Goal: Task Accomplishment & Management: Use online tool/utility

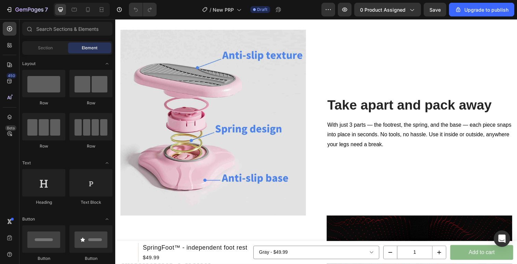
scroll to position [1309, 0]
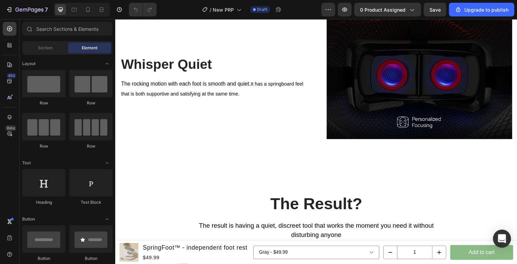
click at [503, 239] on icon "Open Intercom Messenger" at bounding box center [502, 238] width 8 height 9
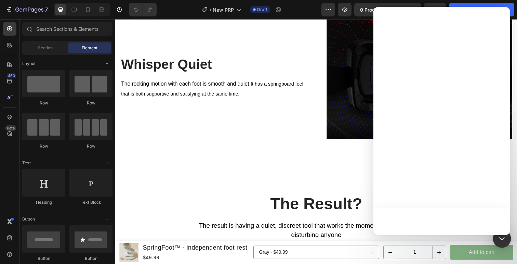
scroll to position [0, 0]
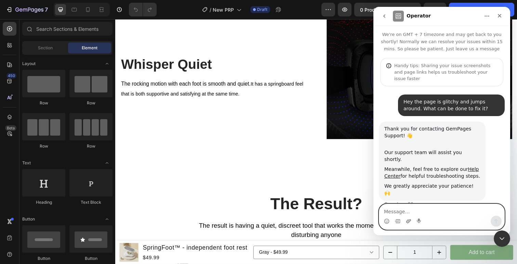
click at [408, 223] on icon "Upload attachment" at bounding box center [408, 220] width 5 height 5
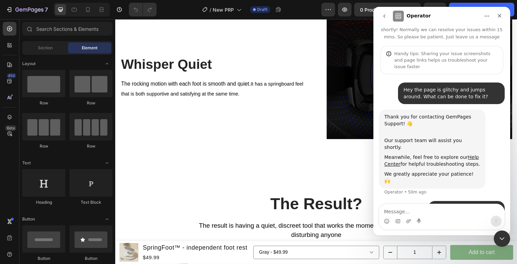
click at [377, 13] on nav "Operator" at bounding box center [441, 16] width 137 height 18
click at [383, 17] on icon "go back" at bounding box center [384, 15] width 5 height 5
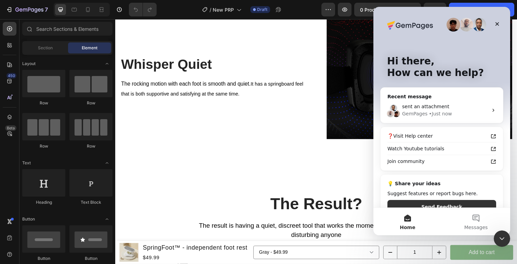
scroll to position [0, 0]
click at [481, 231] on button "Messages" at bounding box center [476, 221] width 68 height 27
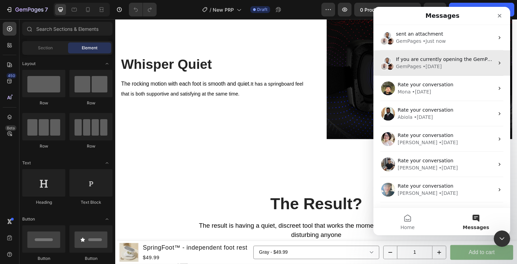
click at [473, 74] on div "If you are currently opening the GemPages editor, please click More > Download …" at bounding box center [441, 62] width 137 height 25
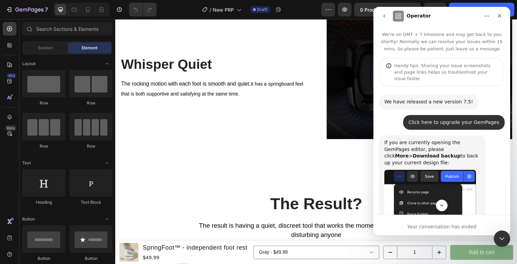
scroll to position [96, 0]
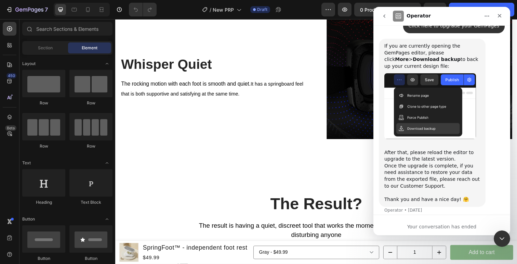
click at [382, 13] on icon "go back" at bounding box center [384, 15] width 5 height 5
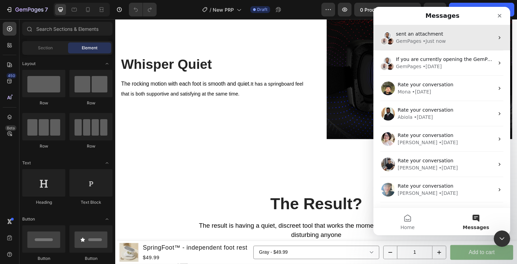
click at [464, 46] on div "sent an attachment GemPages • Just now" at bounding box center [441, 37] width 137 height 25
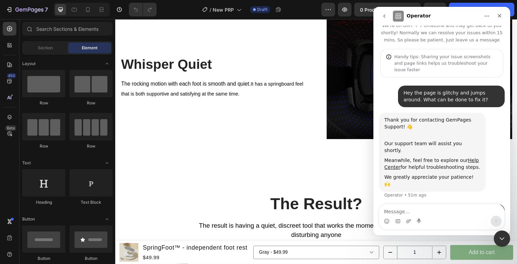
scroll to position [12, 0]
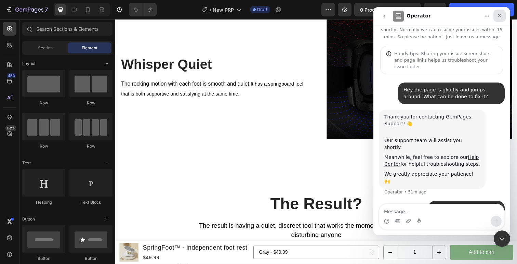
click at [500, 14] on icon "Close" at bounding box center [499, 15] width 5 height 5
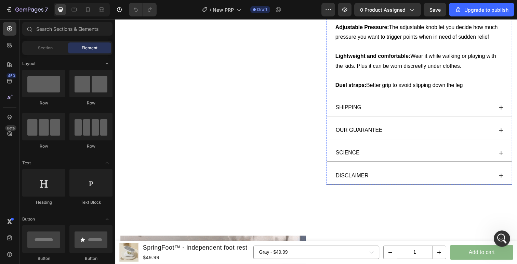
scroll to position [500, 0]
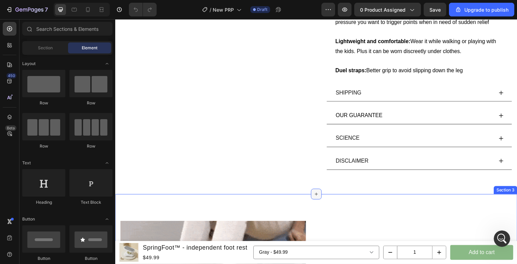
click at [323, 196] on icon at bounding box center [320, 197] width 5 height 5
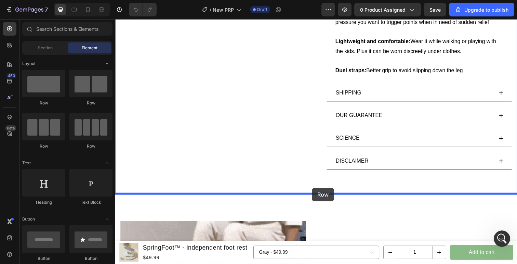
drag, startPoint x: 191, startPoint y: 148, endPoint x: 316, endPoint y: 191, distance: 132.3
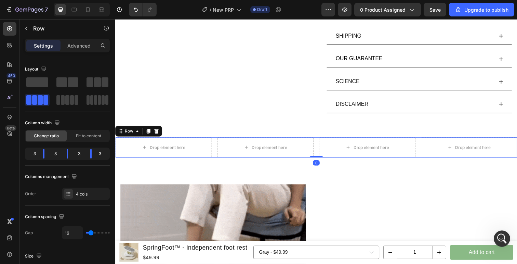
scroll to position [564, 0]
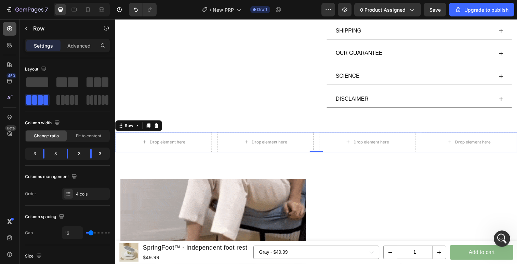
click at [6, 31] on div at bounding box center [10, 29] width 14 height 14
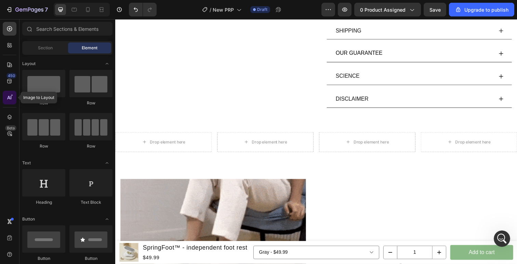
click at [7, 95] on icon at bounding box center [9, 97] width 7 height 7
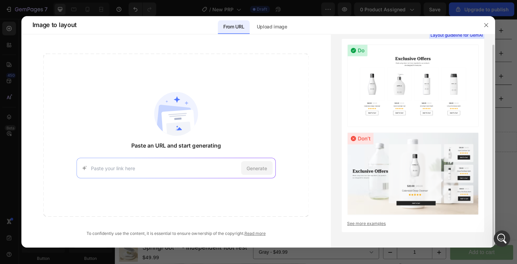
scroll to position [8, 0]
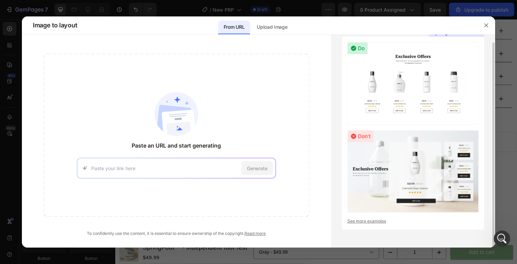
click at [366, 220] on link "See more examples" at bounding box center [412, 221] width 131 height 6
click at [209, 170] on input at bounding box center [164, 167] width 147 height 7
paste input "file:///var/folders/1z/lw37ghyd02z02hwg60fzm5wh0000gn/T/TemporaryItems/NSIRD_sc…"
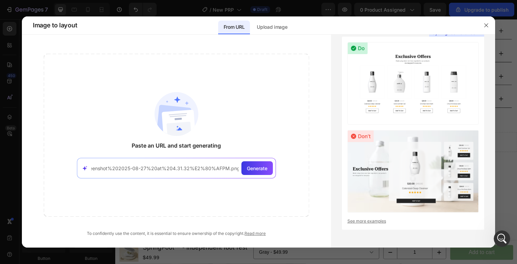
type input "file:///var/folders/1z/lw37ghyd02z02hwg60fzm5wh0000gn/T/TemporaryItems/NSIRD_sc…"
click at [255, 175] on div "file:///var/folders/1z/lw37ghyd02z02hwg60fzm5wh0000gn/T/TemporaryItems/NSIRD_sc…" at bounding box center [176, 168] width 199 height 21
click at [255, 170] on span "Generate" at bounding box center [257, 167] width 21 height 7
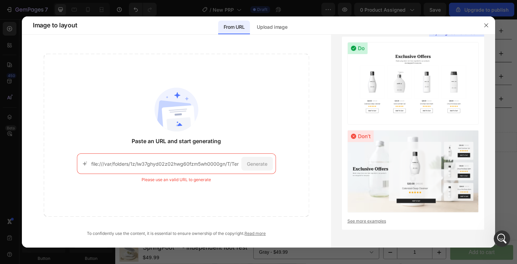
click at [211, 164] on input "file:///var/folders/1z/lw37ghyd02z02hwg60fzm5wh0000gn/T/TemporaryItems/NSIRD_sc…" at bounding box center [164, 163] width 147 height 7
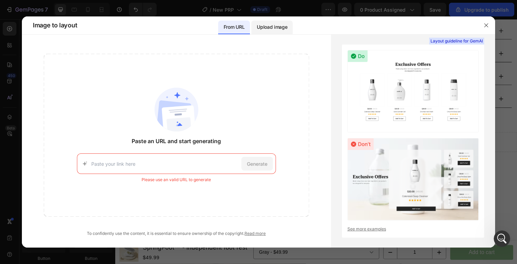
click at [272, 28] on p "Upload image" at bounding box center [272, 27] width 30 height 8
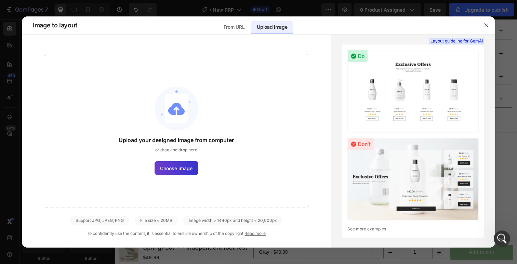
click at [182, 174] on label "Choose image" at bounding box center [177, 168] width 44 height 14
click at [0, 0] on input "Choose image" at bounding box center [0, 0] width 0 height 0
click at [177, 173] on label "Choose image" at bounding box center [177, 168] width 44 height 14
click at [0, 0] on input "Choose image" at bounding box center [0, 0] width 0 height 0
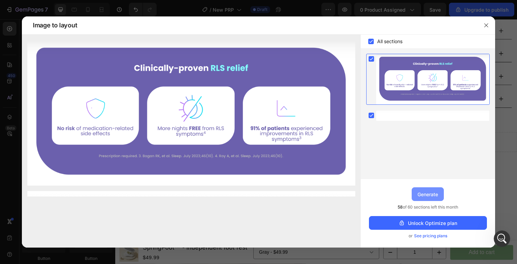
click at [431, 192] on div "Generate" at bounding box center [427, 193] width 21 height 7
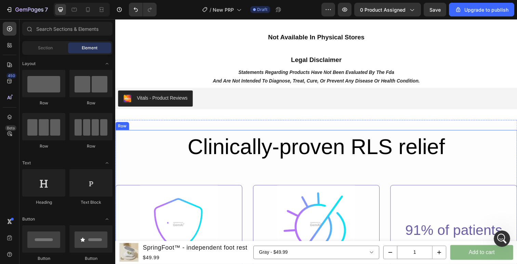
scroll to position [3873, 0]
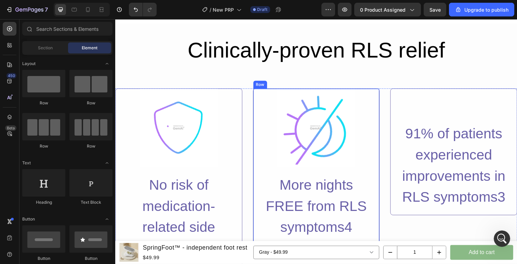
click at [333, 170] on div "Image More nights FREE from RLS symptoms4 Heading" at bounding box center [321, 166] width 118 height 152
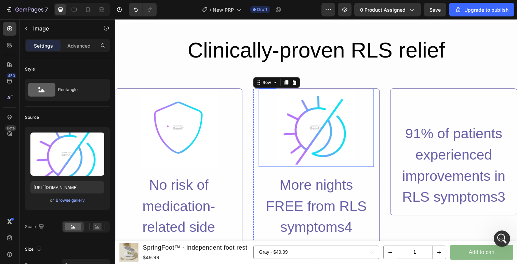
click at [332, 145] on img at bounding box center [320, 130] width 80 height 80
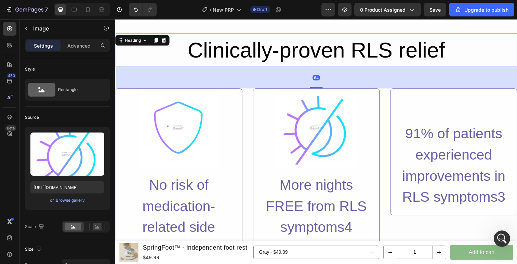
click at [474, 64] on h2 "Clinically-proven RLS relief" at bounding box center [320, 51] width 410 height 34
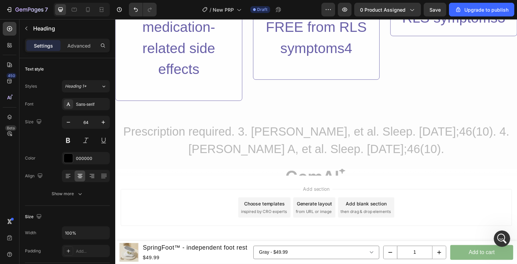
scroll to position [4065, 0]
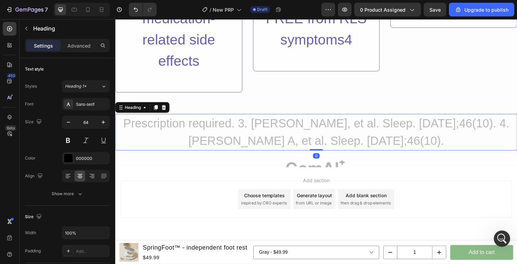
click at [385, 139] on h2 "Prescription required. 3. [PERSON_NAME], et al. Sleep. [DATE];46(10). 4. [PERSO…" at bounding box center [320, 134] width 410 height 37
click at [166, 111] on icon at bounding box center [164, 109] width 5 height 5
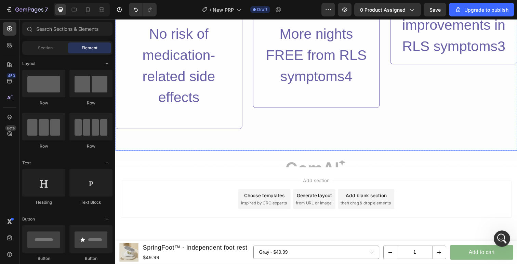
scroll to position [4011, 0]
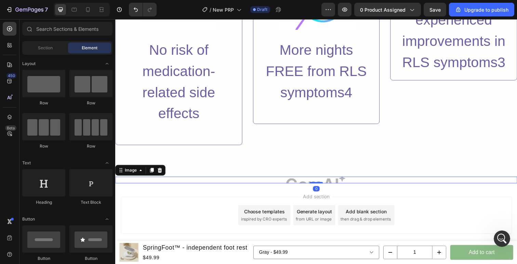
click at [295, 182] on img at bounding box center [320, 183] width 410 height 7
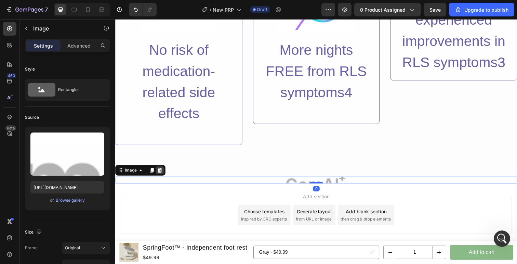
click at [162, 170] on div at bounding box center [161, 173] width 8 height 8
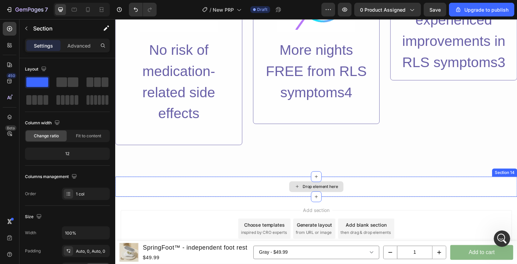
click at [260, 187] on div "Drop element here" at bounding box center [320, 190] width 410 height 21
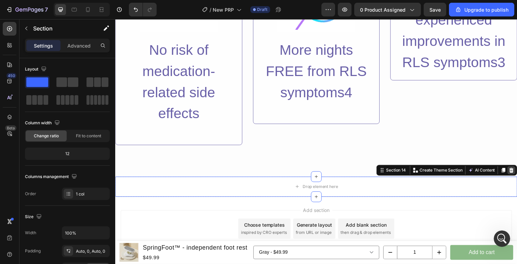
click at [517, 174] on icon at bounding box center [520, 173] width 4 height 5
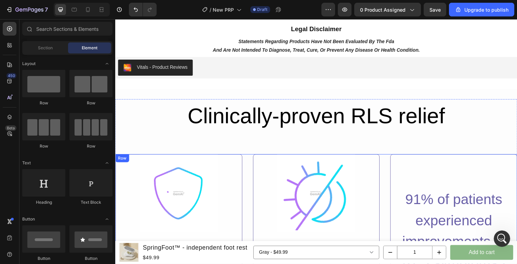
scroll to position [3808, 0]
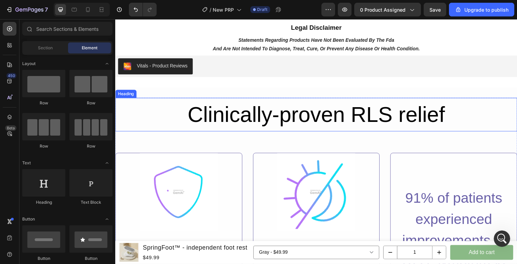
click at [489, 116] on h2 "Clinically-proven RLS relief" at bounding box center [320, 116] width 410 height 34
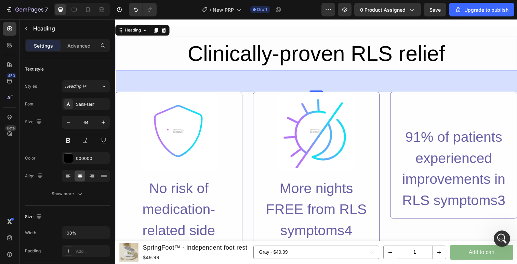
scroll to position [3869, 0]
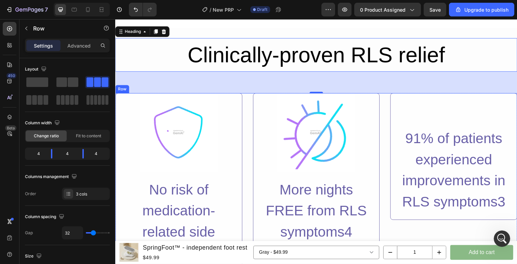
click at [251, 147] on div "Image No risk of medication-related side effects Heading Row Image More nights …" at bounding box center [320, 192] width 410 height 195
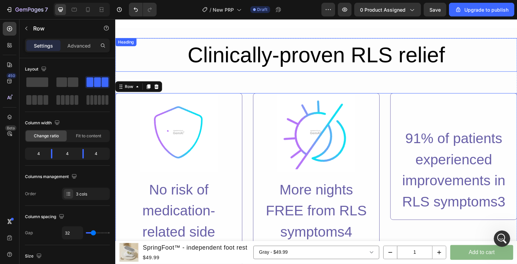
scroll to position [3845, 0]
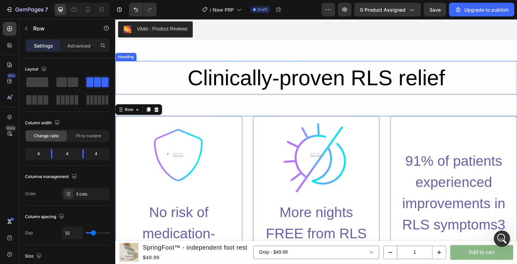
click at [154, 76] on h2 "Clinically-proven RLS relief" at bounding box center [320, 79] width 410 height 34
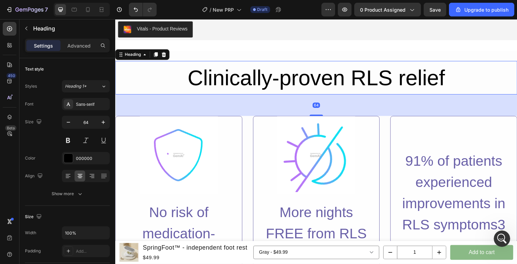
click at [143, 83] on h2 "Clinically-proven RLS relief" at bounding box center [320, 79] width 410 height 34
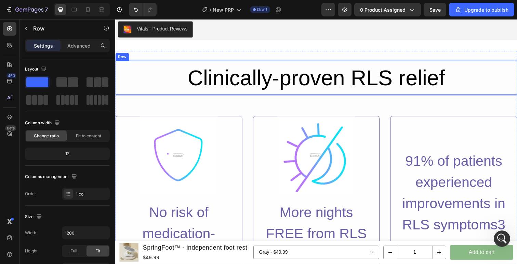
click at [203, 114] on div "Clinically-proven RLS relief Heading 64 Image No risk of medication-related sid…" at bounding box center [320, 198] width 410 height 273
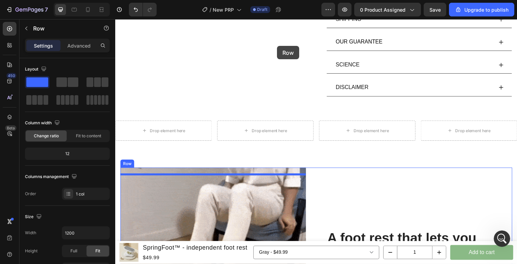
scroll to position [570, 0]
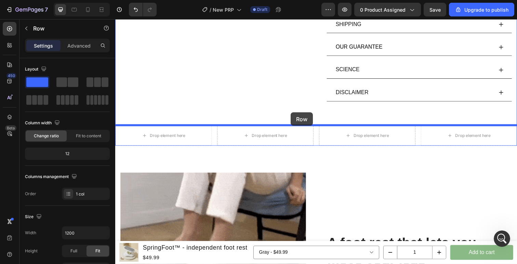
drag, startPoint x: 125, startPoint y: 58, endPoint x: 294, endPoint y: 114, distance: 177.8
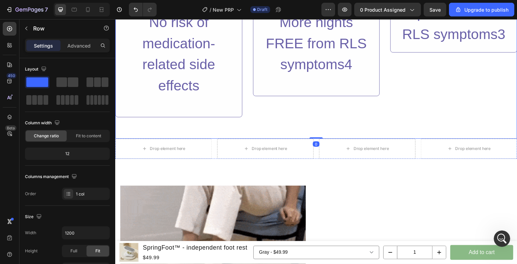
scroll to position [834, 0]
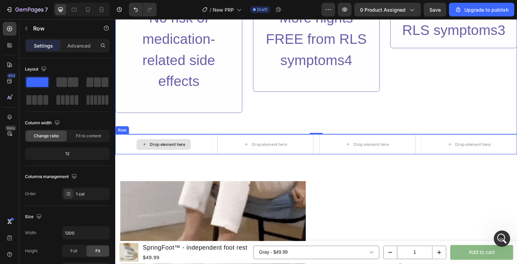
click at [125, 140] on div "Drop element here" at bounding box center [164, 147] width 98 height 21
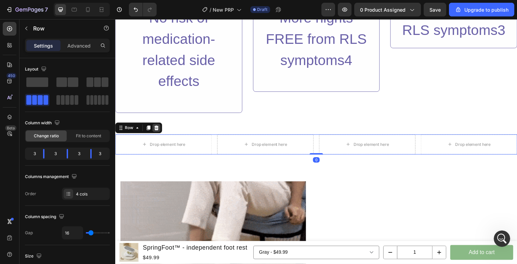
click at [160, 131] on div at bounding box center [157, 130] width 8 height 8
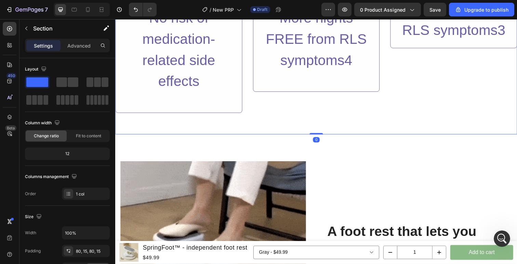
click at [233, 131] on div "Image No risk of medication-related side effects Heading Row Image More nights …" at bounding box center [320, 28] width 410 height 217
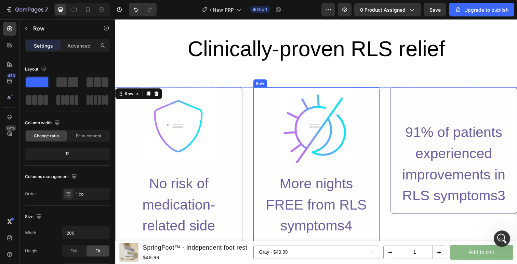
scroll to position [664, 0]
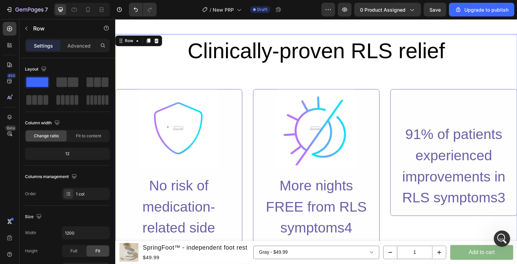
click at [182, 82] on div "Clinically-proven RLS relief Heading Image No risk of medication-related side e…" at bounding box center [320, 171] width 410 height 273
click at [125, 42] on div "Row" at bounding box center [129, 41] width 11 height 6
click at [151, 148] on img at bounding box center [180, 131] width 80 height 80
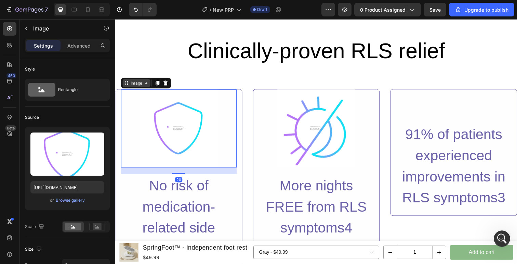
click at [143, 86] on div "Image" at bounding box center [137, 84] width 15 height 6
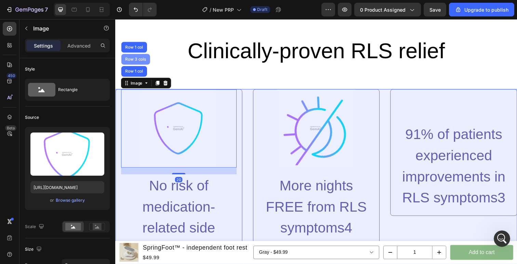
click at [137, 65] on div "Row 3 cols" at bounding box center [135, 60] width 29 height 11
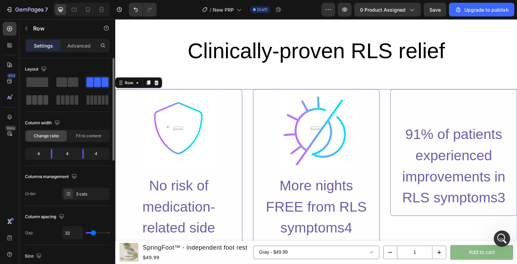
click at [36, 101] on span at bounding box center [34, 100] width 5 height 10
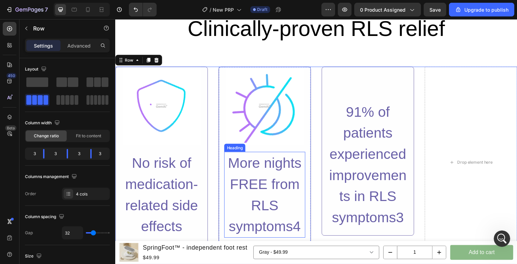
scroll to position [678, 0]
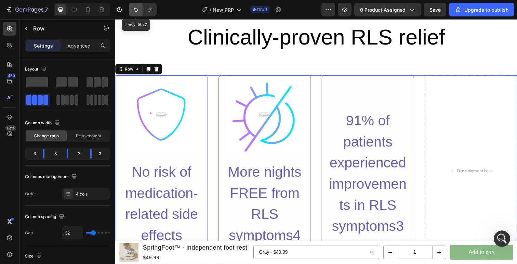
click at [138, 11] on icon "Undo/Redo" at bounding box center [135, 9] width 7 height 7
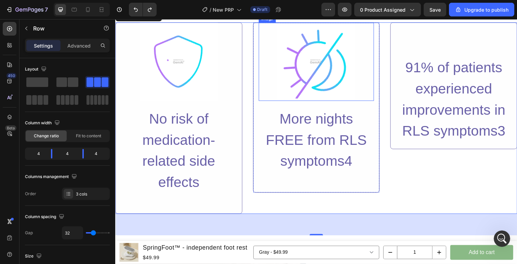
scroll to position [733, 0]
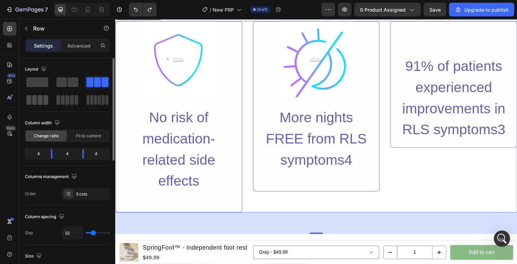
click at [42, 99] on span at bounding box center [40, 100] width 5 height 10
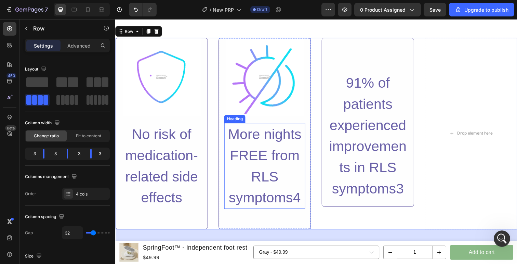
scroll to position [703, 0]
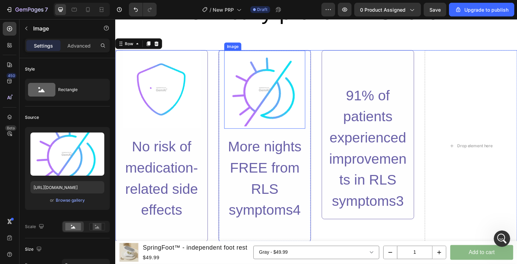
click at [283, 102] on img at bounding box center [268, 91] width 80 height 80
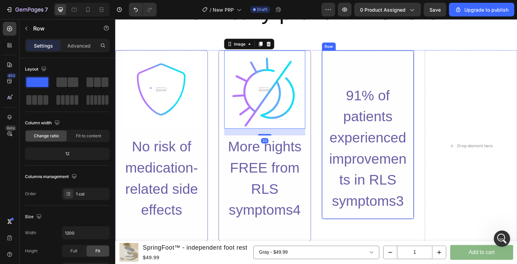
click at [371, 68] on div "91% of patients experienced improvements in RLS symptoms3 Heading Row" at bounding box center [373, 137] width 94 height 172
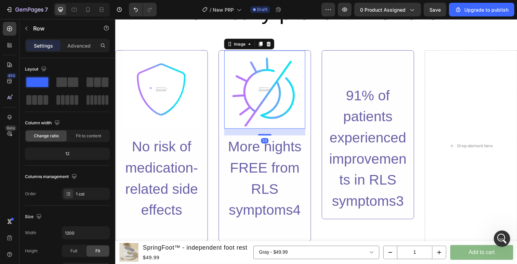
click at [252, 94] on img at bounding box center [268, 91] width 80 height 80
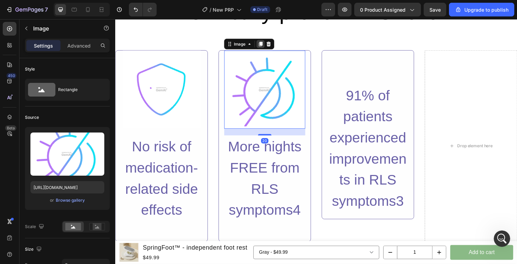
click at [260, 45] on div at bounding box center [263, 45] width 8 height 8
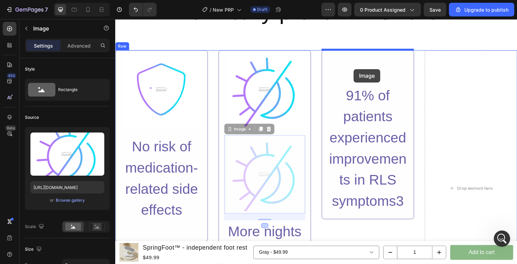
drag, startPoint x: 232, startPoint y: 132, endPoint x: 359, endPoint y: 70, distance: 140.7
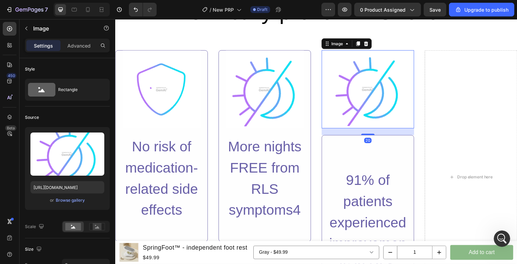
scroll to position [717, 0]
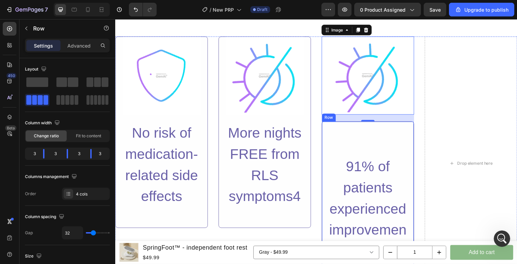
click at [325, 148] on div "Image No risk of medication-related side effects Heading Row Image More nights …" at bounding box center [320, 166] width 410 height 259
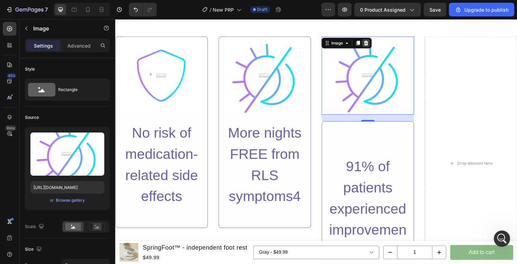
click at [371, 44] on icon at bounding box center [371, 43] width 5 height 5
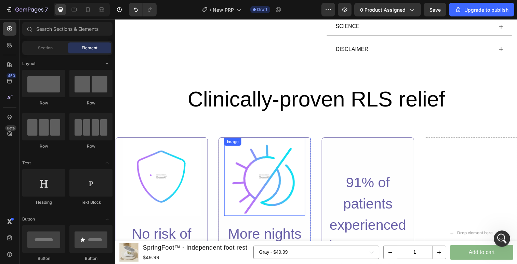
scroll to position [601, 0]
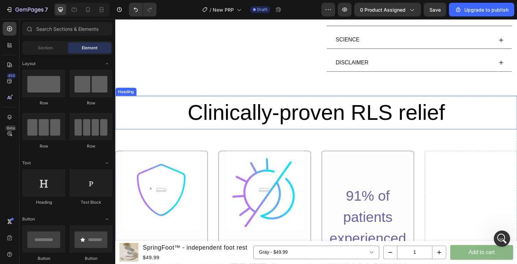
click at [150, 107] on h2 "Clinically-proven RLS relief" at bounding box center [320, 114] width 410 height 34
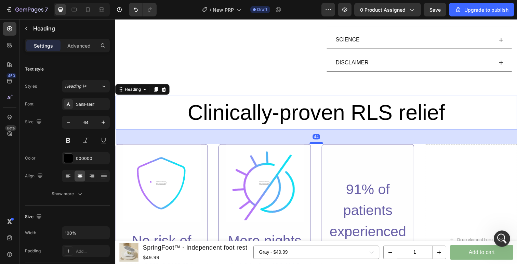
drag, startPoint x: 323, startPoint y: 152, endPoint x: 324, endPoint y: 136, distance: 15.7
click at [324, 145] on div at bounding box center [320, 146] width 14 height 2
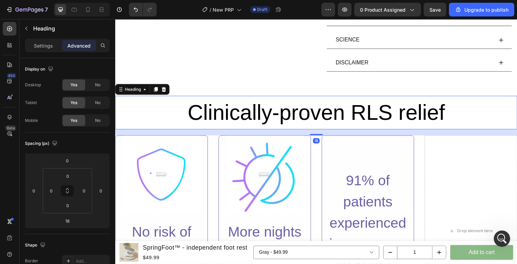
click at [319, 116] on h2 "Clinically-proven RLS relief" at bounding box center [320, 114] width 410 height 34
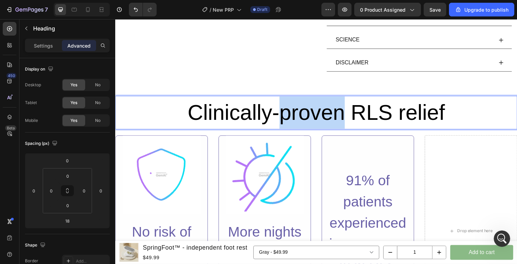
click at [319, 116] on p "Clinically-proven RLS relief" at bounding box center [320, 114] width 409 height 33
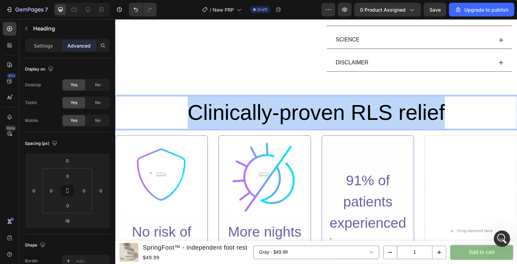
click at [319, 116] on p "Clinically-proven RLS relief" at bounding box center [320, 114] width 409 height 33
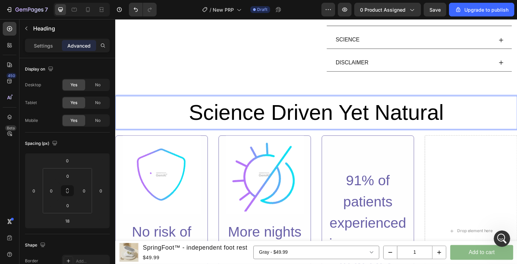
click at [232, 124] on p "Science Driven Yet Natural" at bounding box center [320, 114] width 409 height 33
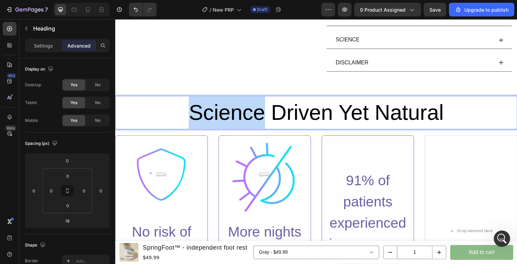
click at [232, 124] on p "Science Driven Yet Natural" at bounding box center [320, 114] width 409 height 33
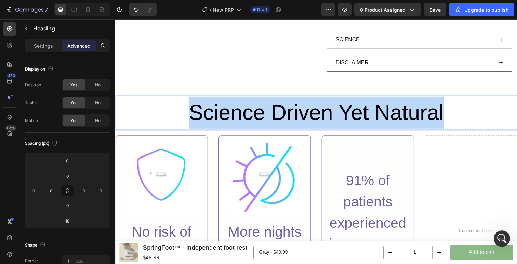
click at [232, 124] on p "Science Driven Yet Natural" at bounding box center [320, 114] width 409 height 33
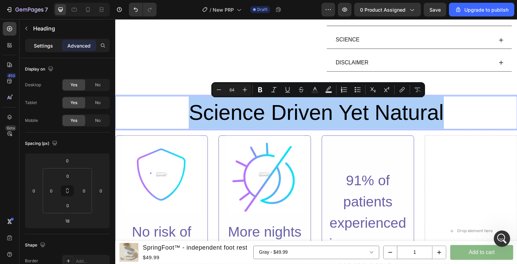
click at [41, 47] on p "Settings" at bounding box center [43, 45] width 19 height 7
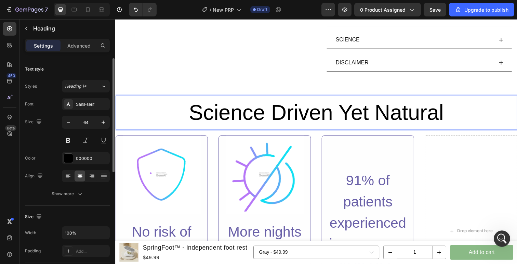
click at [94, 94] on div "Styles Heading 1* Font Sans-serif Size 64 Color 000000 Align Show more" at bounding box center [67, 140] width 85 height 120
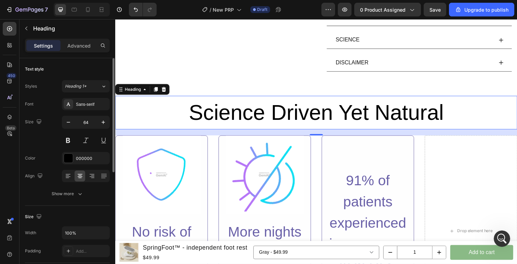
click at [93, 92] on div "Styles Heading 1* Font Sans-serif Size 64 Color 000000 Align Show more" at bounding box center [67, 140] width 85 height 120
click at [93, 89] on button "Heading 1*" at bounding box center [86, 86] width 48 height 12
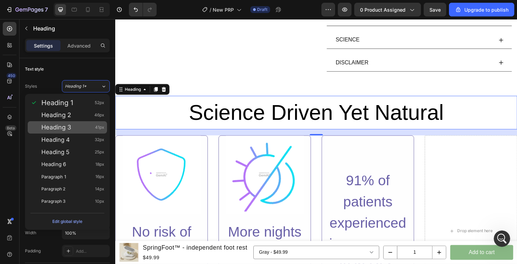
click at [87, 124] on div "Heading 3 41px" at bounding box center [72, 127] width 63 height 7
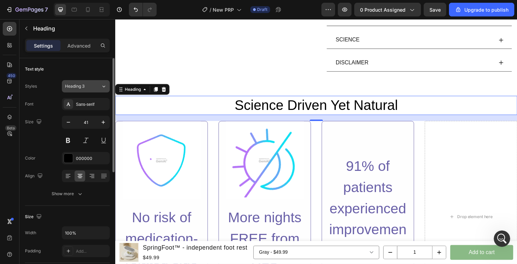
click at [86, 87] on div "Heading 3" at bounding box center [79, 86] width 28 height 6
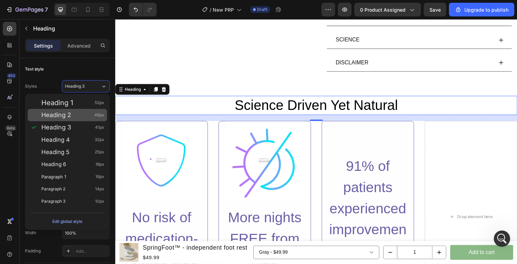
click at [82, 114] on div "Heading 2 46px" at bounding box center [72, 114] width 63 height 7
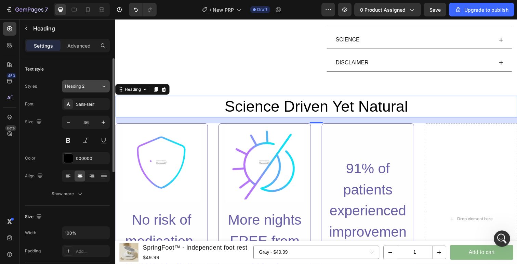
click at [89, 88] on div "Heading 2" at bounding box center [79, 86] width 28 height 6
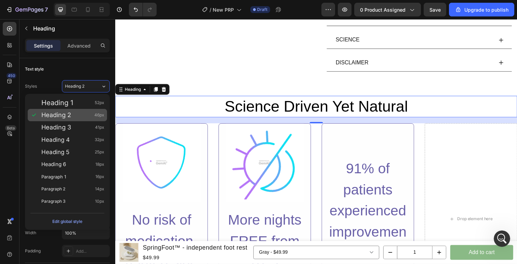
click at [88, 112] on div "Heading 2 46px" at bounding box center [72, 114] width 63 height 7
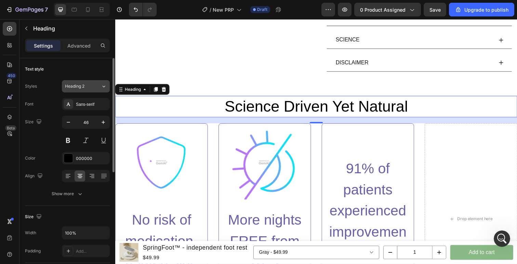
click at [87, 86] on div "Heading 2" at bounding box center [79, 86] width 28 height 6
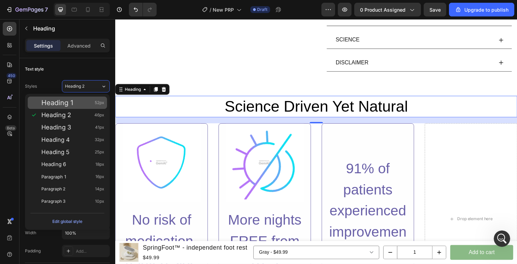
click at [88, 98] on div "Heading 1 52px" at bounding box center [67, 102] width 79 height 12
type input "52"
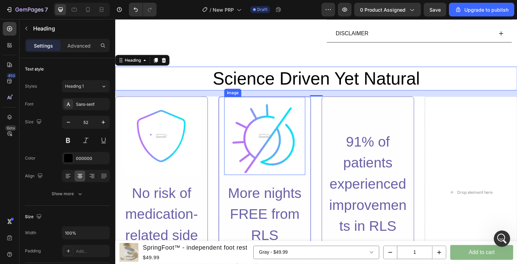
scroll to position [664, 0]
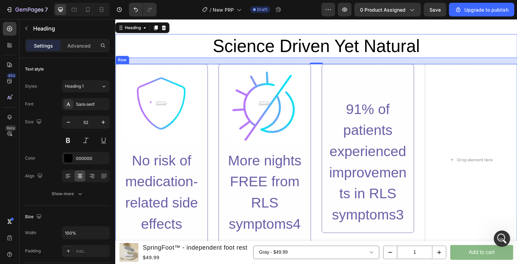
click at [423, 89] on div "Image No risk of medication-related side effects Heading Row Image More nights …" at bounding box center [320, 162] width 410 height 195
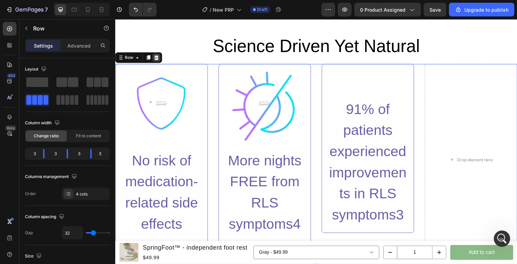
click at [157, 59] on icon at bounding box center [157, 58] width 4 height 5
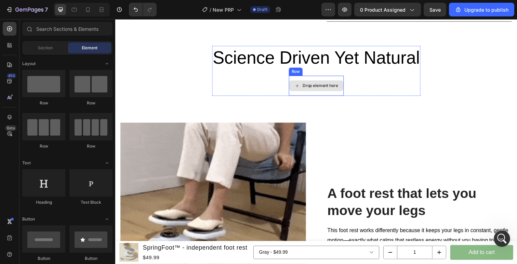
scroll to position [646, 0]
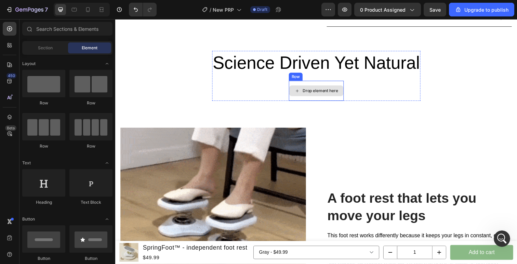
click at [338, 93] on div "Drop element here" at bounding box center [324, 92] width 36 height 5
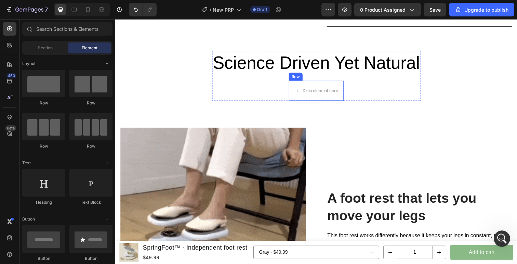
click at [300, 81] on div "Science Driven Yet Natural Heading Drop element here Row" at bounding box center [320, 77] width 213 height 51
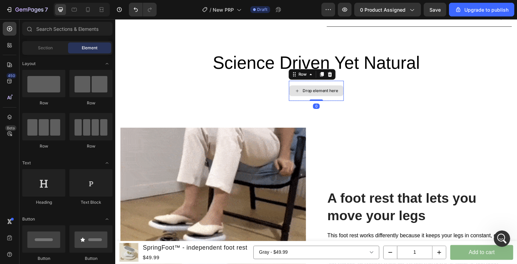
click at [305, 93] on div "Drop element here" at bounding box center [320, 92] width 55 height 11
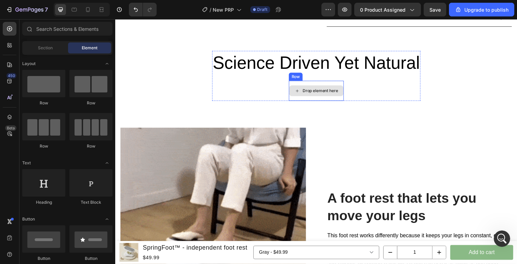
click at [312, 77] on div "Science Driven Yet Natural Heading Drop element here Row" at bounding box center [320, 77] width 213 height 51
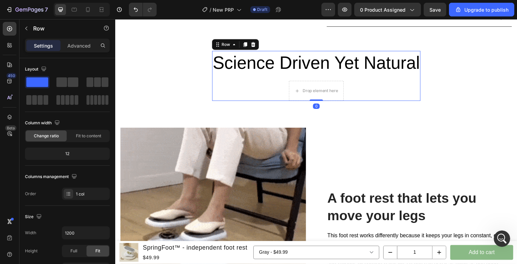
click at [316, 87] on div "Drop element here" at bounding box center [320, 92] width 55 height 11
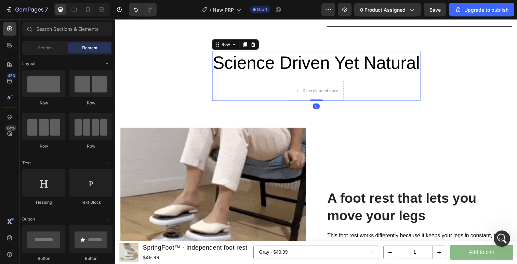
click at [269, 86] on div "Science Driven Yet Natural Heading Drop element here Row" at bounding box center [320, 77] width 213 height 51
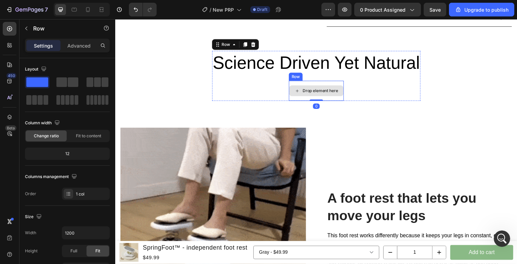
click at [321, 90] on div "Drop element here" at bounding box center [324, 92] width 36 height 5
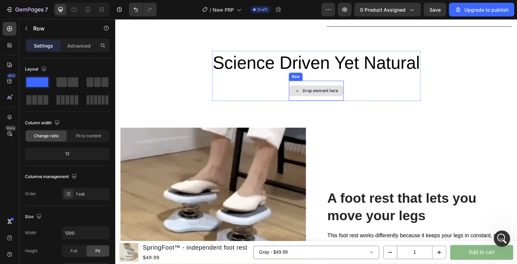
click at [324, 82] on div "Drop element here" at bounding box center [320, 92] width 56 height 21
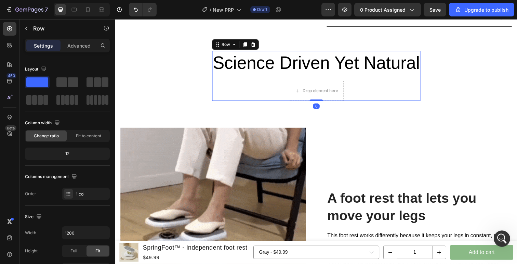
click at [340, 76] on div "Science Driven Yet Natural Heading Drop element here Row" at bounding box center [320, 77] width 213 height 51
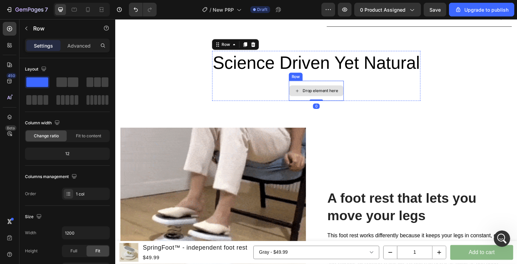
click at [341, 88] on div "Drop element here" at bounding box center [320, 92] width 55 height 11
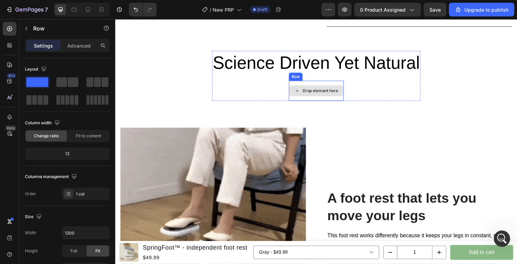
click at [341, 85] on div "Drop element here" at bounding box center [320, 92] width 56 height 21
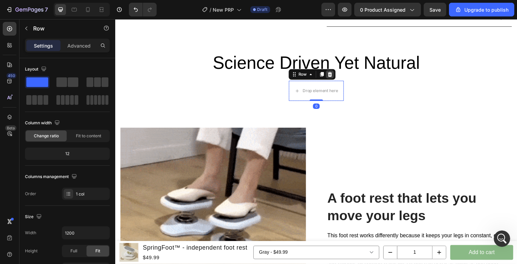
click at [336, 76] on icon at bounding box center [334, 75] width 4 height 5
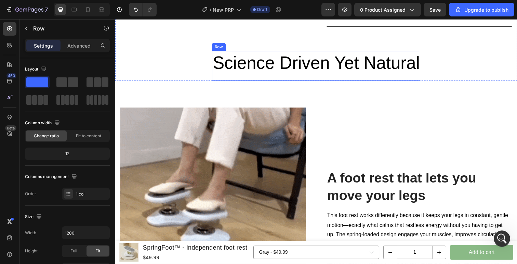
click at [334, 80] on div "Science Driven Yet Natural Heading" at bounding box center [320, 67] width 213 height 31
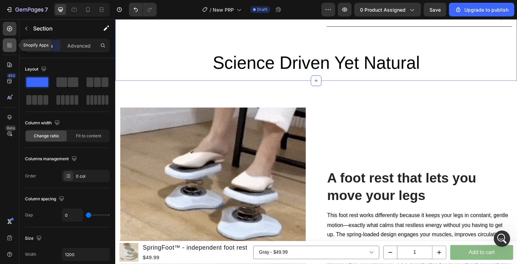
click at [10, 45] on icon at bounding box center [9, 45] width 7 height 7
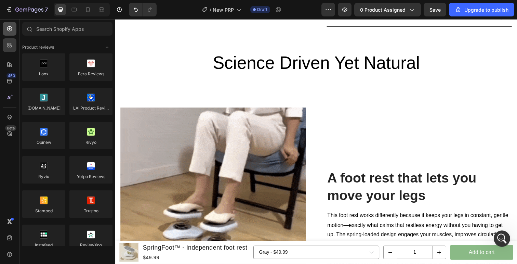
click at [11, 30] on icon at bounding box center [9, 28] width 7 height 7
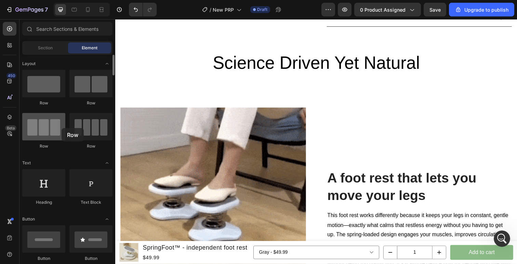
drag, startPoint x: 54, startPoint y: 129, endPoint x: 59, endPoint y: 128, distance: 5.6
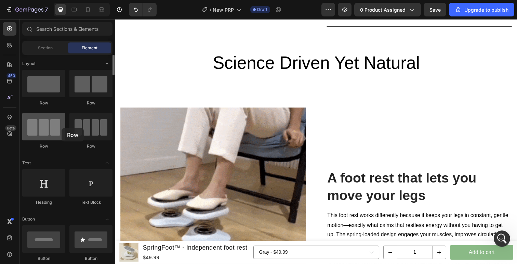
click at [59, 128] on div at bounding box center [43, 126] width 43 height 27
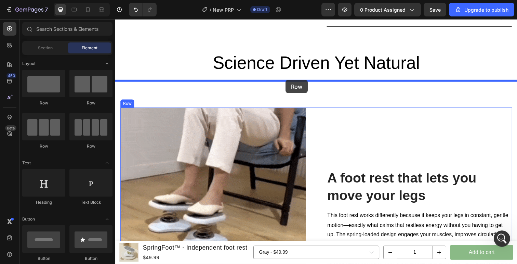
drag, startPoint x: 192, startPoint y: 147, endPoint x: 289, endPoint y: 82, distance: 116.1
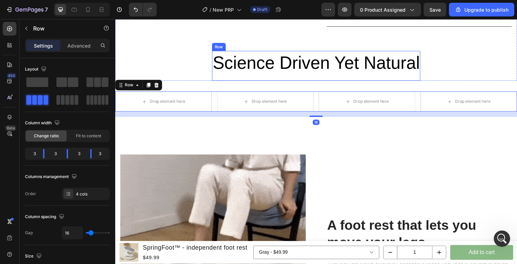
scroll to position [630, 0]
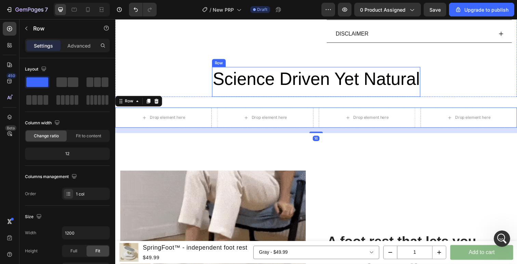
click at [298, 95] on div "Science Driven Yet Natural Heading" at bounding box center [320, 83] width 213 height 31
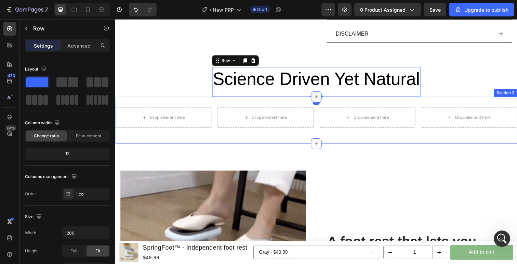
click at [324, 101] on div at bounding box center [320, 98] width 11 height 11
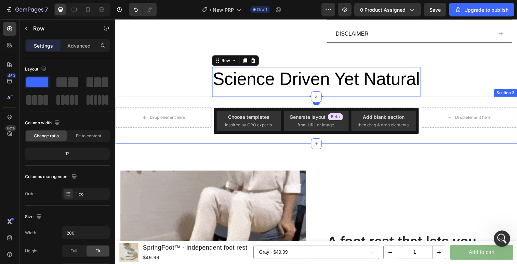
click at [342, 93] on div "Science Driven Yet Natural Heading" at bounding box center [320, 83] width 213 height 31
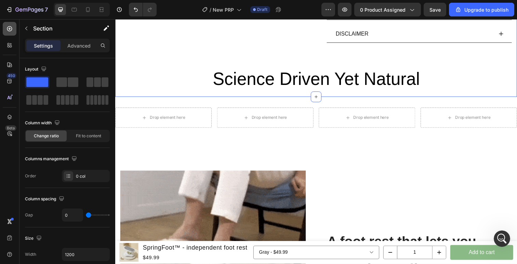
click at [9, 32] on icon at bounding box center [9, 28] width 7 height 7
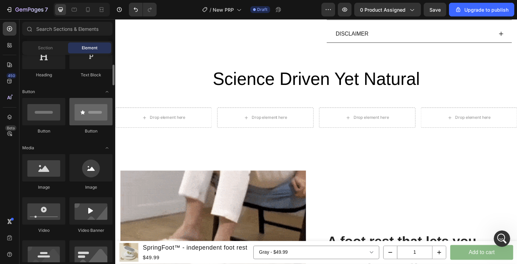
scroll to position [145, 0]
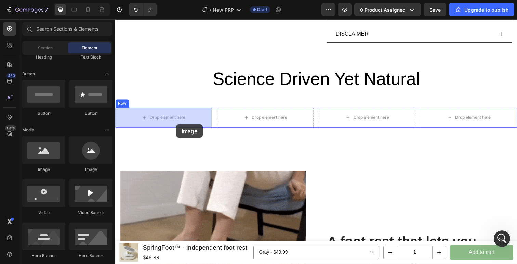
drag, startPoint x: 152, startPoint y: 172, endPoint x: 177, endPoint y: 125, distance: 52.9
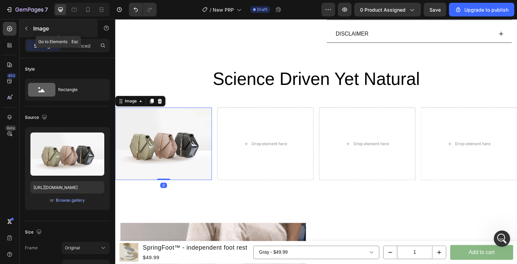
click at [29, 30] on button "button" at bounding box center [26, 28] width 11 height 11
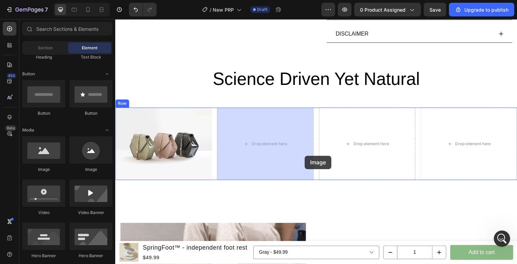
drag, startPoint x: 172, startPoint y: 175, endPoint x: 292, endPoint y: 152, distance: 122.4
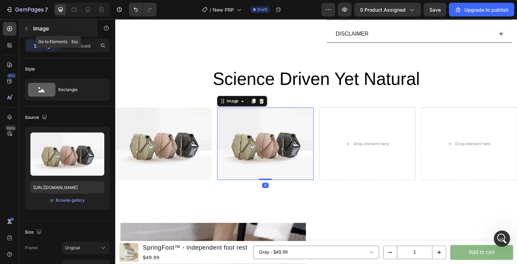
click at [31, 26] on button "button" at bounding box center [26, 28] width 11 height 11
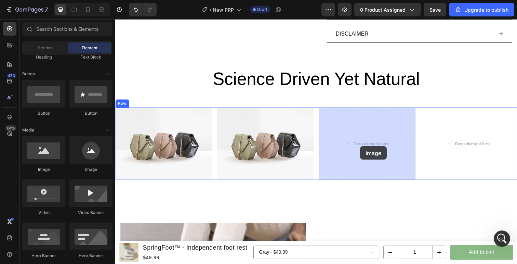
drag, startPoint x: 229, startPoint y: 175, endPoint x: 369, endPoint y: 148, distance: 142.5
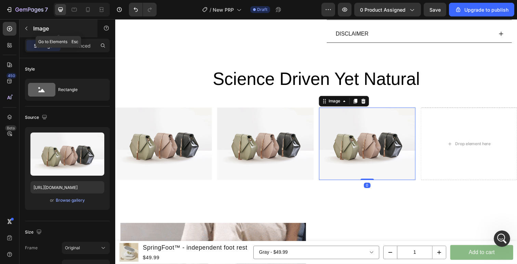
click at [33, 27] on p "Image" at bounding box center [62, 28] width 58 height 8
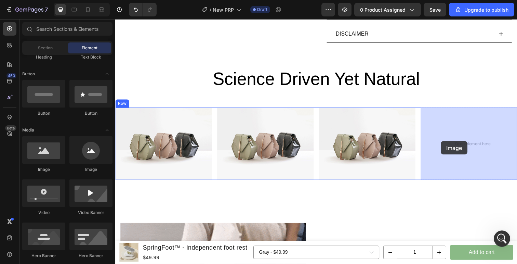
drag, startPoint x: 152, startPoint y: 172, endPoint x: 447, endPoint y: 144, distance: 297.0
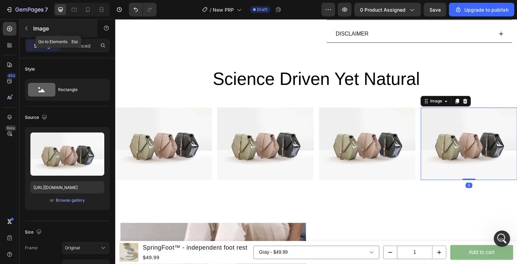
click at [26, 20] on div "Image" at bounding box center [58, 28] width 78 height 18
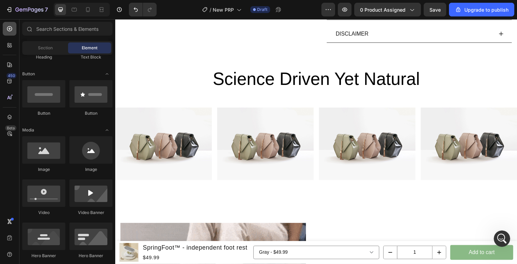
click at [8, 28] on icon at bounding box center [9, 28] width 5 height 5
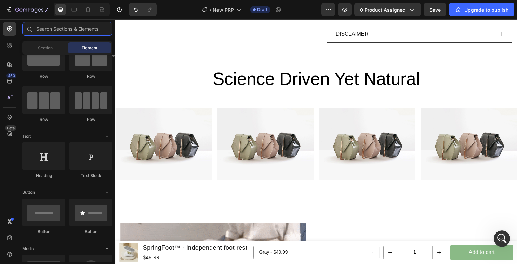
scroll to position [34, 0]
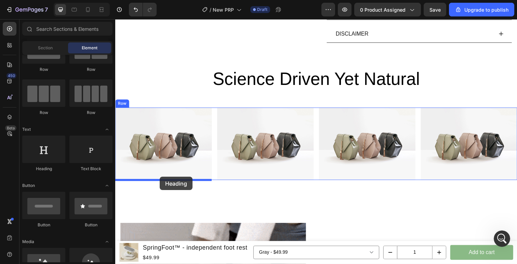
drag, startPoint x: 156, startPoint y: 170, endPoint x: 161, endPoint y: 180, distance: 11.2
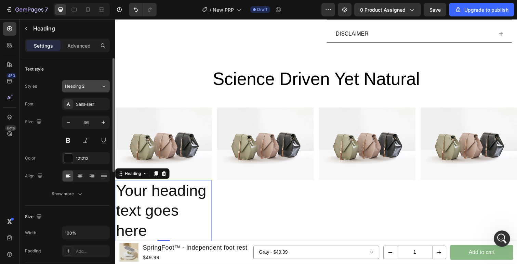
click at [78, 88] on span "Heading 2" at bounding box center [74, 86] width 19 height 6
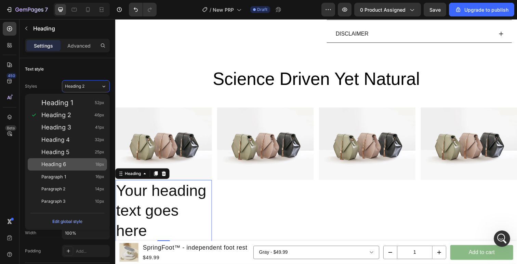
click at [86, 159] on div "Heading 6 18px" at bounding box center [67, 164] width 79 height 12
type input "18"
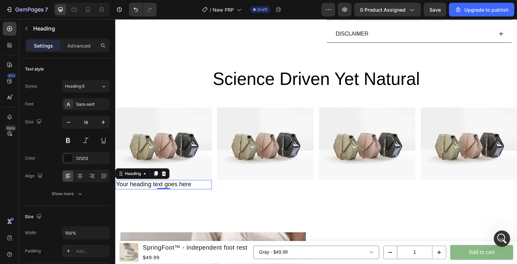
click at [174, 185] on h2 "Your heading text goes here" at bounding box center [164, 187] width 98 height 9
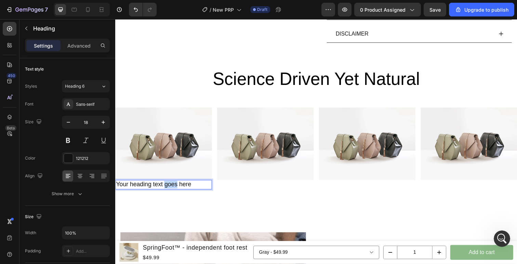
click at [174, 185] on p "Your heading text goes here" at bounding box center [164, 188] width 97 height 8
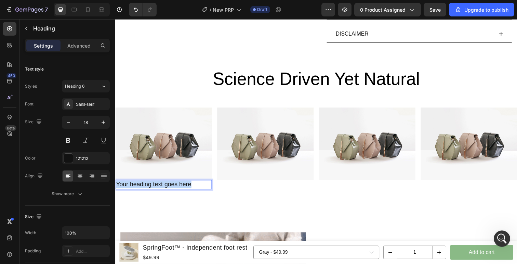
click at [174, 185] on p "Your heading text goes here" at bounding box center [164, 188] width 97 height 8
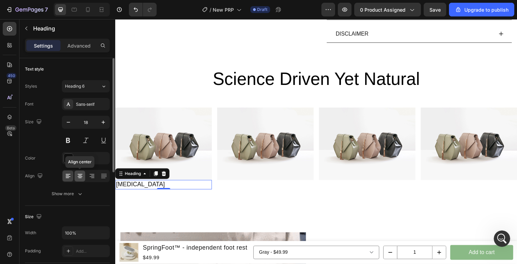
click at [76, 181] on div at bounding box center [80, 175] width 11 height 11
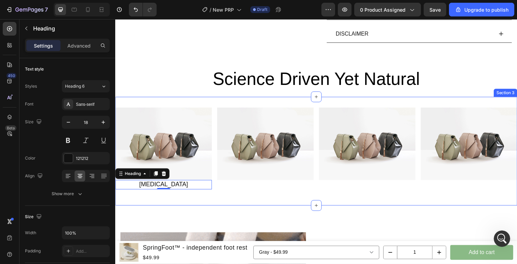
click at [184, 186] on p "[MEDICAL_DATA]" at bounding box center [164, 188] width 97 height 8
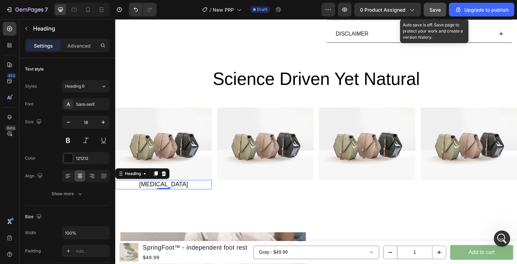
click at [437, 11] on span "Save" at bounding box center [434, 10] width 11 height 6
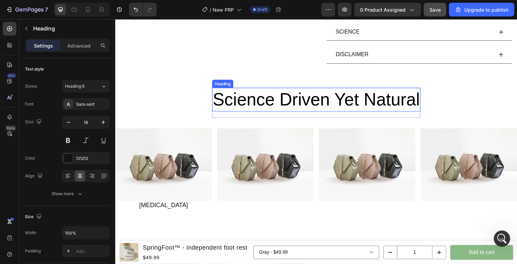
scroll to position [611, 0]
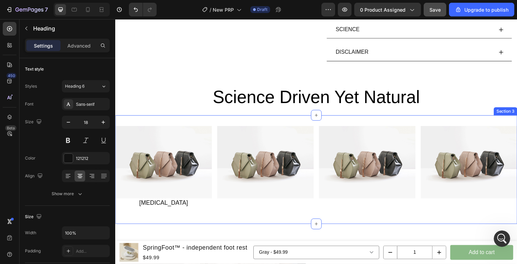
click at [174, 211] on div "Image [MEDICAL_DATA] Heading Image Image Image Row" at bounding box center [320, 172] width 410 height 89
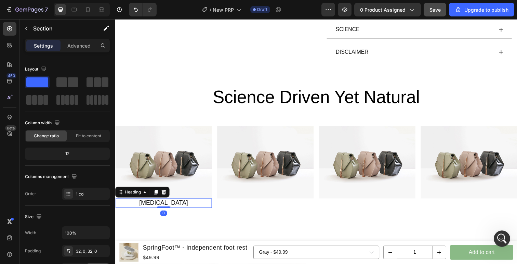
click at [172, 205] on h2 "[MEDICAL_DATA]" at bounding box center [164, 206] width 98 height 9
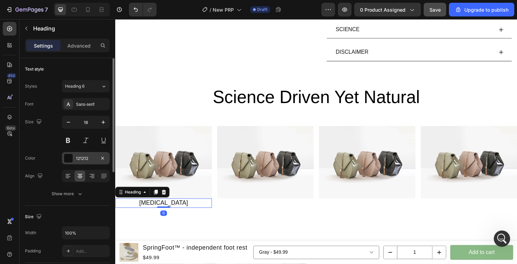
click at [95, 155] on div "121212" at bounding box center [86, 158] width 20 height 6
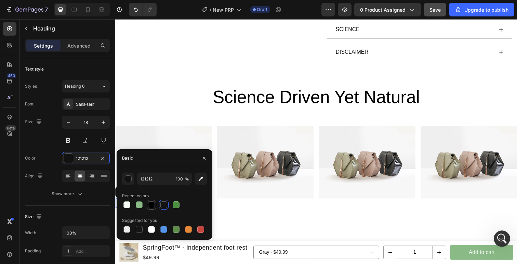
click at [151, 205] on div at bounding box center [151, 204] width 7 height 7
type input "000000"
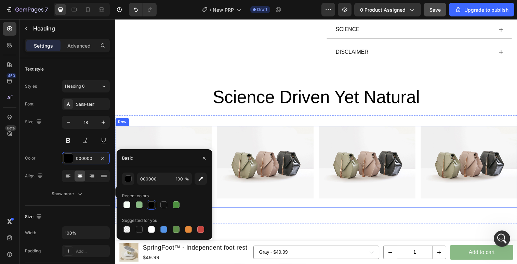
click at [242, 206] on div "Image" at bounding box center [268, 169] width 98 height 83
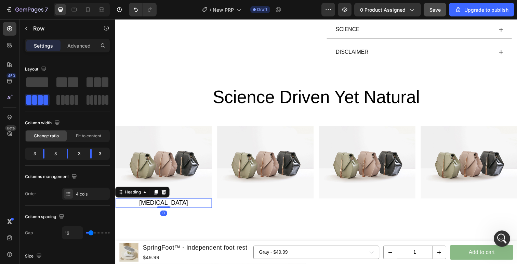
click at [174, 208] on h2 "[MEDICAL_DATA]" at bounding box center [164, 206] width 98 height 9
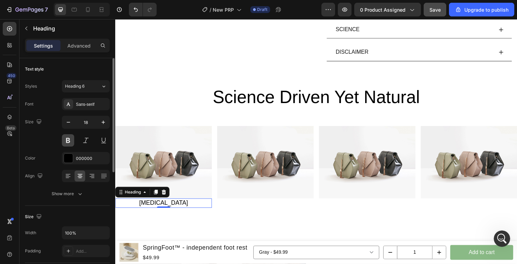
click at [73, 139] on button at bounding box center [68, 140] width 12 height 12
click at [182, 206] on h2 "[MEDICAL_DATA]" at bounding box center [164, 206] width 98 height 9
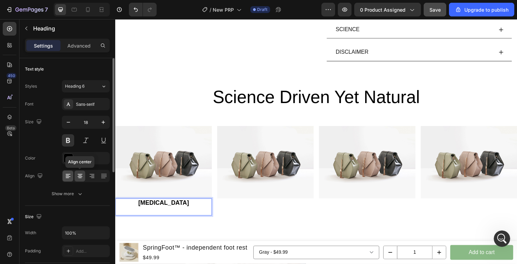
click at [69, 174] on icon at bounding box center [68, 175] width 7 height 7
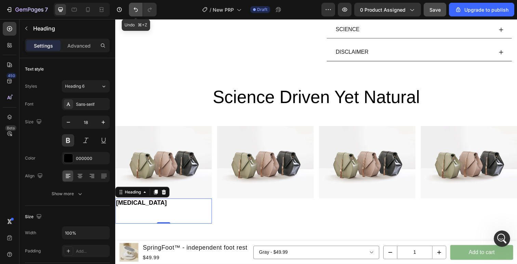
click at [136, 10] on icon "Undo/Redo" at bounding box center [135, 9] width 7 height 7
click at [136, 12] on icon "Undo/Redo" at bounding box center [135, 9] width 7 height 7
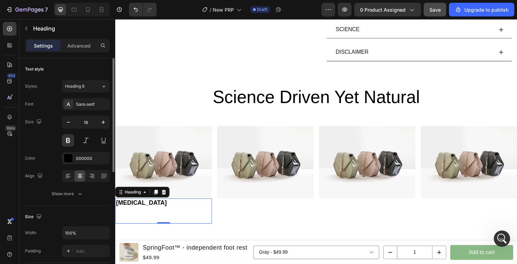
click at [75, 175] on div at bounding box center [80, 175] width 11 height 11
click at [69, 175] on icon at bounding box center [68, 175] width 7 height 7
click at [81, 175] on icon at bounding box center [80, 175] width 7 height 7
click at [158, 219] on h2 "[MEDICAL_DATA]" at bounding box center [164, 214] width 98 height 25
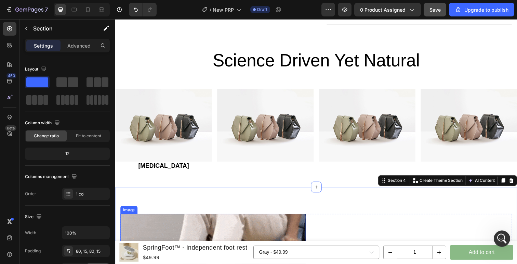
scroll to position [648, 0]
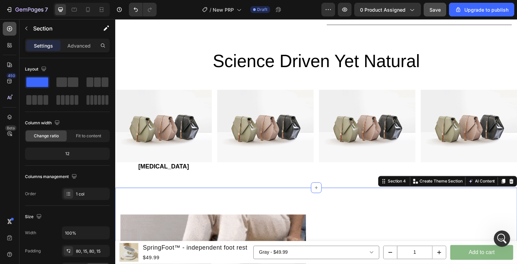
click at [8, 27] on icon at bounding box center [9, 28] width 7 height 7
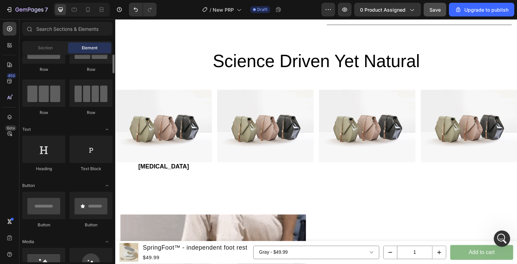
scroll to position [0, 0]
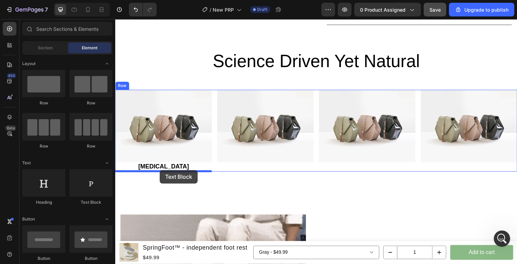
drag, startPoint x: 202, startPoint y: 205, endPoint x: 161, endPoint y: 173, distance: 52.1
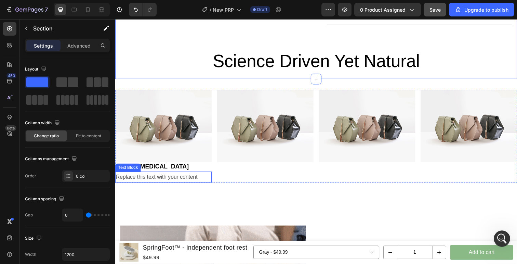
click at [155, 176] on div "Replace this text with your content" at bounding box center [164, 180] width 98 height 11
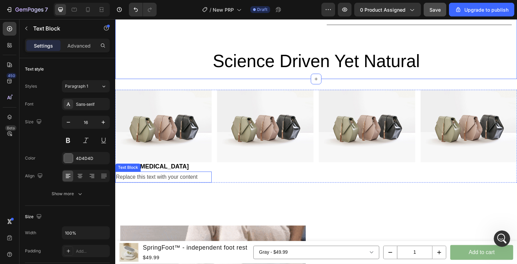
click at [155, 176] on div "Replace this text with your content" at bounding box center [164, 180] width 98 height 11
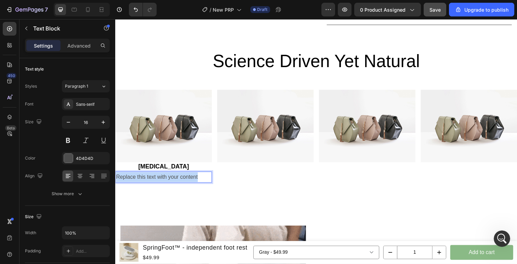
click at [155, 176] on p "Replace this text with your content" at bounding box center [164, 180] width 97 height 10
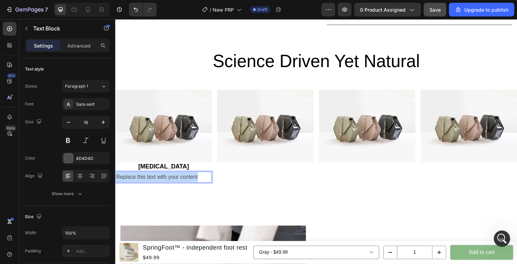
click at [155, 176] on p "Replace this text with your content" at bounding box center [164, 180] width 97 height 10
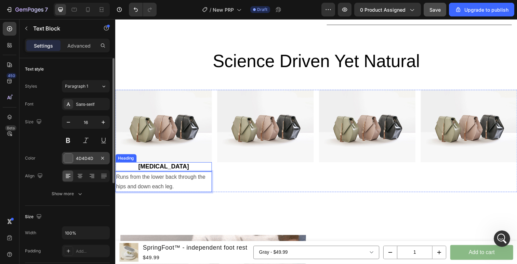
click at [81, 155] on div "4D4D4D" at bounding box center [86, 158] width 20 height 6
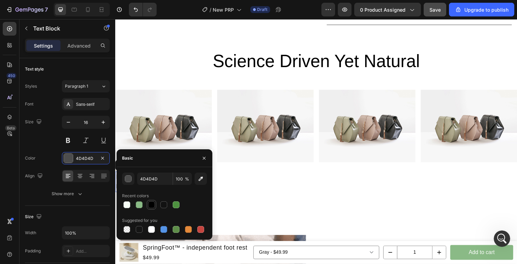
click at [152, 203] on div at bounding box center [151, 204] width 7 height 7
type input "000000"
click at [193, 143] on img at bounding box center [164, 128] width 98 height 74
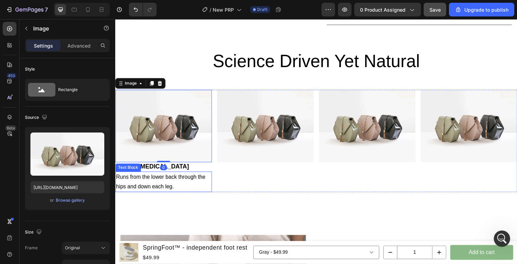
click at [170, 186] on p "Runs from the lower back through the hips and down each leg." at bounding box center [164, 185] width 97 height 20
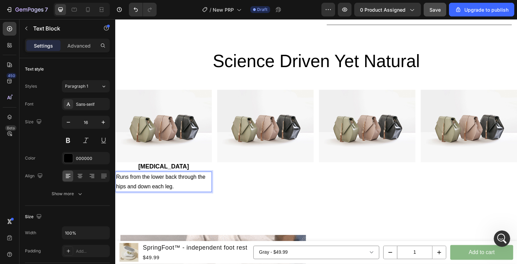
click at [157, 190] on p "Runs from the lower back through the hips and down each leg." at bounding box center [164, 185] width 97 height 20
click at [117, 180] on p "Runs from the lower back through the hips and down the leg." at bounding box center [164, 185] width 97 height 20
click at [205, 194] on p "Where is it: Runs from the lower back through the hips and down the leg." at bounding box center [164, 185] width 97 height 20
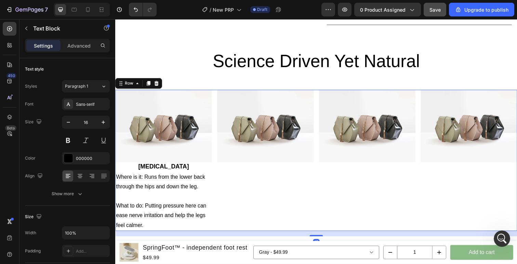
click at [268, 201] on div "Image" at bounding box center [268, 163] width 98 height 144
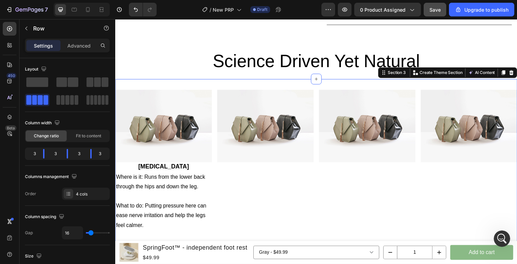
click at [214, 86] on div "Image [MEDICAL_DATA] Heading Where is it: Runs from the lower back through the …" at bounding box center [320, 165] width 410 height 171
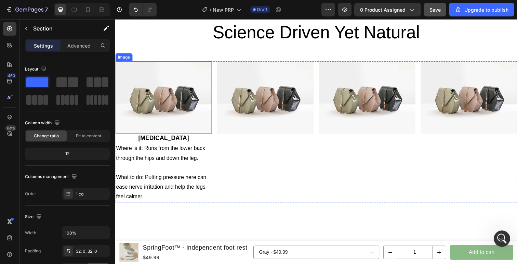
scroll to position [669, 0]
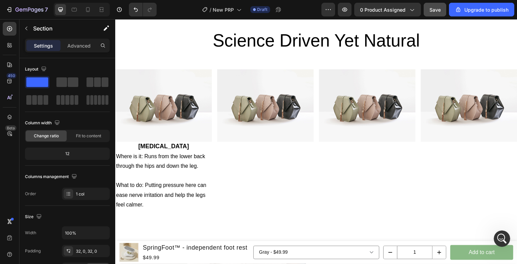
click at [149, 62] on div "Image [MEDICAL_DATA] Heading Where is it: Runs from the lower back through the …" at bounding box center [320, 144] width 410 height 171
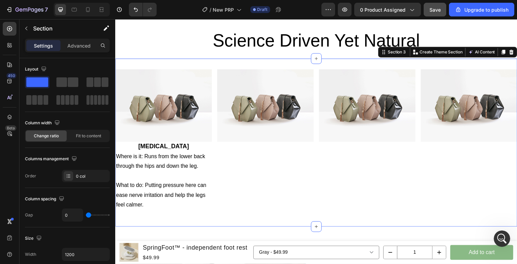
click at [160, 63] on div "Image [MEDICAL_DATA] Heading Where is it: Runs from the lower back through the …" at bounding box center [320, 144] width 410 height 171
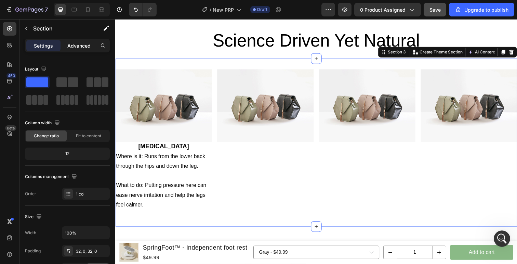
click at [85, 49] on div "Advanced" at bounding box center [79, 45] width 34 height 11
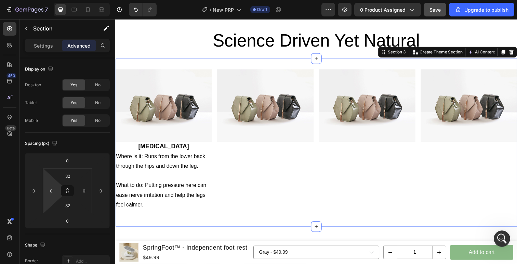
click at [32, 0] on html "7 / New PRP Draft Preview 0 product assigned Save Upgrade to publish 450 Beta S…" at bounding box center [258, 0] width 517 height 0
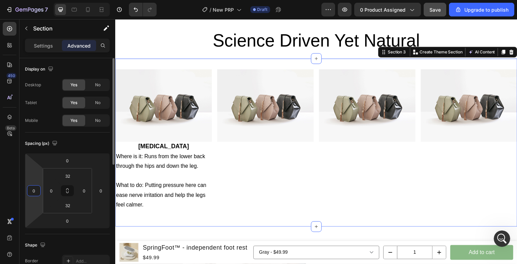
click at [36, 189] on input "0" at bounding box center [34, 190] width 10 height 10
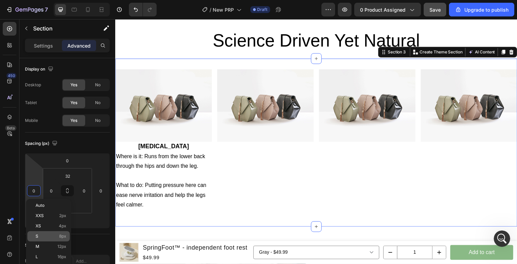
click at [44, 236] on p "S 8px" at bounding box center [51, 235] width 31 height 5
type input "8"
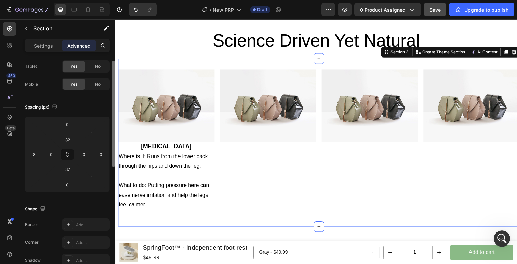
scroll to position [37, 0]
click at [94, 0] on html "7 / New PRP Draft Preview 0 product assigned Save Upgrade to publish 450 Beta S…" at bounding box center [258, 0] width 517 height 0
click at [101, 154] on input "0" at bounding box center [101, 154] width 10 height 10
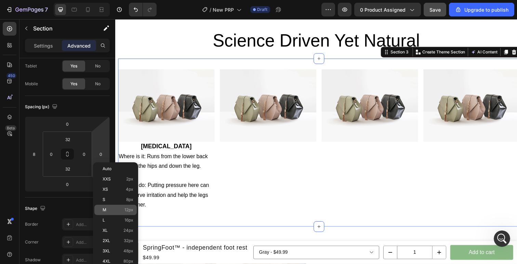
click at [110, 206] on div "M 12px" at bounding box center [115, 209] width 42 height 10
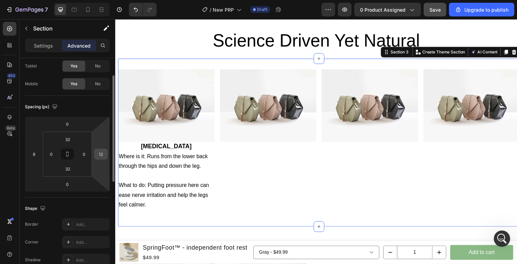
click at [103, 152] on input "12" at bounding box center [101, 154] width 10 height 10
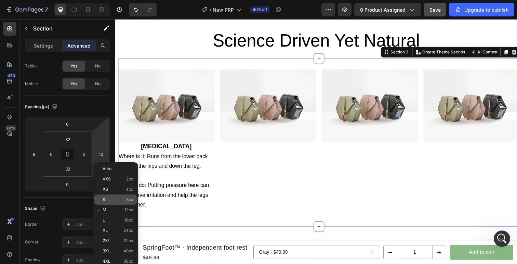
click at [112, 201] on p "S 8px" at bounding box center [118, 199] width 31 height 5
type input "8"
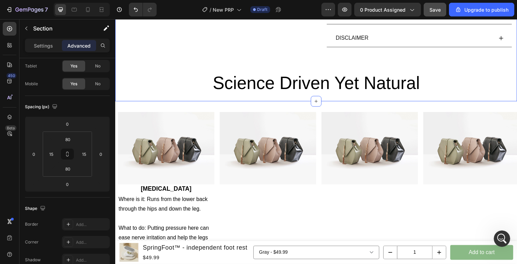
scroll to position [614, 0]
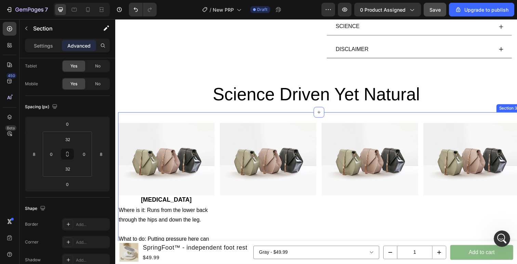
click at [509, 117] on div "Image [MEDICAL_DATA] Heading Where is it: Runs from the lower back through the …" at bounding box center [323, 199] width 410 height 171
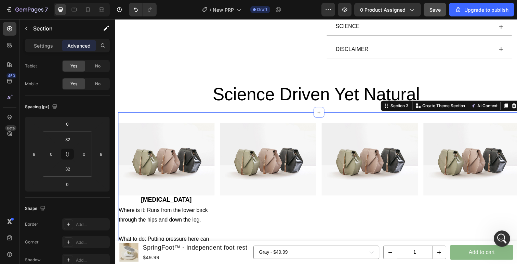
click at [174, 121] on div "Image [MEDICAL_DATA] Heading Where is it: Runs from the lower back through the …" at bounding box center [323, 199] width 410 height 171
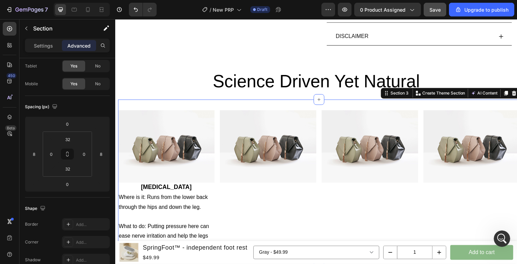
scroll to position [638, 0]
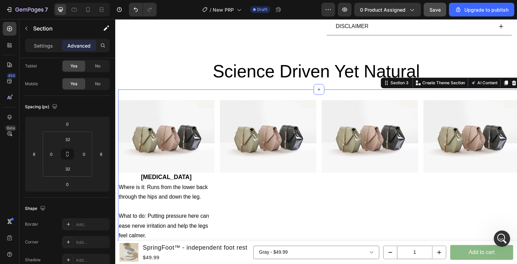
click at [177, 123] on img at bounding box center [167, 139] width 98 height 74
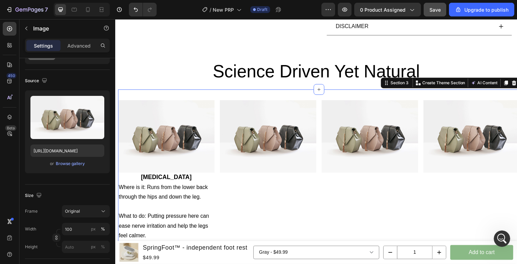
scroll to position [0, 0]
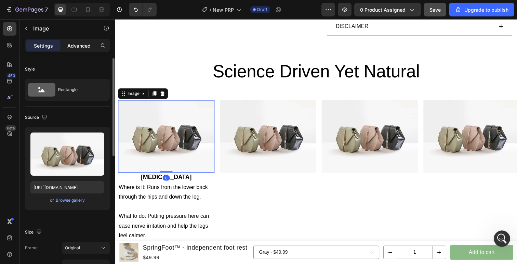
click at [79, 48] on p "Advanced" at bounding box center [78, 45] width 23 height 7
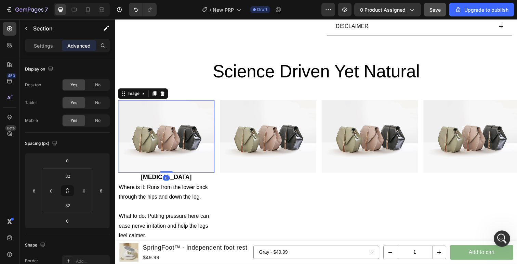
click at [186, 99] on div "Image 0 [MEDICAL_DATA] Heading Where is it: Runs from the lower back through th…" at bounding box center [323, 176] width 410 height 171
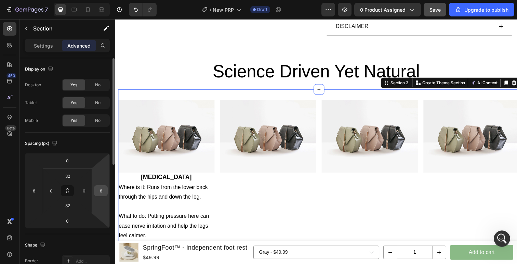
click at [100, 194] on input "8" at bounding box center [101, 190] width 10 height 10
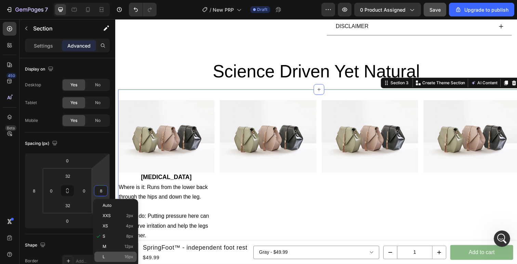
click at [111, 253] on div "L 16px" at bounding box center [115, 256] width 42 height 10
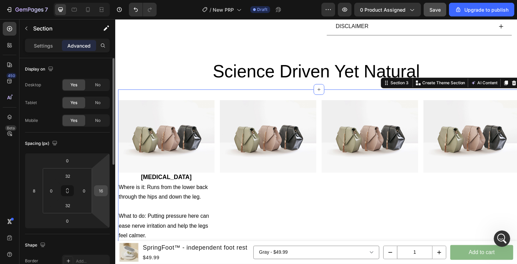
click at [101, 195] on input "16" at bounding box center [101, 190] width 10 height 10
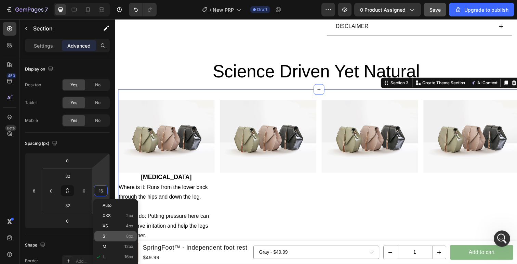
click at [112, 235] on p "S 8px" at bounding box center [118, 235] width 31 height 5
type input "8"
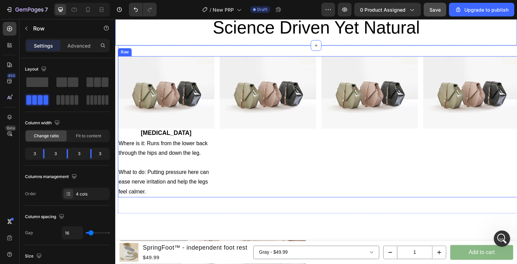
click at [458, 165] on div "Image" at bounding box center [479, 129] width 98 height 144
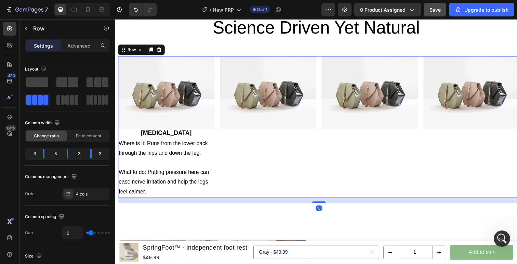
click at [459, 151] on div "Image" at bounding box center [479, 129] width 98 height 144
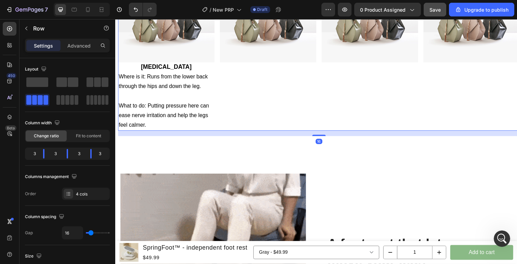
scroll to position [753, 0]
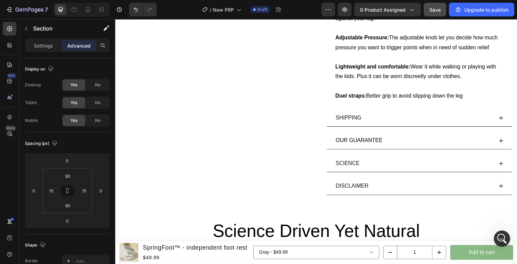
scroll to position [550, 0]
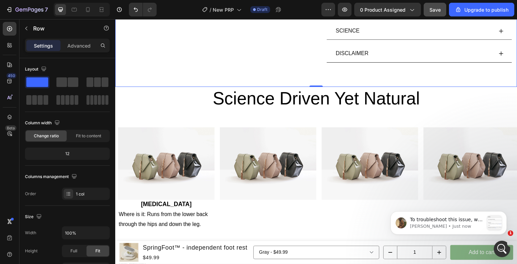
scroll to position [241, 0]
click at [184, 170] on img at bounding box center [167, 167] width 98 height 74
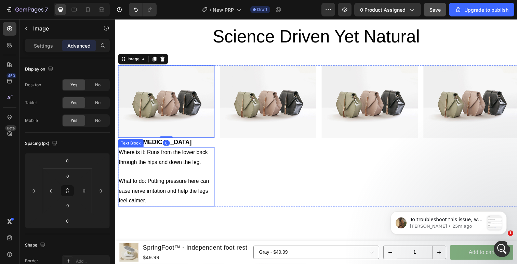
scroll to position [674, 0]
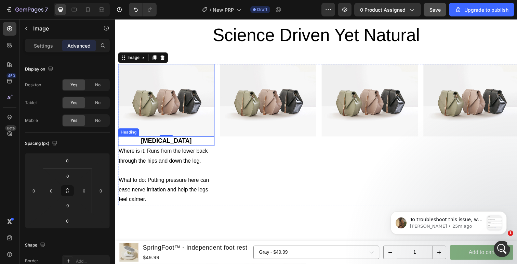
click at [191, 144] on h2 "[MEDICAL_DATA]" at bounding box center [167, 143] width 98 height 9
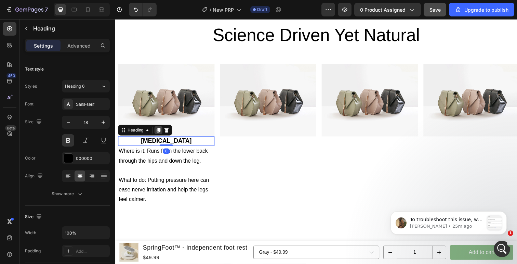
click at [160, 130] on icon at bounding box center [160, 132] width 4 height 5
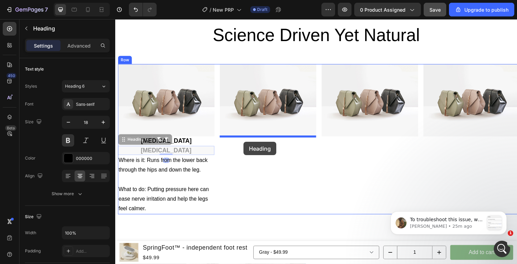
drag, startPoint x: 126, startPoint y: 143, endPoint x: 246, endPoint y: 144, distance: 120.3
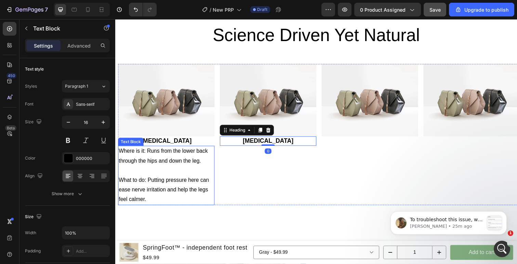
click at [183, 160] on p "Where is it: Runs from the lower back through the hips and down the leg." at bounding box center [167, 159] width 97 height 20
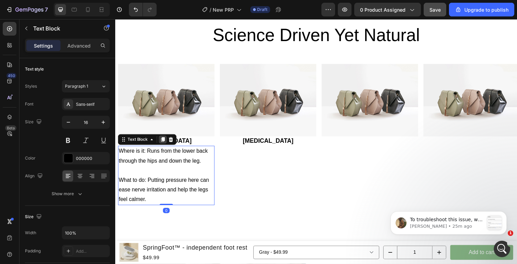
click at [162, 142] on icon at bounding box center [163, 141] width 5 height 5
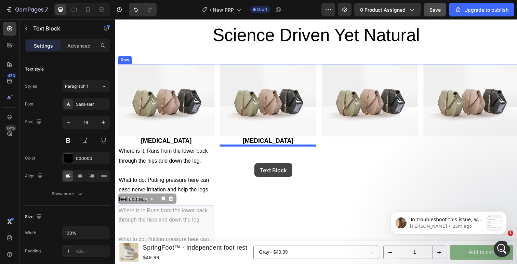
drag, startPoint x: 177, startPoint y: 190, endPoint x: 257, endPoint y: 166, distance: 83.6
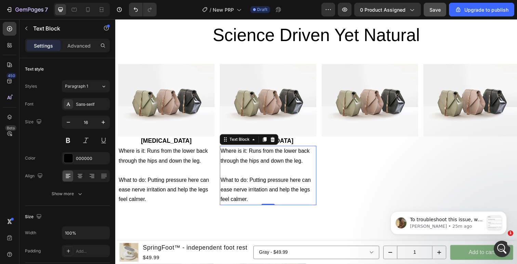
click at [434, 1] on div "7 / New PRP Draft Preview 0 product assigned Save Upgrade to publish" at bounding box center [258, 9] width 517 height 19
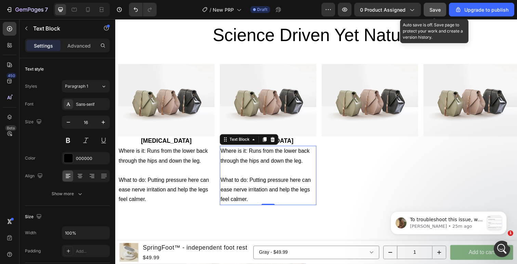
click at [434, 10] on span "Save" at bounding box center [434, 10] width 11 height 6
click at [439, 17] on div "7 / New PRP Draft Preview 0 product assigned Save Auto save is off. Save page t…" at bounding box center [258, 9] width 517 height 19
click at [438, 11] on span "Save" at bounding box center [434, 10] width 11 height 6
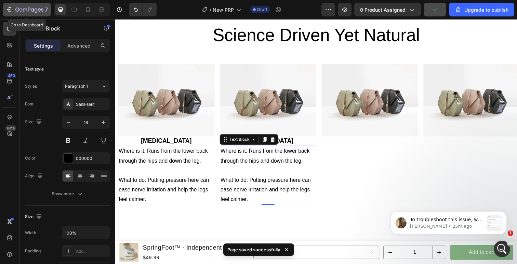
click at [9, 8] on icon "button" at bounding box center [10, 9] width 3 height 5
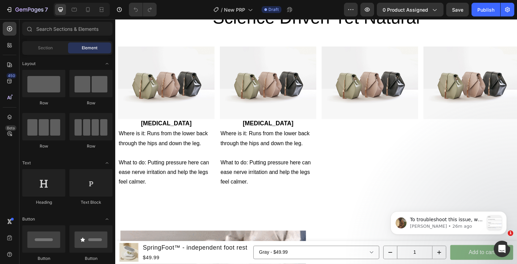
scroll to position [704, 0]
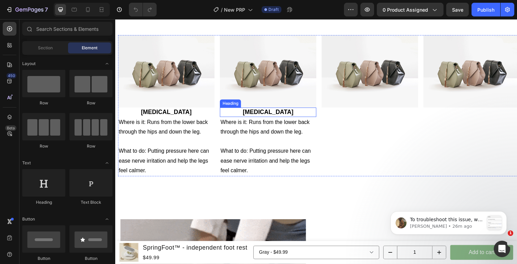
click at [283, 115] on h2 "[MEDICAL_DATA]" at bounding box center [271, 113] width 98 height 9
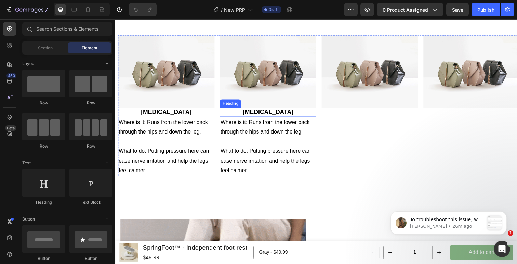
click at [283, 115] on h2 "[MEDICAL_DATA]" at bounding box center [271, 113] width 98 height 9
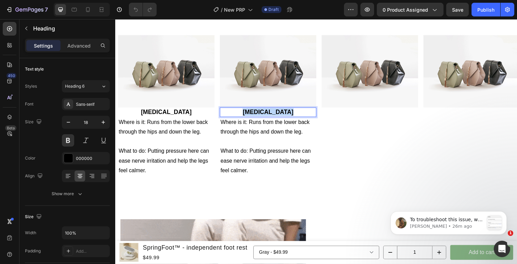
click at [283, 115] on p "[MEDICAL_DATA]" at bounding box center [271, 114] width 97 height 8
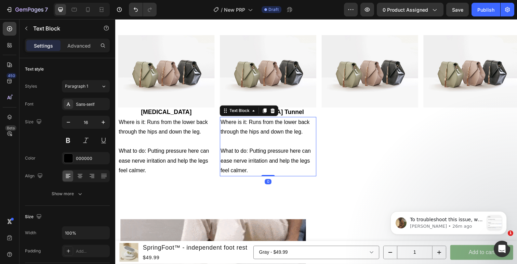
click at [311, 150] on p "What to do: Putting pressure here can ease nerve irritation and help the legs f…" at bounding box center [271, 163] width 97 height 29
click at [309, 193] on div "Image Sciatic Nerve Heading Where is it: Runs from the lower back through the h…" at bounding box center [323, 110] width 410 height 171
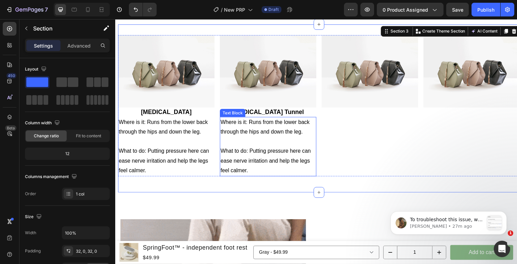
click at [259, 127] on p "Where is it: Runs from the lower back through the hips and down the leg." at bounding box center [271, 130] width 97 height 20
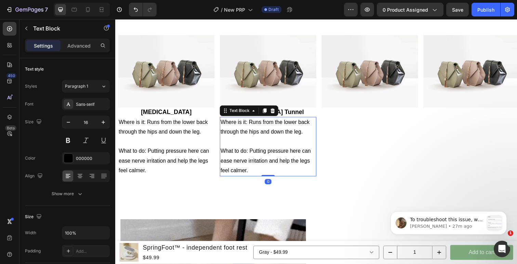
click at [252, 124] on p "Where is it: Runs from the lower back through the hips and down the leg." at bounding box center [271, 130] width 97 height 20
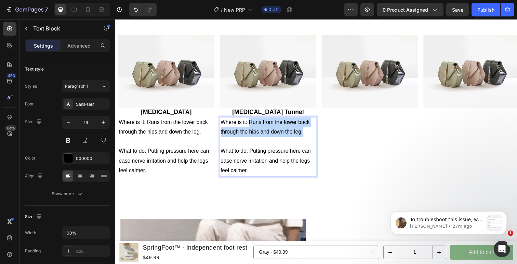
drag, startPoint x: 251, startPoint y: 124, endPoint x: 310, endPoint y: 136, distance: 60.1
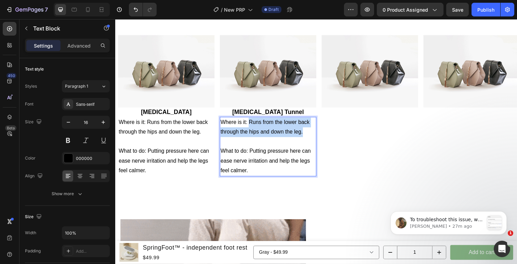
click at [310, 136] on p "Where is it: Runs from the lower back through the hips and down the leg." at bounding box center [271, 130] width 97 height 20
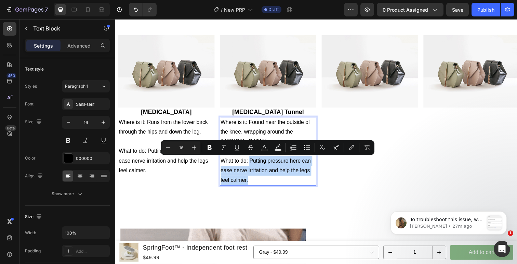
drag, startPoint x: 252, startPoint y: 164, endPoint x: 270, endPoint y: 182, distance: 25.4
click at [270, 182] on p "What to do: Putting pressure here can ease nerve irritation and help the legs f…" at bounding box center [271, 173] width 97 height 29
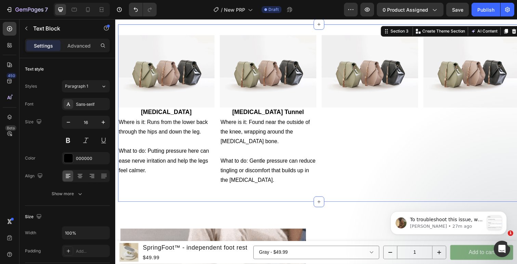
click at [270, 193] on div "Image Sciatic Nerve Heading Where is it: Runs from the lower back through the h…" at bounding box center [323, 115] width 410 height 159
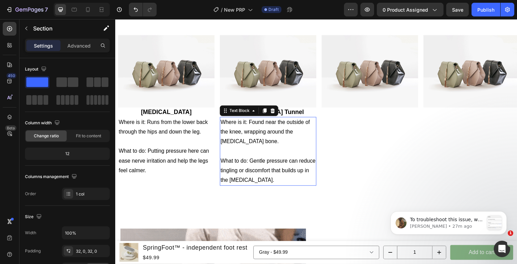
click at [268, 183] on p "What to do: Gentle pressure can reduce tingling or discomfort that builds up in…" at bounding box center [271, 173] width 97 height 29
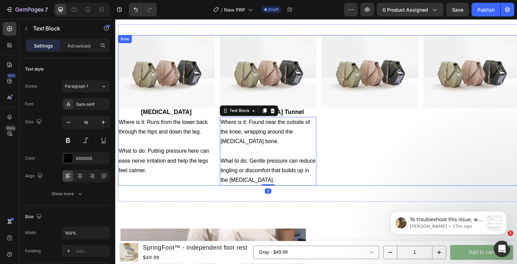
click at [335, 136] on div "Image" at bounding box center [375, 112] width 98 height 153
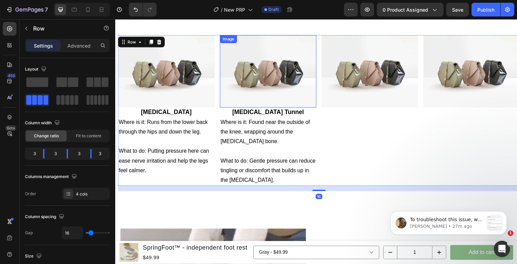
click at [321, 106] on div "Image Sciatic Nerve Heading Where is it: Runs from the lower back through the h…" at bounding box center [323, 112] width 410 height 153
click at [299, 113] on p "Common Peroneal Nerve Tunnel" at bounding box center [271, 114] width 97 height 8
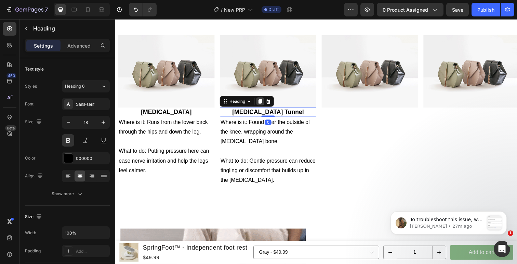
click at [264, 105] on icon at bounding box center [262, 102] width 5 height 5
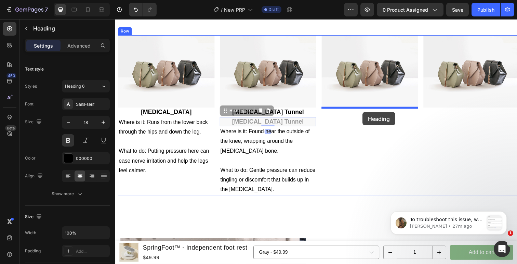
drag, startPoint x: 225, startPoint y: 113, endPoint x: 367, endPoint y: 114, distance: 142.2
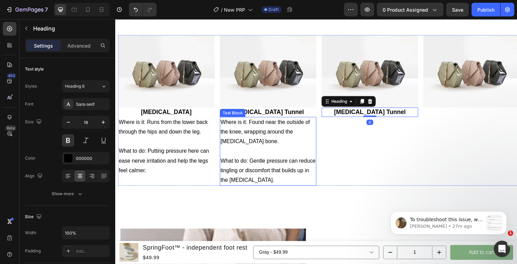
click at [262, 133] on p "Where is it: Found near the outside of the knee, wrapping around the fibula bon…" at bounding box center [271, 134] width 97 height 29
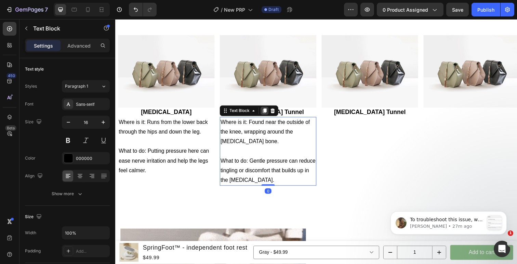
click at [266, 116] on div at bounding box center [268, 112] width 8 height 8
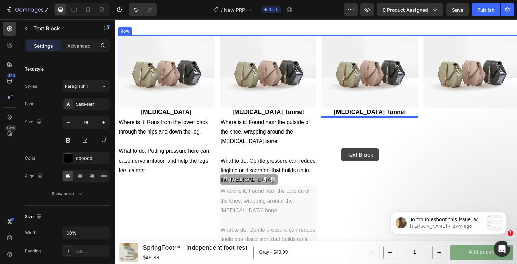
drag, startPoint x: 227, startPoint y: 186, endPoint x: 348, endPoint y: 144, distance: 127.5
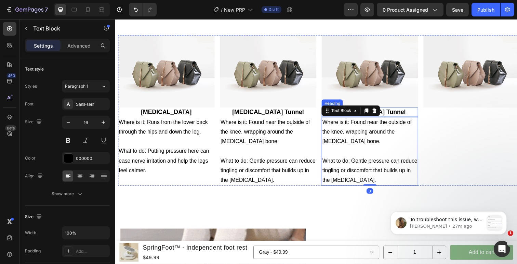
click at [393, 113] on h2 "Common Peroneal Nerve Tunnel" at bounding box center [375, 113] width 98 height 9
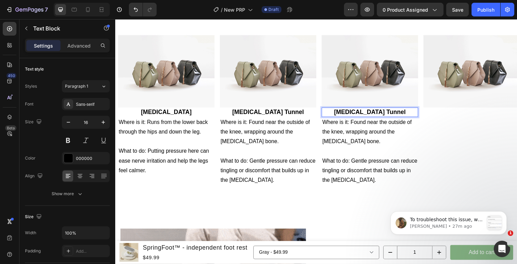
click at [393, 113] on h2 "Common Peroneal Nerve Tunnel" at bounding box center [375, 113] width 98 height 9
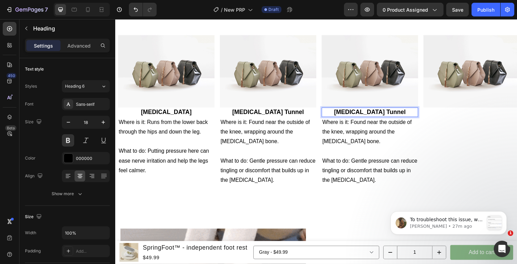
click at [393, 113] on p "Common Peroneal Nerve Tunnel" at bounding box center [374, 114] width 97 height 8
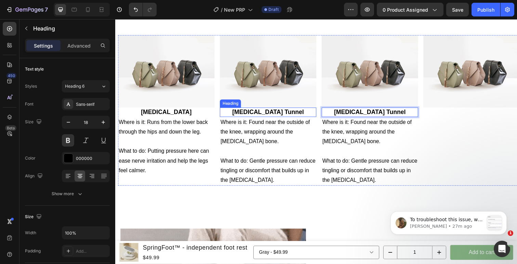
click at [291, 114] on p "Common Peroneal Nerve Tunnel" at bounding box center [271, 114] width 97 height 8
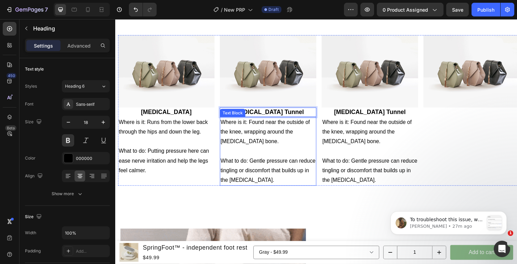
click at [286, 117] on p "Common Peroneal Nerve Tunnel" at bounding box center [271, 114] width 97 height 8
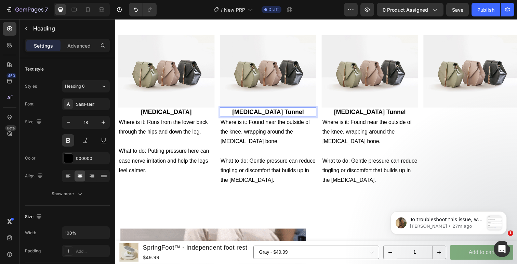
click at [283, 117] on p "Common Peroneal Nerve Tunnel" at bounding box center [271, 114] width 97 height 8
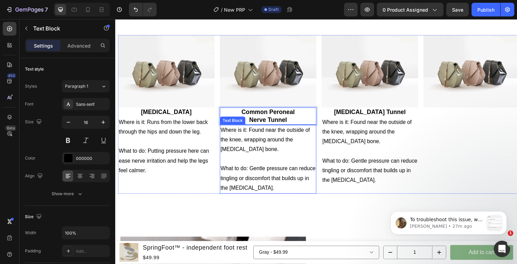
click at [312, 192] on p "What to do: Gentle pressure can reduce tingling or discomfort that builds up in…" at bounding box center [271, 181] width 97 height 29
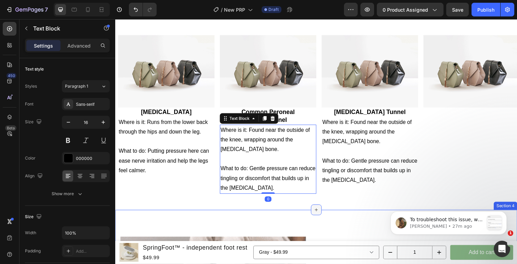
click at [315, 215] on div at bounding box center [320, 213] width 11 height 11
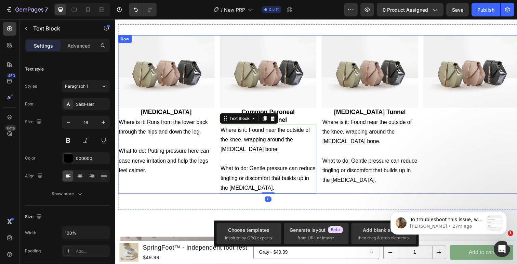
click at [441, 153] on div "Image" at bounding box center [479, 116] width 98 height 161
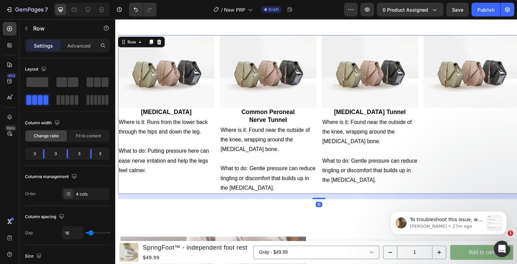
click at [448, 148] on div "Image" at bounding box center [479, 116] width 98 height 161
click at [422, 126] on div "Where is it: Found near the outside of the knee, wrapping around the fibula bon…" at bounding box center [375, 154] width 98 height 70
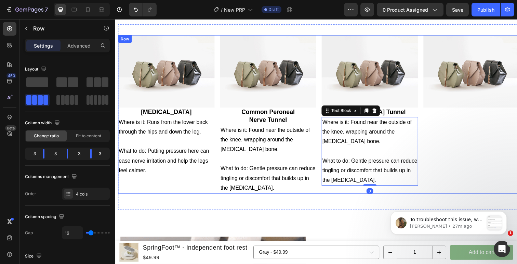
click at [427, 120] on div "Image Sciatic Nerve Heading Where is it: Runs from the lower back through the h…" at bounding box center [323, 116] width 410 height 161
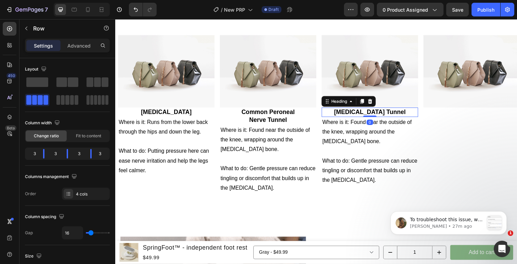
click at [401, 117] on p "Superficial Peroneal Nerve Tunnel" at bounding box center [374, 114] width 97 height 8
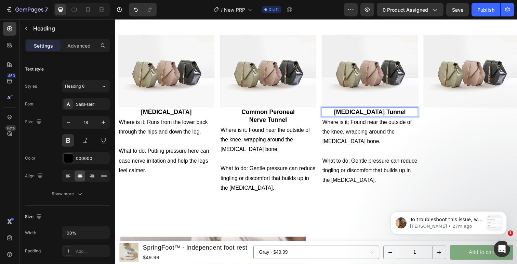
click at [398, 116] on p "Superficial Peroneal Nerve Tunnel" at bounding box center [374, 114] width 97 height 8
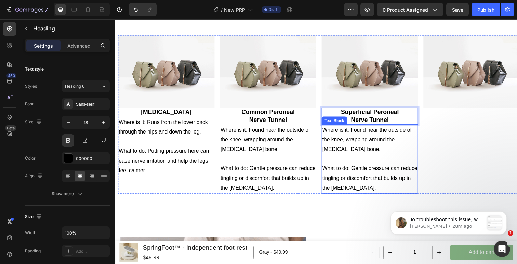
click at [352, 140] on p "Where is it: Found near the outside of the knee, wrapping around the fibula bon…" at bounding box center [374, 142] width 97 height 29
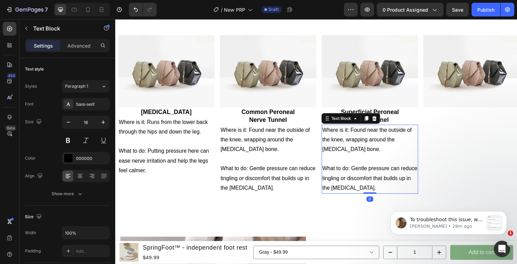
click at [352, 140] on p "Where is it: Found near the outside of the knee, wrapping around the fibula bon…" at bounding box center [374, 142] width 97 height 29
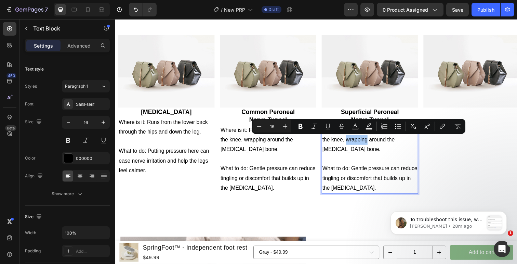
click at [350, 132] on div "Text Color" at bounding box center [355, 126] width 12 height 12
click at [356, 142] on p "Where is it: Found near the outside of the knee, wrapping around the fibula bon…" at bounding box center [374, 142] width 97 height 29
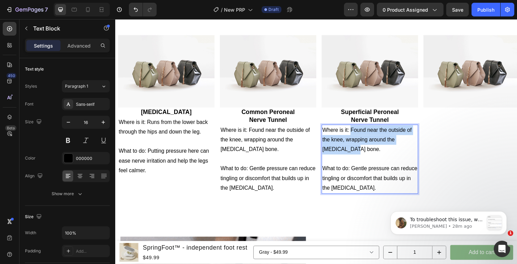
drag, startPoint x: 356, startPoint y: 133, endPoint x: 356, endPoint y: 149, distance: 15.7
click at [356, 149] on p "Where is it: Found near the outside of the knee, wrapping around the fibula bon…" at bounding box center [374, 142] width 97 height 29
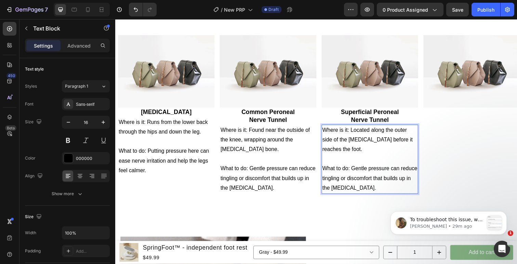
click at [361, 176] on p "What to do: Gentle pressure can reduce tingling or discomfort that builds up in…" at bounding box center [374, 181] width 97 height 29
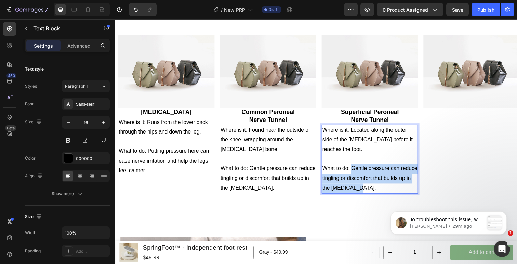
drag, startPoint x: 357, startPoint y: 171, endPoint x: 366, endPoint y: 190, distance: 21.1
click at [366, 190] on p "What to do: Gentle pressure can reduce tingling or discomfort that builds up in…" at bounding box center [374, 181] width 97 height 29
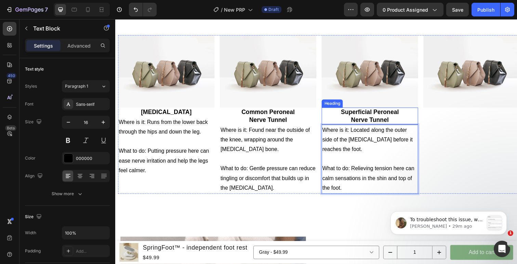
click at [391, 121] on p "Superficial Peroneal Nerve Tunnel" at bounding box center [374, 118] width 97 height 16
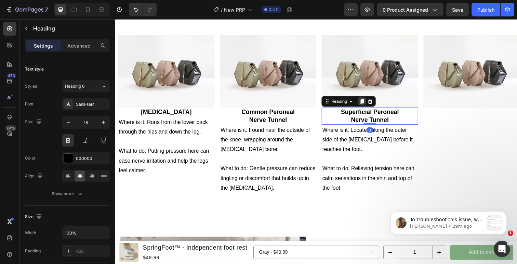
click at [369, 106] on div at bounding box center [367, 103] width 8 height 8
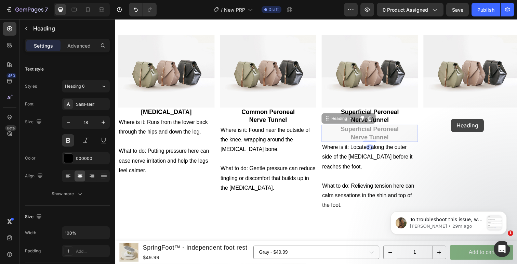
drag, startPoint x: 355, startPoint y: 121, endPoint x: 458, endPoint y: 121, distance: 102.6
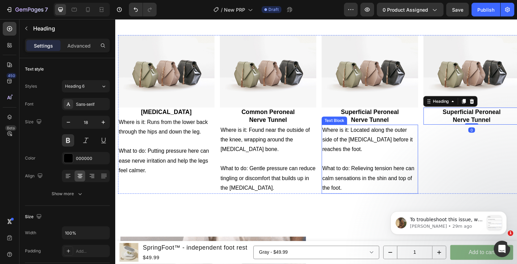
click at [364, 162] on p "Rich Text Editor. Editing area: main" at bounding box center [374, 162] width 97 height 10
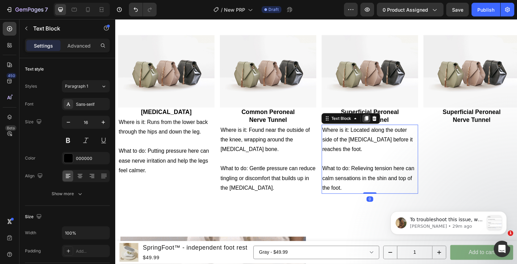
click at [372, 121] on icon at bounding box center [372, 120] width 4 height 5
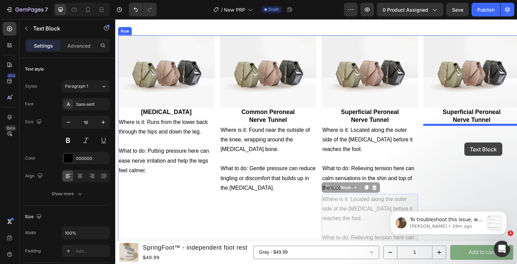
drag, startPoint x: 332, startPoint y: 195, endPoint x: 471, endPoint y: 145, distance: 148.3
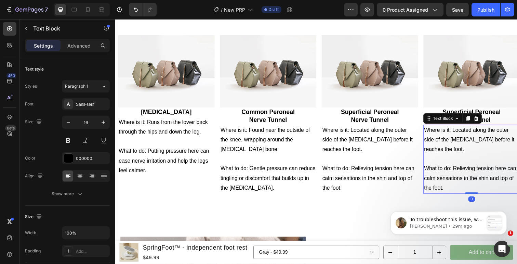
click at [481, 115] on div "Text Block" at bounding box center [460, 120] width 60 height 11
click at [484, 113] on h2 "Superficial Peroneal Nerve Tunnel" at bounding box center [479, 117] width 98 height 17
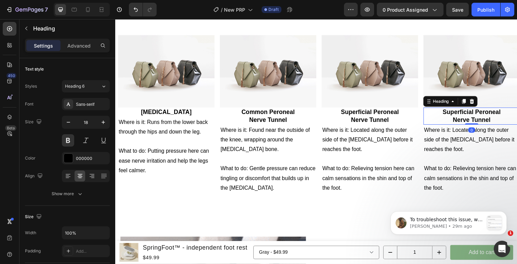
click at [484, 113] on h2 "Superficial Peroneal Nerve Tunnel" at bounding box center [479, 117] width 98 height 17
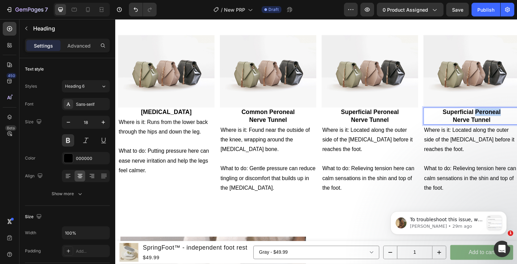
click at [484, 113] on p "Superficial Peroneal Nerve Tunnel" at bounding box center [478, 118] width 97 height 16
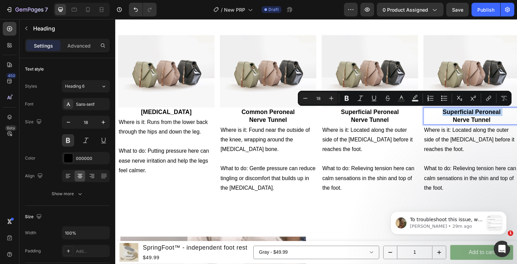
click at [484, 113] on p "Superficial Peroneal Nerve Tunnel" at bounding box center [478, 118] width 97 height 16
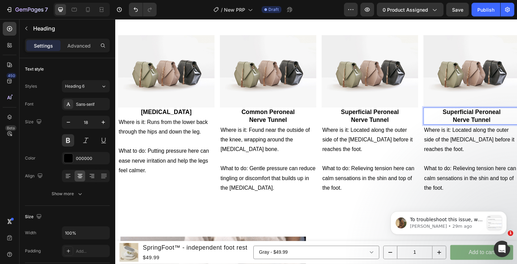
click at [497, 119] on p "Superficial Peroneal Nerve Tunnel" at bounding box center [478, 118] width 97 height 16
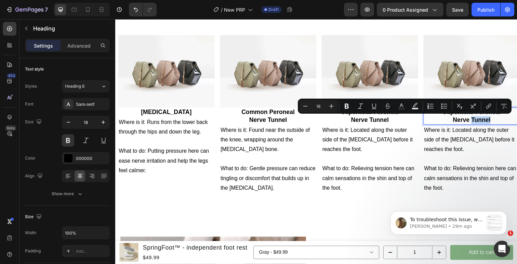
click at [507, 120] on p "Superficial Peroneal Nerve Tunnel" at bounding box center [478, 118] width 97 height 16
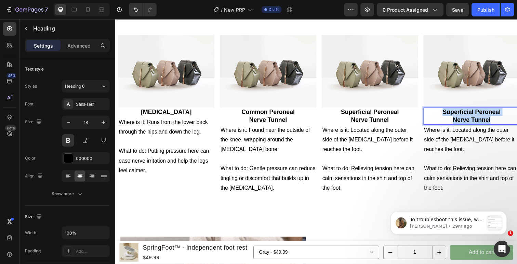
drag, startPoint x: 501, startPoint y: 120, endPoint x: 442, endPoint y: 116, distance: 59.3
click at [442, 116] on p "Superficial Peroneal Nerve Tunnel" at bounding box center [478, 118] width 97 height 16
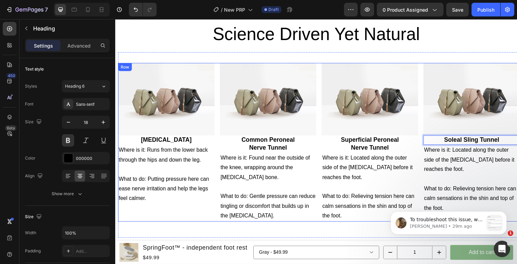
scroll to position [671, 0]
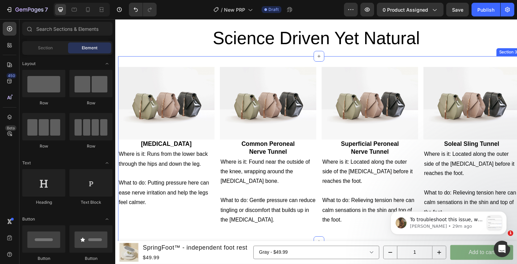
click at [472, 63] on div "Image Sciatic Nerve Heading Where is it: Runs from the lower back through the h…" at bounding box center [323, 151] width 410 height 189
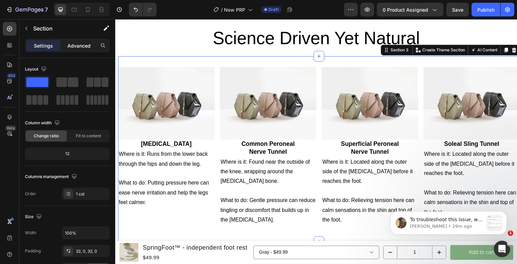
click at [83, 44] on p "Advanced" at bounding box center [78, 45] width 23 height 7
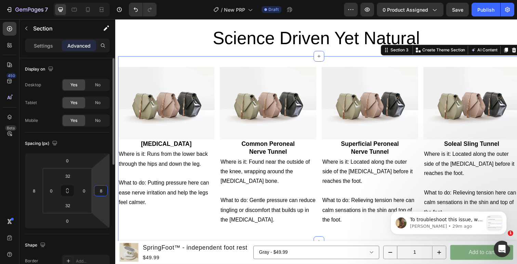
click at [105, 191] on input "8" at bounding box center [101, 190] width 10 height 10
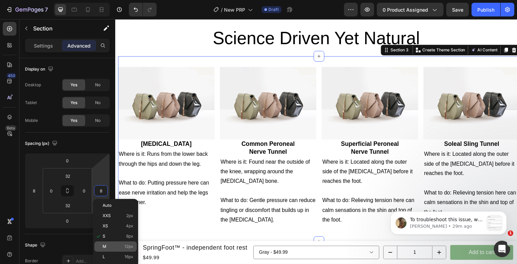
click at [108, 246] on p "M 12px" at bounding box center [118, 246] width 31 height 5
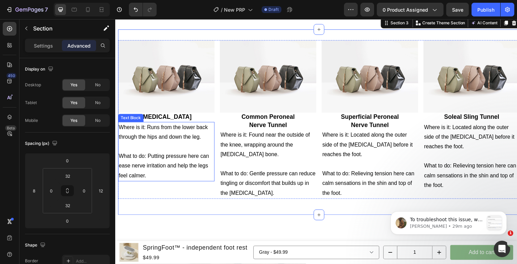
scroll to position [701, 0]
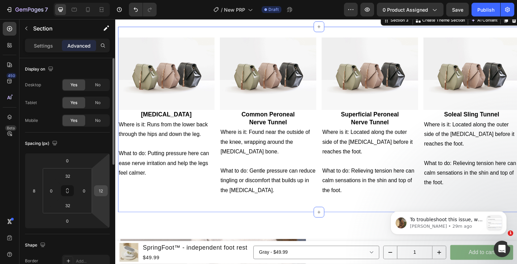
click at [98, 188] on input "12" at bounding box center [101, 190] width 10 height 10
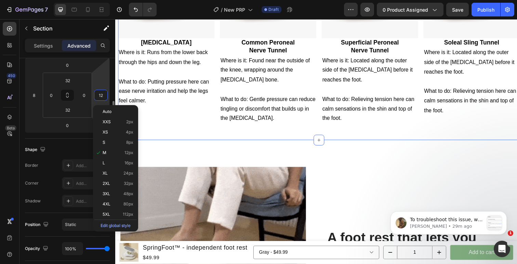
scroll to position [92, 0]
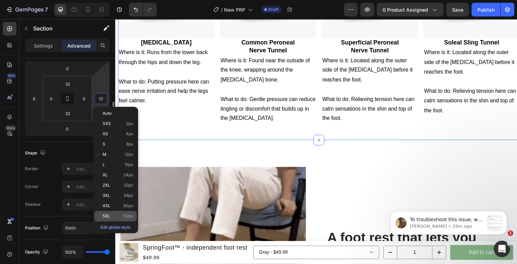
click at [110, 214] on span "5XL" at bounding box center [107, 215] width 8 height 5
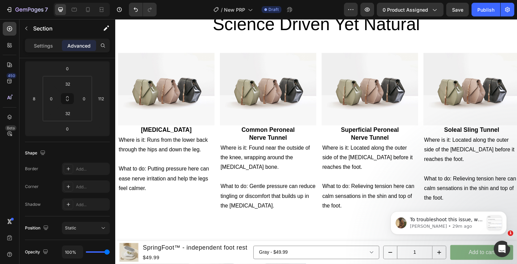
scroll to position [684, 0]
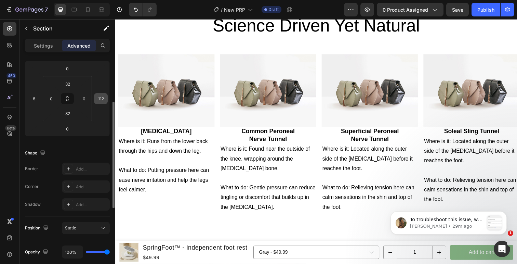
click at [101, 101] on input "112" at bounding box center [101, 98] width 10 height 10
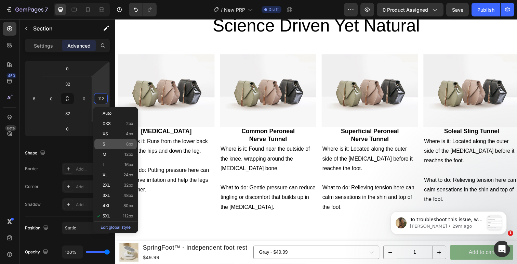
click at [117, 145] on p "S 8px" at bounding box center [118, 144] width 31 height 5
type input "8"
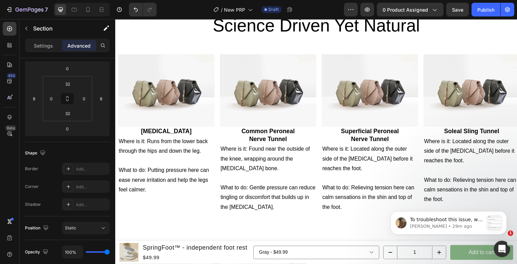
click at [513, 60] on img at bounding box center [479, 92] width 98 height 74
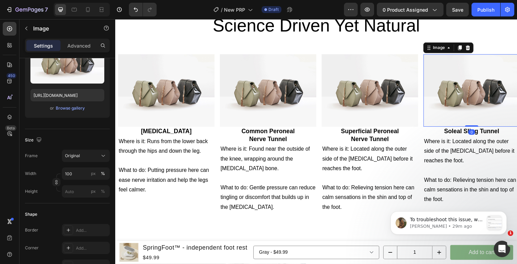
scroll to position [0, 0]
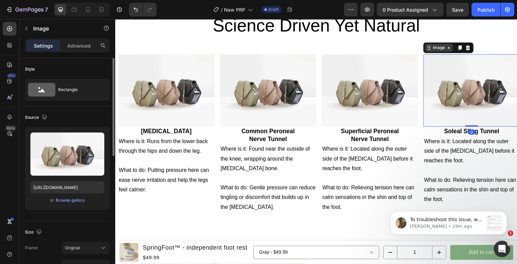
click at [438, 49] on div "Image" at bounding box center [445, 48] width 15 height 6
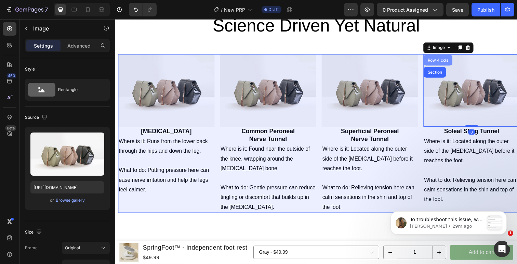
click at [436, 61] on div "Row 4 cols" at bounding box center [445, 61] width 24 height 4
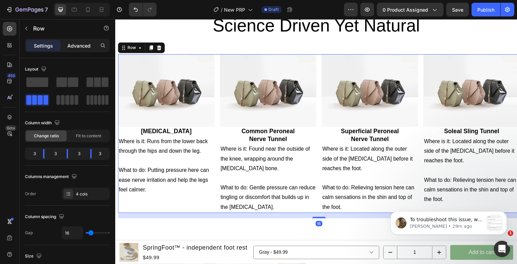
click at [86, 48] on p "Advanced" at bounding box center [78, 45] width 23 height 7
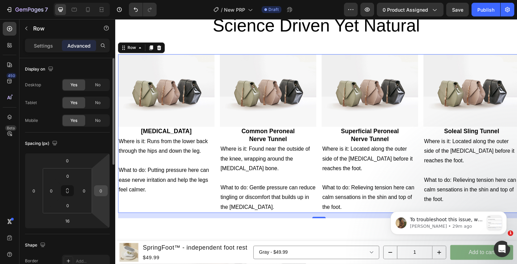
click at [106, 191] on div "0" at bounding box center [101, 190] width 14 height 11
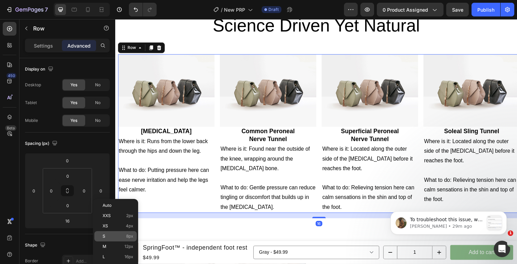
click at [106, 231] on div "S 8px" at bounding box center [115, 236] width 42 height 10
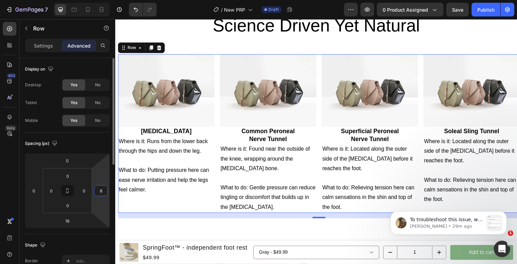
click at [101, 190] on input "8" at bounding box center [101, 190] width 10 height 10
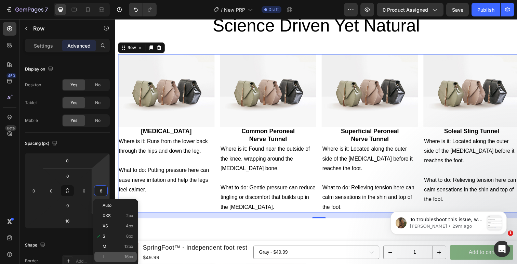
click at [110, 255] on p "L 16px" at bounding box center [118, 256] width 31 height 5
type input "16"
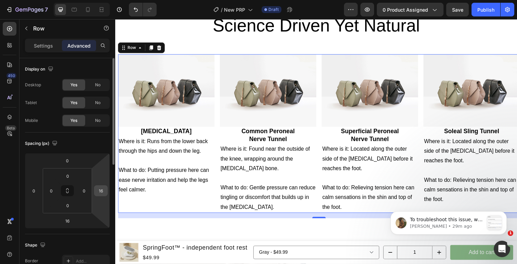
click at [101, 192] on input "16" at bounding box center [101, 190] width 10 height 10
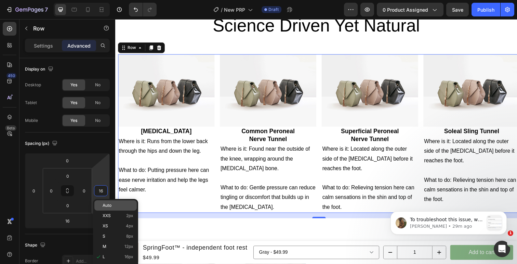
click at [108, 202] on div "Auto" at bounding box center [115, 205] width 42 height 10
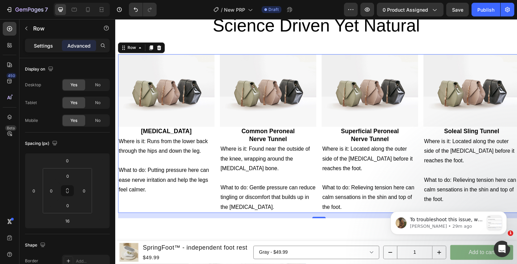
click at [45, 43] on p "Settings" at bounding box center [43, 45] width 19 height 7
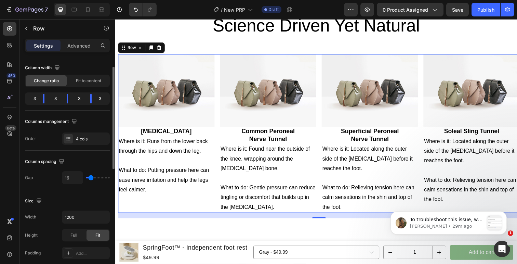
scroll to position [57, 0]
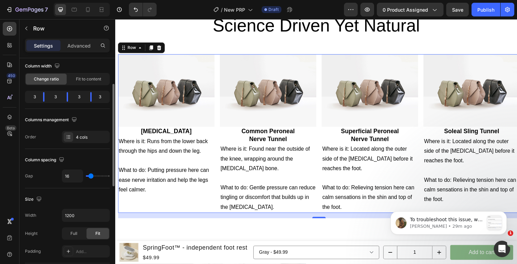
type input "18"
type input "19"
type input "20"
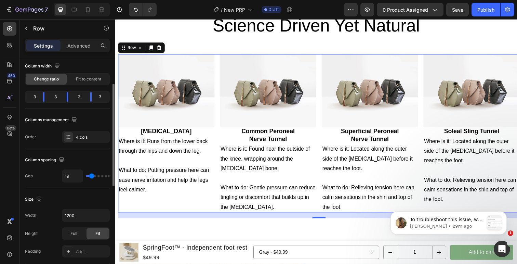
type input "20"
type input "28"
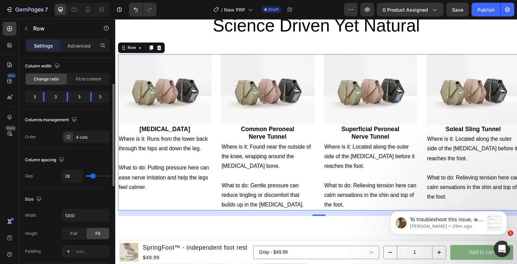
type input "30"
type input "31"
type input "33"
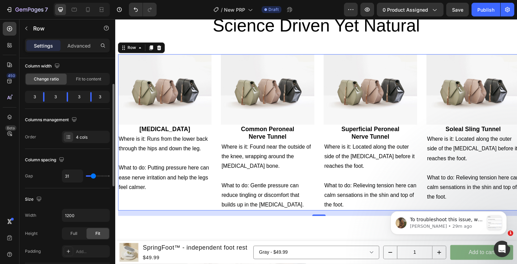
type input "33"
type input "34"
type input "35"
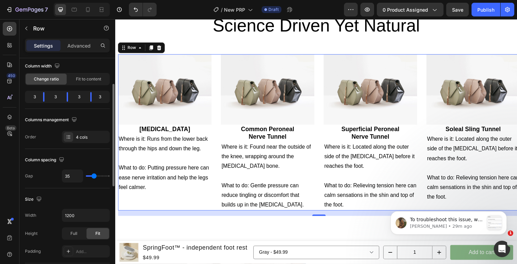
type input "36"
type input "37"
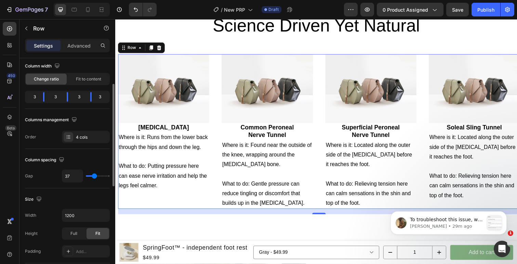
type input "38"
type input "41"
type input "57"
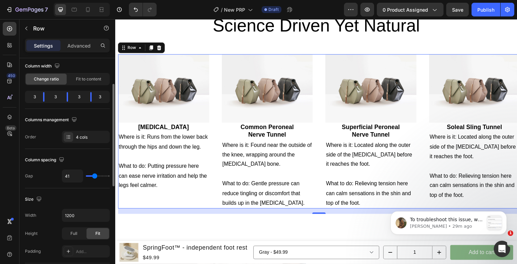
type input "57"
type input "58"
type input "59"
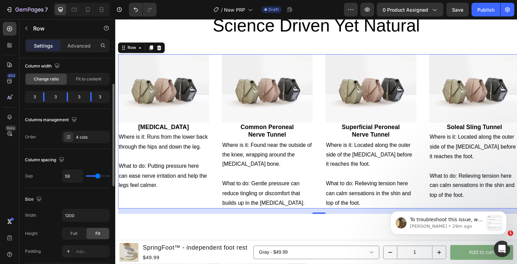
type input "60"
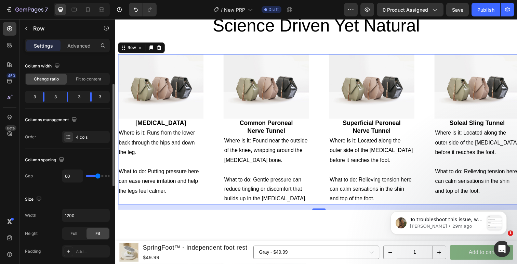
type input "68"
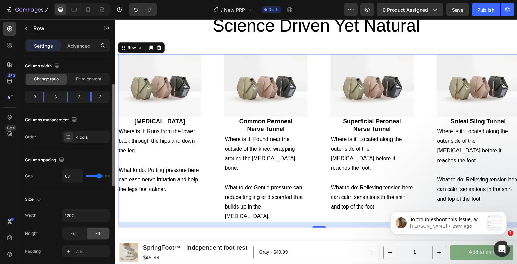
type input "76"
type input "83"
type input "84"
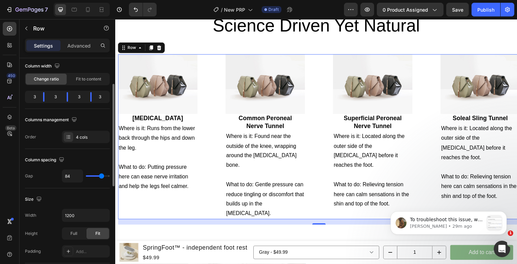
drag, startPoint x: 91, startPoint y: 178, endPoint x: 101, endPoint y: 178, distance: 9.9
type input "84"
click at [101, 176] on input "range" at bounding box center [98, 175] width 24 height 1
click at [136, 11] on icon "Undo/Redo" at bounding box center [135, 9] width 7 height 7
type input "16"
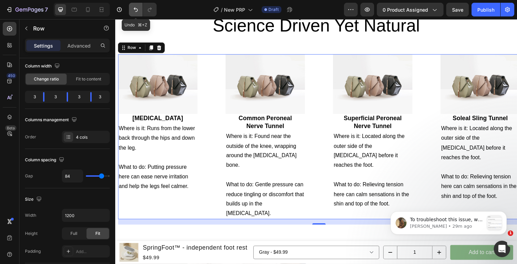
type input "16"
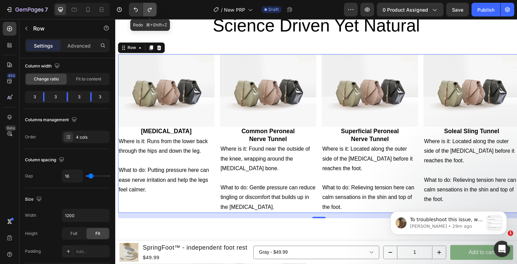
click at [152, 13] on icon "Undo/Redo" at bounding box center [149, 9] width 7 height 7
type input "84"
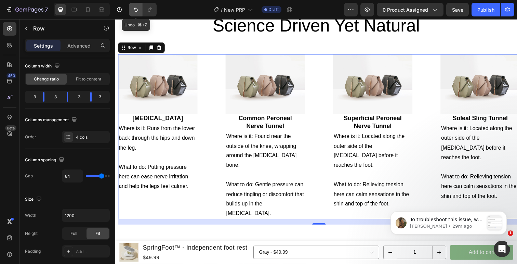
click at [136, 13] on icon "Undo/Redo" at bounding box center [135, 9] width 7 height 7
type input "16"
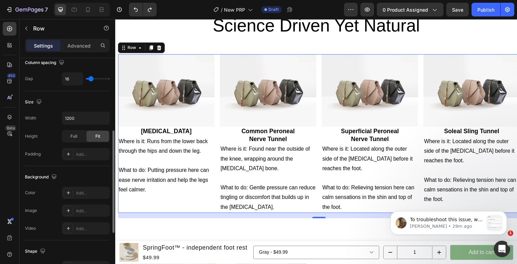
scroll to position [166, 0]
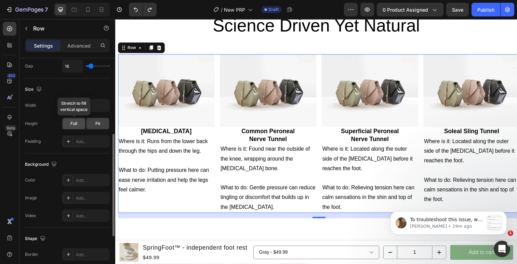
click at [80, 122] on div "Full" at bounding box center [74, 123] width 23 height 11
click at [96, 123] on span "Fit" at bounding box center [97, 123] width 5 height 6
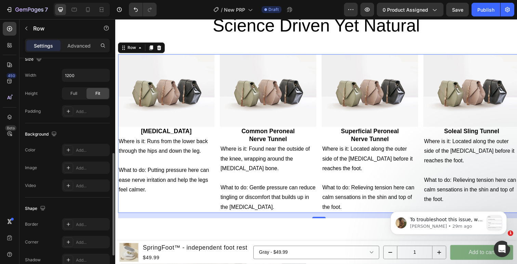
scroll to position [200, 0]
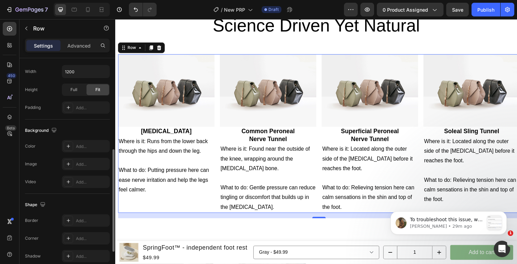
click at [86, 115] on div "Size Width 1200 Height Full Fit Padding Add..." at bounding box center [67, 81] width 85 height 75
click at [86, 109] on div "Add..." at bounding box center [92, 108] width 32 height 6
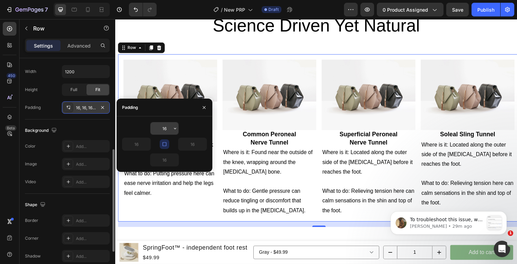
click at [171, 128] on input "16" at bounding box center [164, 128] width 28 height 12
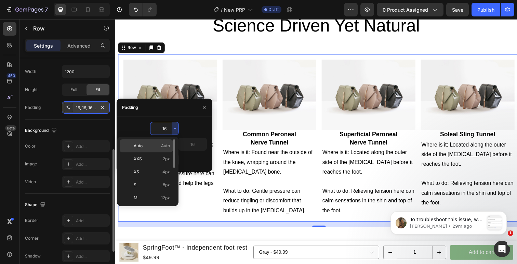
click at [157, 146] on p "Auto Auto" at bounding box center [152, 146] width 36 height 6
type input "Auto"
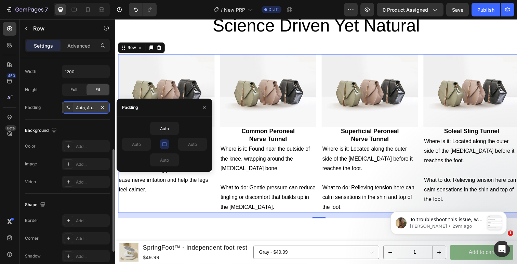
click at [164, 144] on icon "button" at bounding box center [164, 143] width 5 height 5
click at [190, 144] on input "Auto" at bounding box center [192, 144] width 28 height 12
click at [196, 146] on input "Auto" at bounding box center [192, 144] width 28 height 12
click at [200, 146] on icon "button" at bounding box center [202, 143] width 5 height 5
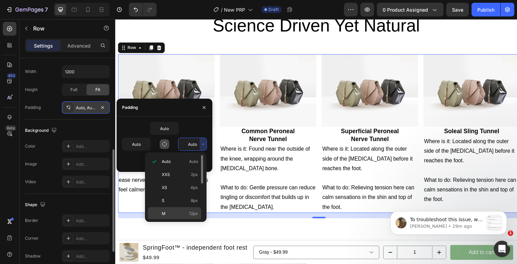
click at [179, 210] on p "M 12px" at bounding box center [180, 213] width 36 height 6
type input "12"
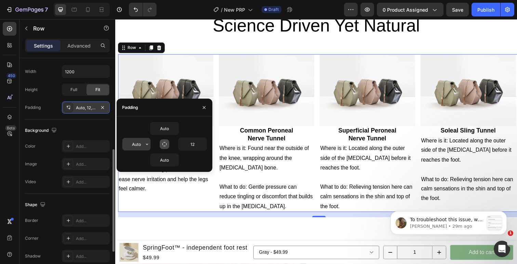
click at [142, 143] on input "Auto" at bounding box center [136, 144] width 28 height 12
click at [145, 152] on div "Auto Auto 12 Auto" at bounding box center [164, 144] width 85 height 44
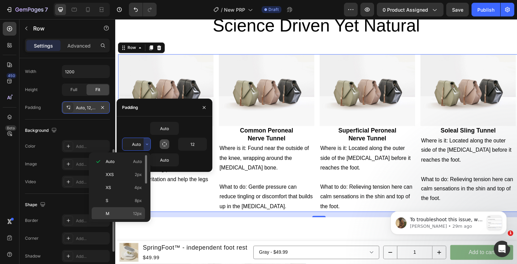
click at [134, 215] on span "12px" at bounding box center [137, 213] width 9 height 6
type input "12"
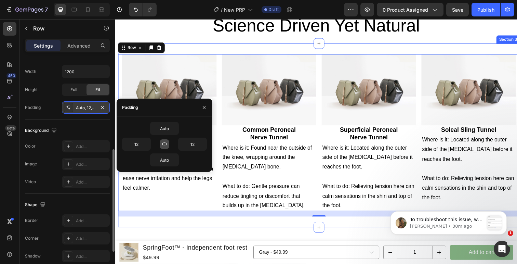
click at [141, 228] on div "Image Sciatic Nerve Heading Where is it: Runs from the lower back through the h…" at bounding box center [323, 137] width 410 height 187
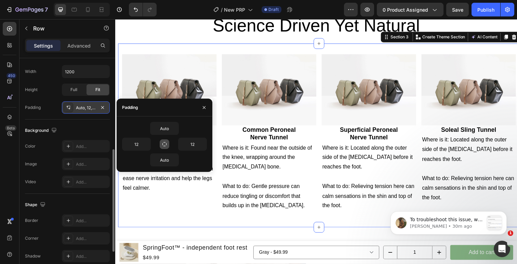
scroll to position [0, 0]
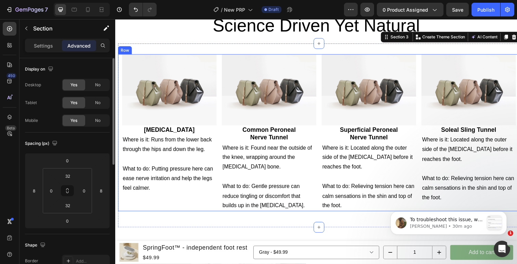
click at [161, 210] on div "Image Sciatic Nerve Heading Where is it: Runs from the lower back through the h…" at bounding box center [170, 135] width 96 height 160
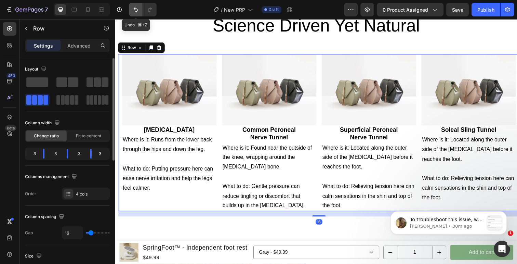
click at [136, 4] on button "Undo/Redo" at bounding box center [136, 10] width 14 height 14
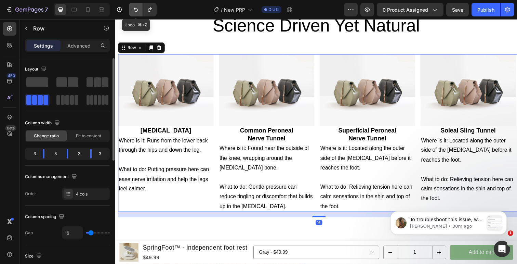
click at [136, 5] on button "Undo/Redo" at bounding box center [136, 10] width 14 height 14
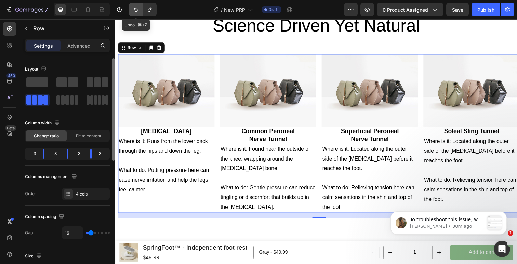
click at [136, 5] on button "Undo/Redo" at bounding box center [136, 10] width 14 height 14
click at [138, 9] on icon "Undo/Redo" at bounding box center [135, 9] width 7 height 7
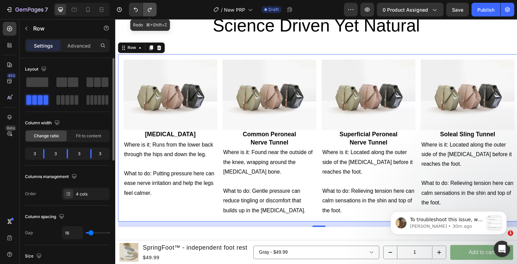
click at [149, 9] on icon "Undo/Redo" at bounding box center [149, 9] width 7 height 7
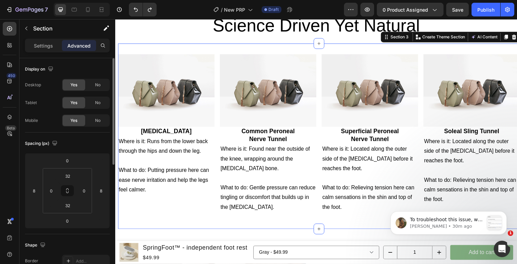
click at [423, 46] on div "Image Sciatic Nerve Heading Where is it: Runs from the lower back through the h…" at bounding box center [323, 138] width 410 height 189
click at [136, 9] on icon "Undo/Redo" at bounding box center [135, 9] width 7 height 7
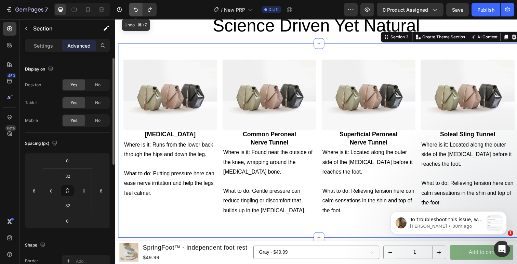
click at [136, 9] on icon "Undo/Redo" at bounding box center [135, 9] width 7 height 7
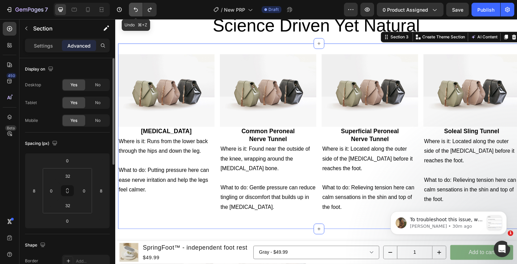
click at [136, 9] on icon "Undo/Redo" at bounding box center [135, 9] width 7 height 7
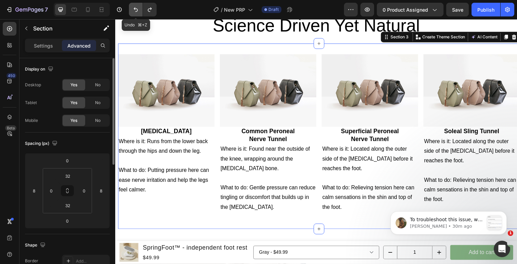
click at [136, 9] on icon "Undo/Redo" at bounding box center [135, 9] width 7 height 7
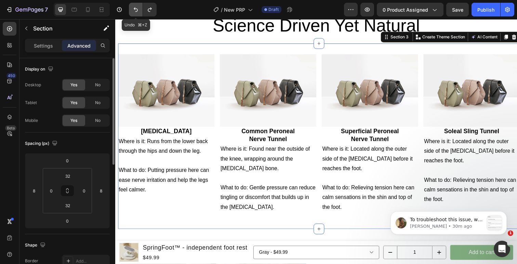
click at [136, 9] on icon "Undo/Redo" at bounding box center [135, 9] width 7 height 7
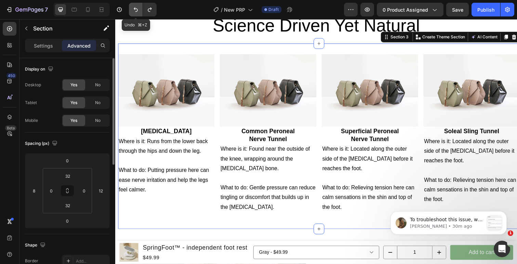
click at [136, 9] on icon "Undo/Redo" at bounding box center [135, 9] width 7 height 7
type input "8"
click at [136, 9] on icon "Undo/Redo" at bounding box center [135, 9] width 7 height 7
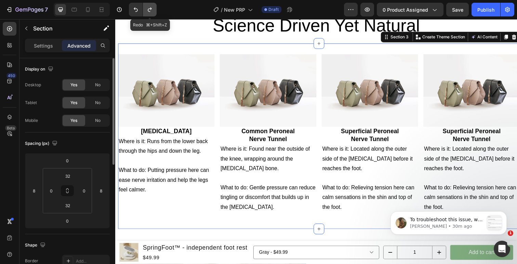
click at [146, 11] on icon "Undo/Redo" at bounding box center [149, 9] width 7 height 7
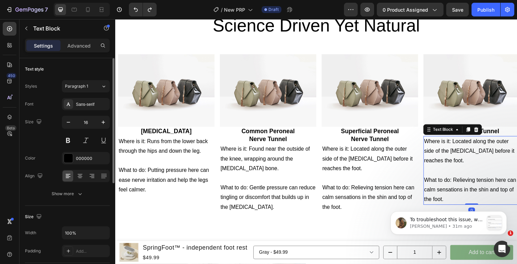
click at [473, 153] on p "Where is it: Located along the outer side of the lower leg before it reaches th…" at bounding box center [478, 153] width 97 height 29
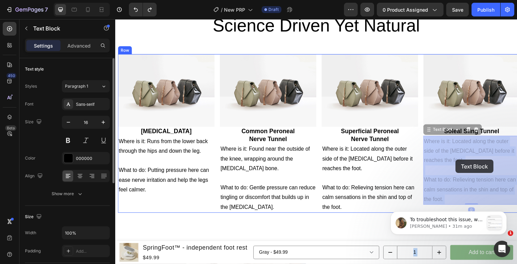
drag, startPoint x: 459, startPoint y: 142, endPoint x: 463, endPoint y: 162, distance: 20.5
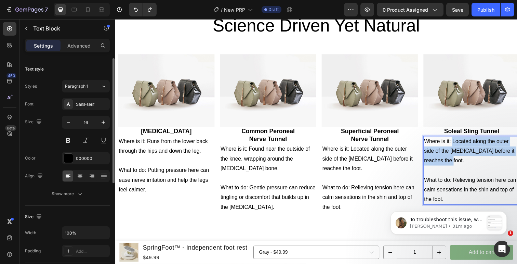
drag, startPoint x: 463, startPoint y: 162, endPoint x: 460, endPoint y: 145, distance: 17.6
click at [460, 145] on p "Where is it: Located along the outer side of the lower leg before it reaches th…" at bounding box center [478, 153] width 97 height 29
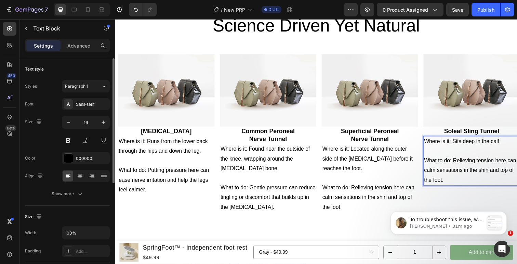
click at [466, 174] on p "What to do: Relieving tension here can calm sensations in the shin and top of t…" at bounding box center [478, 173] width 97 height 29
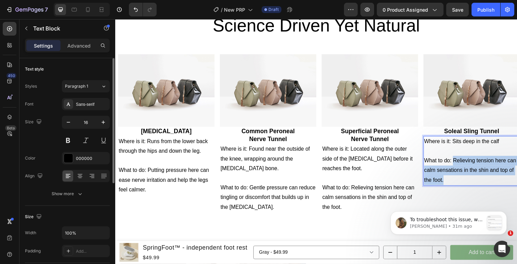
drag, startPoint x: 461, startPoint y: 162, endPoint x: 469, endPoint y: 185, distance: 24.7
click at [469, 185] on p "What to do: Relieving tension here can calm sensations in the shin and top of t…" at bounding box center [478, 173] width 97 height 29
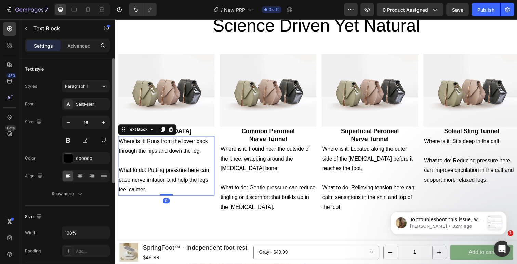
click at [200, 186] on p "What to do: Putting pressure here can ease nerve irritation and help the legs f…" at bounding box center [167, 183] width 97 height 29
click at [163, 180] on p "What to do: Putting pressure here can ease nerve irritation and help the legs f…" at bounding box center [167, 183] width 97 height 29
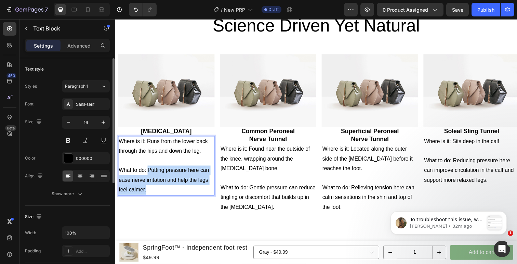
drag, startPoint x: 148, startPoint y: 172, endPoint x: 157, endPoint y: 190, distance: 19.9
click at [157, 190] on p "What to do: Putting pressure here can ease nerve irritation and help the legs f…" at bounding box center [167, 183] width 97 height 29
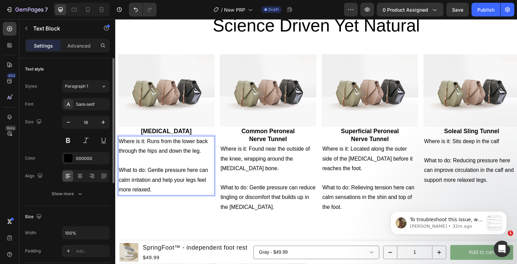
click at [159, 173] on p "What to do: Gentle pressure here can calm irritation and help your legs feel mo…" at bounding box center [167, 183] width 97 height 29
click at [288, 142] on h2 "Common Peroneal Nerve Tunnel" at bounding box center [271, 137] width 98 height 17
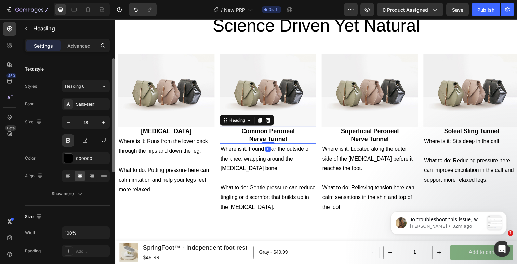
click at [273, 161] on p "Where is it: Found near the outside of the knee, wrapping around the fibula bon…" at bounding box center [271, 161] width 97 height 29
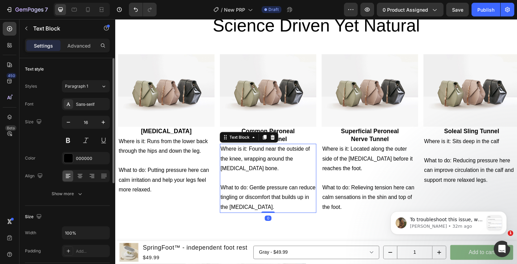
click at [256, 148] on p "Where is it: Found near the outside of the knee, wrapping around the fibula bon…" at bounding box center [271, 161] width 97 height 29
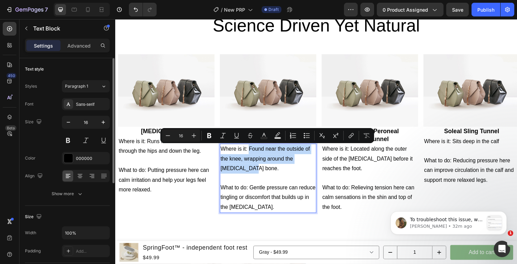
drag, startPoint x: 253, startPoint y: 150, endPoint x: 264, endPoint y: 168, distance: 21.5
click at [264, 168] on p "Where is it: Found near the outside of the knee, wrapping around the fibula bon…" at bounding box center [271, 161] width 97 height 29
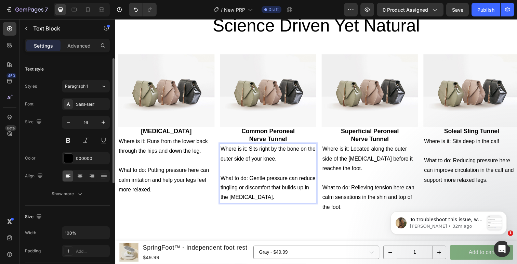
click at [281, 170] on p "Rich Text Editor. Editing area: main" at bounding box center [271, 172] width 97 height 10
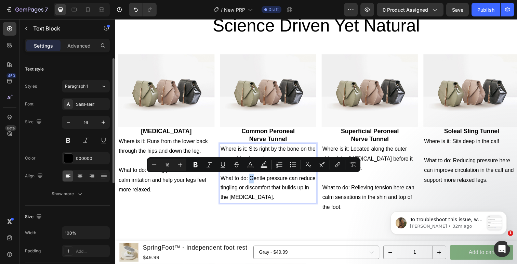
click at [256, 184] on p "What to do: Gentle pressure can reduce tingling or discomfort that builds up in…" at bounding box center [271, 191] width 97 height 29
click at [256, 183] on p "What to do: Gentle pressure can reduce tingling or discomfort that builds up in…" at bounding box center [271, 191] width 97 height 29
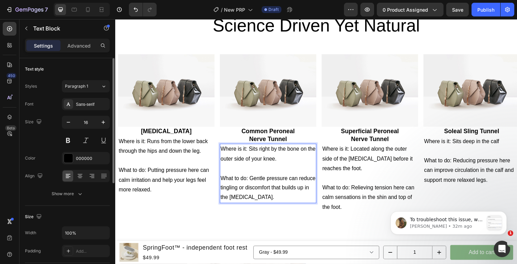
click at [279, 197] on p "What to do: Gentle pressure can reduce tingling or discomfort that builds up in…" at bounding box center [271, 191] width 97 height 29
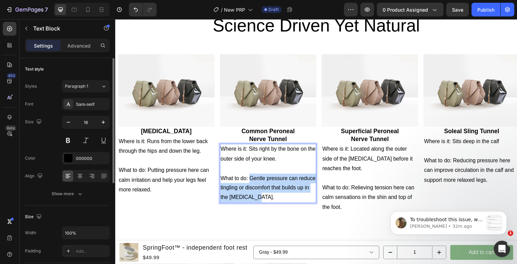
drag, startPoint x: 274, startPoint y: 201, endPoint x: 253, endPoint y: 179, distance: 30.7
click at [253, 179] on p "What to do: Gentle pressure can reduce tingling or discomfort that builds up in…" at bounding box center [271, 191] width 97 height 29
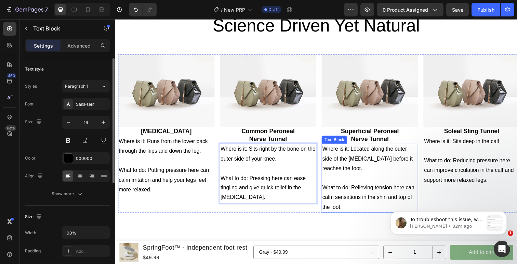
click at [360, 173] on p "Where is it: Located along the outer side of the lower leg before it reaches th…" at bounding box center [374, 161] width 97 height 29
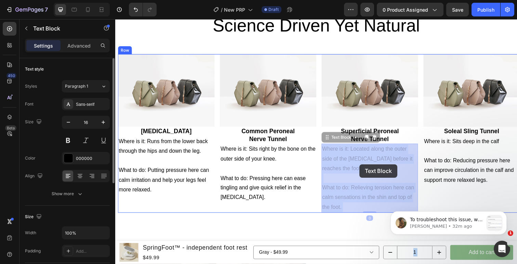
drag, startPoint x: 356, startPoint y: 151, endPoint x: 364, endPoint y: 167, distance: 17.9
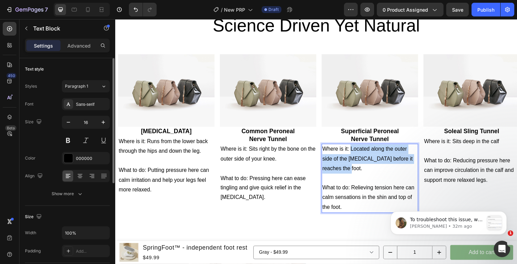
drag, startPoint x: 364, startPoint y: 168, endPoint x: 355, endPoint y: 150, distance: 19.6
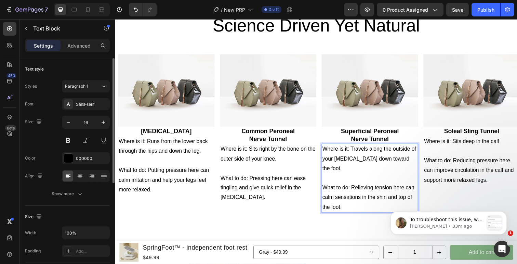
click at [369, 189] on p "What to do: Relieving tension here can calm sensations in the shin and top of t…" at bounding box center [374, 200] width 97 height 29
drag, startPoint x: 355, startPoint y: 180, endPoint x: 368, endPoint y: 189, distance: 16.1
click at [368, 189] on p "What to do: Relieving tension here can calm sensations in the shin and top of t…" at bounding box center [374, 200] width 97 height 29
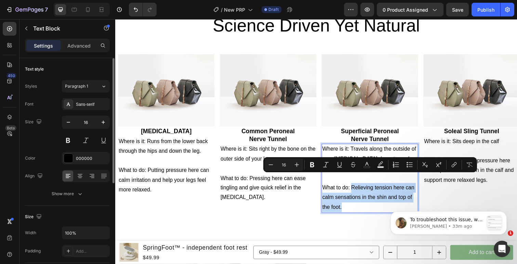
drag, startPoint x: 367, startPoint y: 203, endPoint x: 357, endPoint y: 182, distance: 23.2
click at [357, 186] on p "What to do: Relieving tension here can calm sensations in the shin and top of t…" at bounding box center [374, 200] width 97 height 29
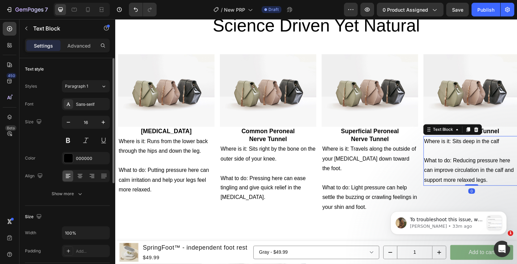
click at [468, 158] on p "Rich Text Editor. Editing area: main" at bounding box center [478, 154] width 97 height 10
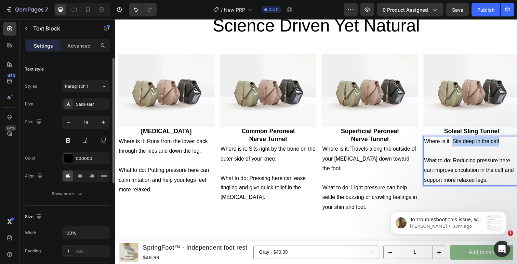
drag, startPoint x: 461, startPoint y: 143, endPoint x: 508, endPoint y: 143, distance: 46.8
click at [508, 143] on p "Where is it: Sits deep in the calf" at bounding box center [478, 144] width 97 height 10
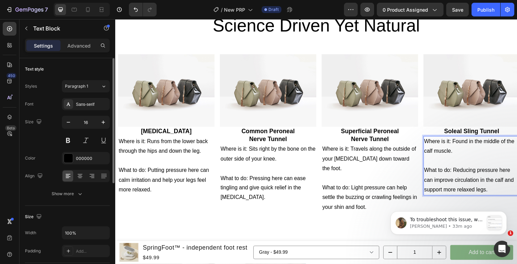
click at [475, 144] on p "Where is it: Found in the middle of the calf muscle." at bounding box center [478, 149] width 97 height 20
click at [462, 196] on p "What to do: Reducing pressure here can improve circulation in the calf and supp…" at bounding box center [478, 183] width 97 height 29
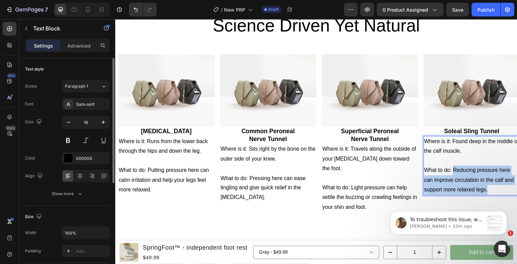
drag, startPoint x: 461, startPoint y: 173, endPoint x: 499, endPoint y: 193, distance: 43.7
click at [499, 193] on p "What to do: Reducing pressure here can improve circulation in the calf and supp…" at bounding box center [478, 183] width 97 height 29
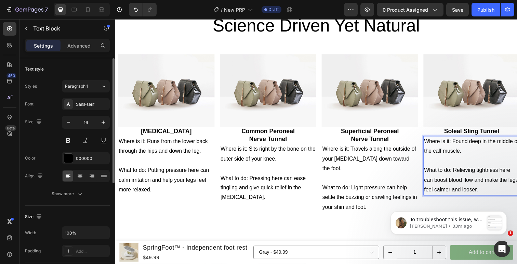
click at [500, 203] on body "To troubleshoot this issue, we would like to have temporary access to your stor…" at bounding box center [448, 221] width 131 height 42
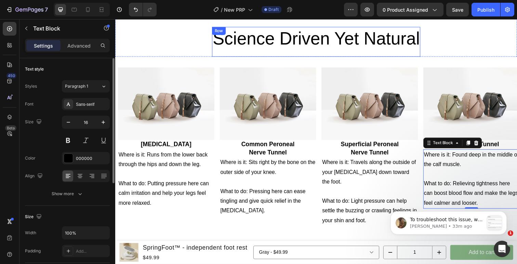
scroll to position [662, 0]
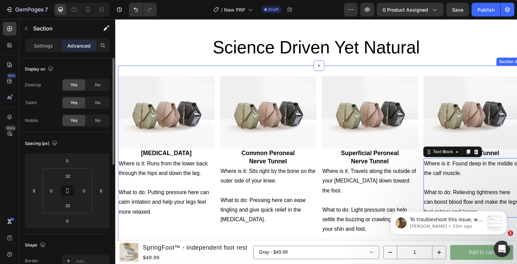
click at [407, 72] on div "Image Sciatic Nerve Heading Where is it: Runs from the lower back through the h…" at bounding box center [323, 161] width 410 height 189
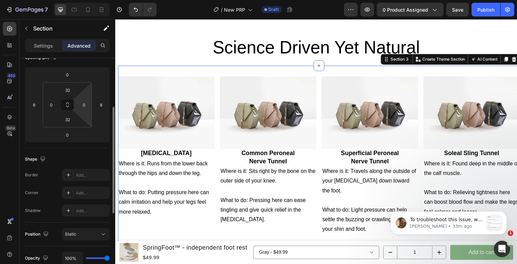
scroll to position [78, 0]
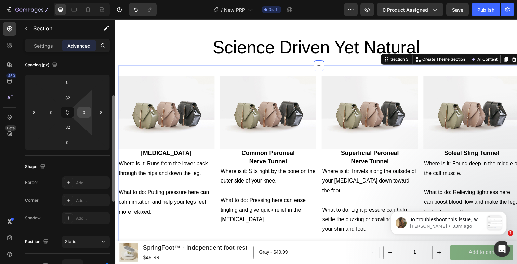
click at [82, 114] on input "0" at bounding box center [84, 112] width 10 height 10
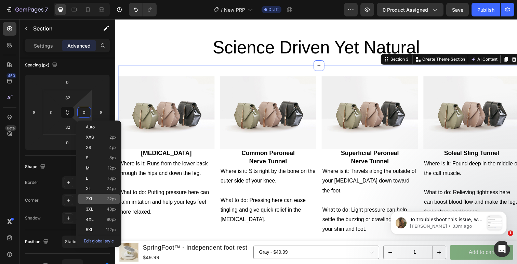
click at [90, 197] on span "2XL" at bounding box center [90, 198] width 8 height 5
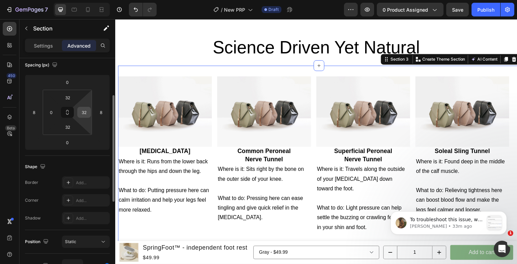
click at [81, 112] on input "32" at bounding box center [84, 112] width 10 height 10
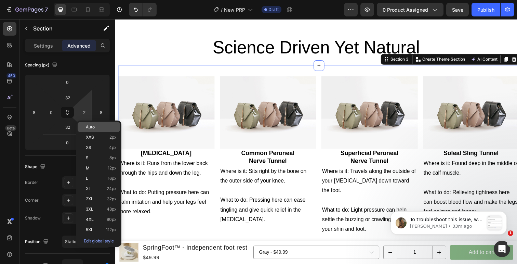
click at [98, 129] on div "Auto" at bounding box center [99, 127] width 42 height 10
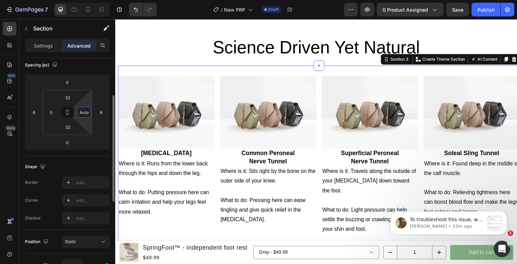
click at [84, 115] on input "Auto" at bounding box center [84, 112] width 10 height 10
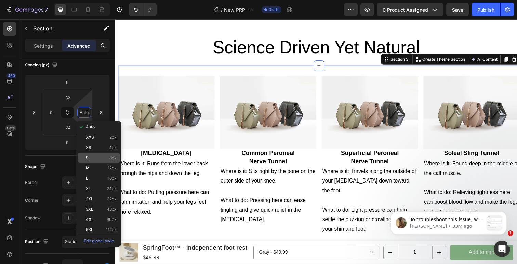
click at [93, 159] on p "S 8px" at bounding box center [101, 157] width 31 height 5
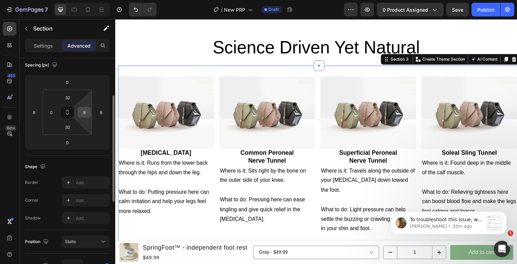
click at [86, 116] on input "8" at bounding box center [84, 112] width 10 height 10
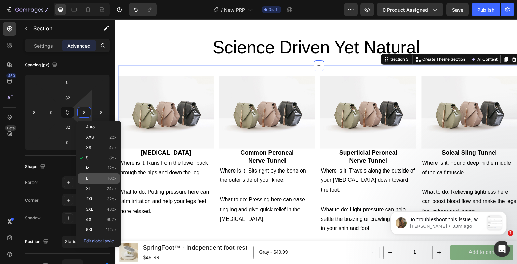
click at [92, 173] on div "L 16px" at bounding box center [99, 178] width 42 height 10
type input "16"
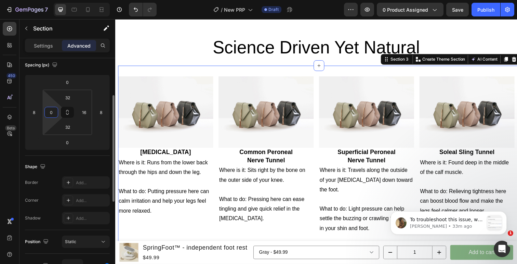
click at [46, 114] on input "0" at bounding box center [51, 112] width 10 height 10
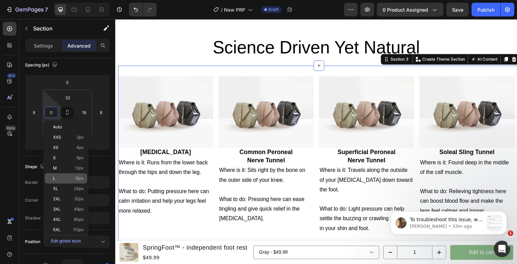
click at [69, 179] on p "L 16px" at bounding box center [68, 178] width 31 height 5
type input "16"
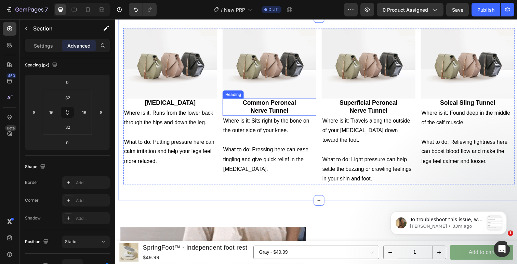
scroll to position [717, 0]
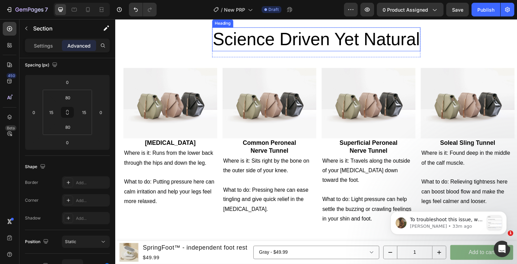
scroll to position [691, 0]
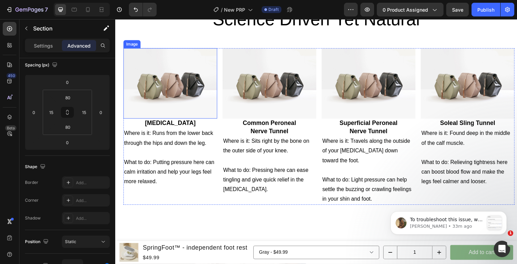
click at [192, 89] on img at bounding box center [171, 85] width 96 height 72
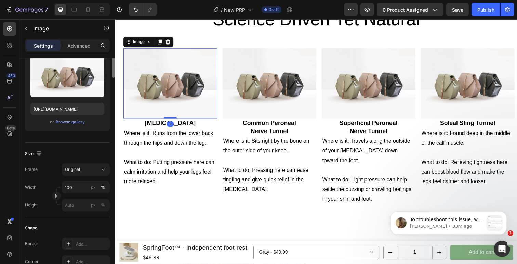
scroll to position [0, 0]
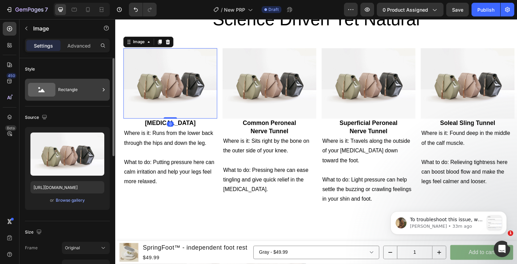
click at [85, 95] on div "Rectangle" at bounding box center [79, 90] width 42 height 16
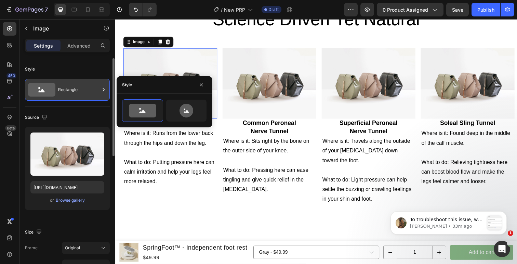
click at [90, 89] on div "Rectangle" at bounding box center [79, 90] width 42 height 16
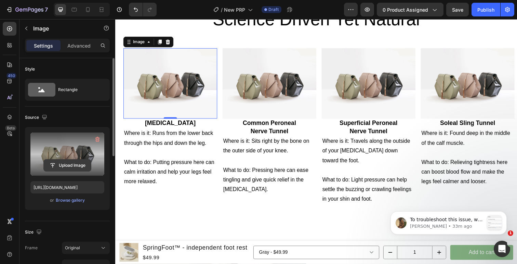
click at [84, 162] on input "file" at bounding box center [67, 165] width 47 height 12
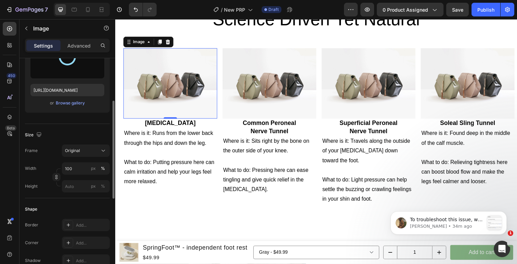
scroll to position [98, 0]
type input "https://cdn.shopify.com/s/files/1/0630/2659/3967/files/gempages_556145050740851…"
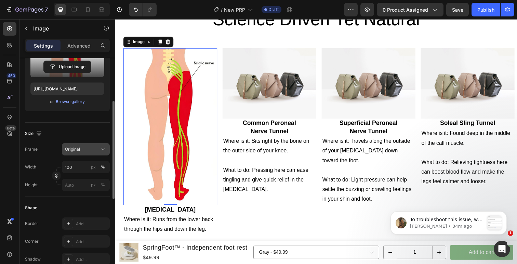
click at [89, 149] on div "Original" at bounding box center [82, 149] width 34 height 6
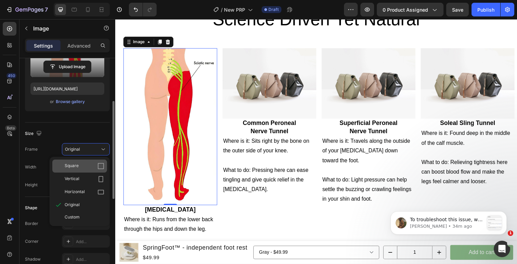
click at [82, 169] on div "Square" at bounding box center [85, 165] width 40 height 7
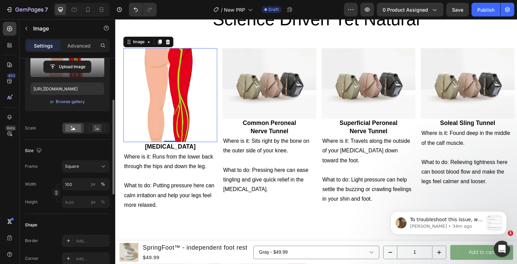
click at [200, 115] on img at bounding box center [171, 97] width 96 height 96
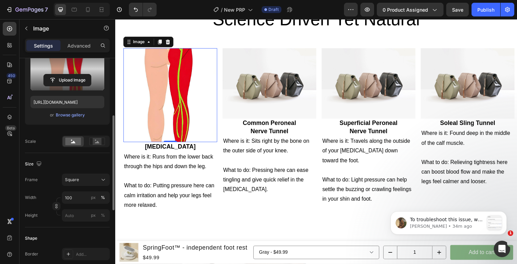
scroll to position [114, 0]
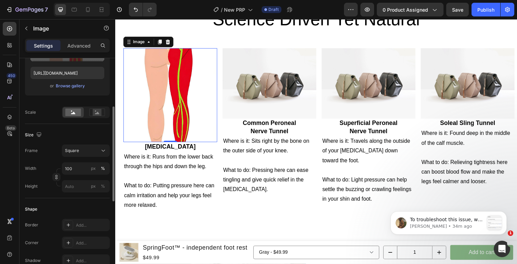
click at [169, 98] on img at bounding box center [171, 97] width 96 height 96
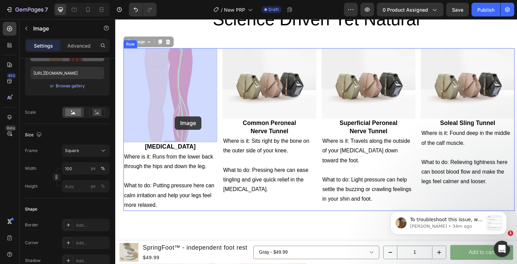
drag, startPoint x: 176, startPoint y: 75, endPoint x: 176, endPoint y: 118, distance: 42.4
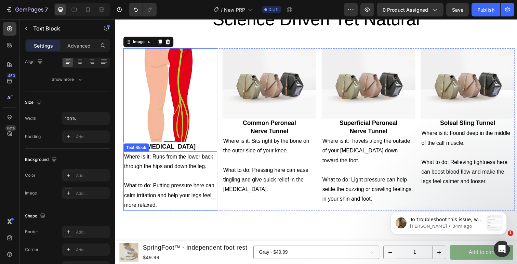
click at [189, 163] on p "Where is it: Runs from the lower back through the hips and down the leg." at bounding box center [171, 165] width 94 height 20
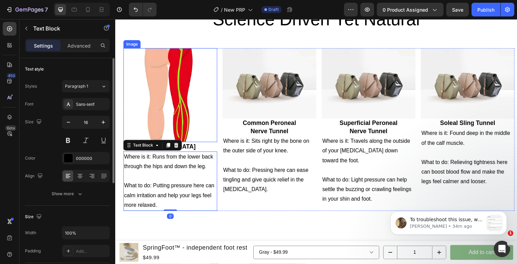
click at [188, 112] on img at bounding box center [171, 97] width 96 height 96
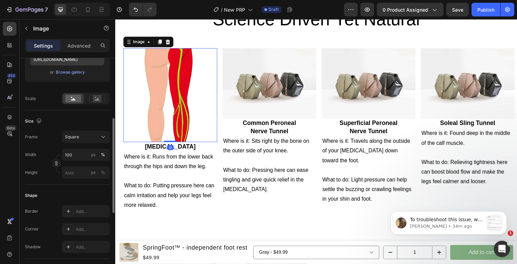
scroll to position [141, 0]
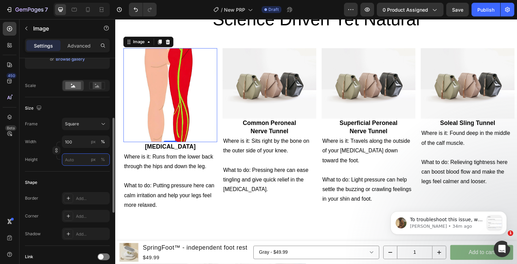
click at [75, 160] on input "px %" at bounding box center [86, 159] width 48 height 12
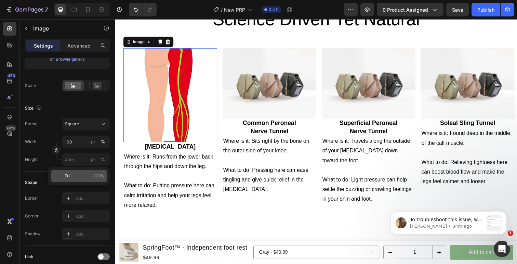
click at [76, 176] on p "Full 100%" at bounding box center [85, 176] width 40 height 6
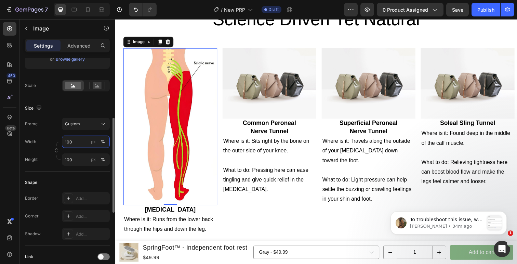
click at [81, 143] on input "100" at bounding box center [86, 141] width 48 height 12
click at [77, 181] on div "Shape" at bounding box center [67, 182] width 85 height 11
click at [78, 161] on input "100" at bounding box center [86, 159] width 48 height 12
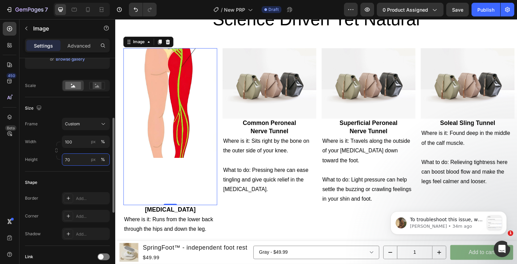
type input "7"
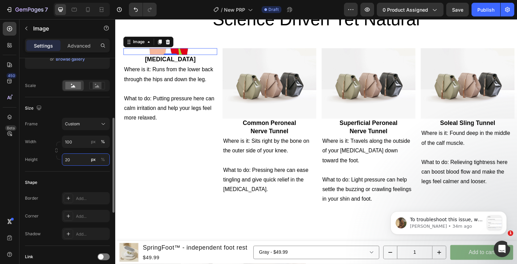
type input "2"
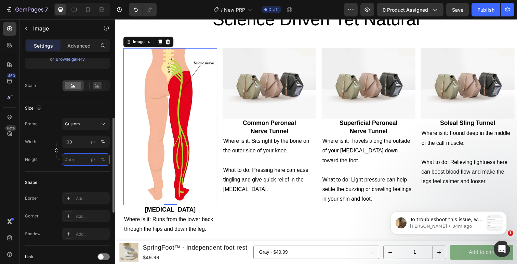
type input "0"
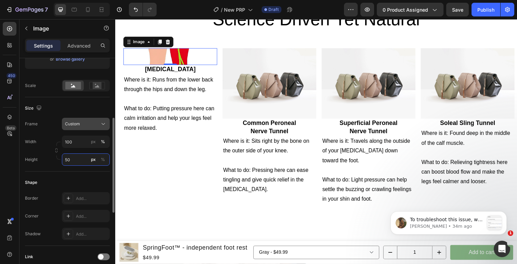
type input "50"
click at [93, 124] on div "Custom" at bounding box center [82, 124] width 34 height 6
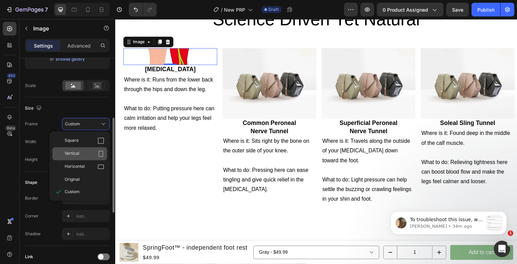
click at [89, 151] on div "Vertical" at bounding box center [85, 153] width 40 height 7
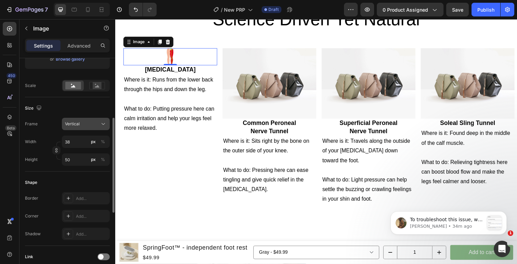
click at [87, 122] on div "Vertical" at bounding box center [82, 124] width 34 height 6
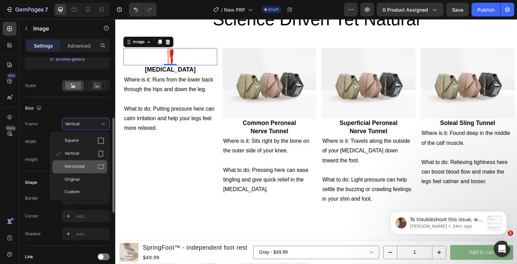
click at [86, 164] on div "Horizontal" at bounding box center [85, 166] width 40 height 7
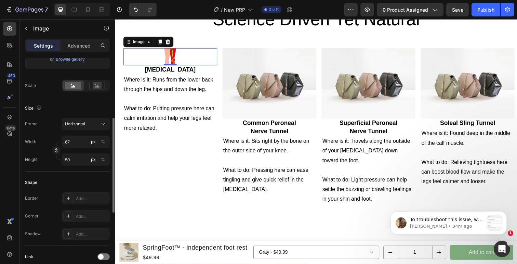
click at [90, 133] on div "Frame Horizontal Width 67 px % Height 50 px %" at bounding box center [67, 142] width 85 height 48
click at [90, 128] on button "Horizontal" at bounding box center [86, 124] width 48 height 12
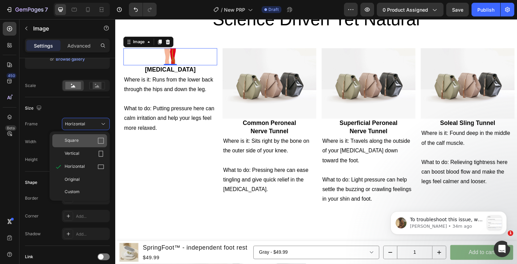
click at [85, 141] on div "Square" at bounding box center [85, 140] width 40 height 7
type input "50"
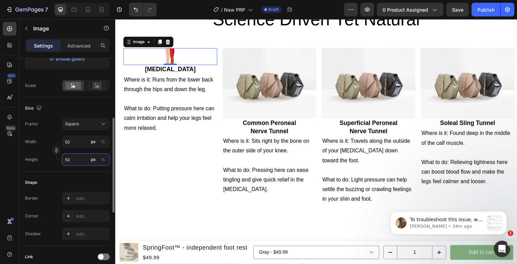
click at [80, 163] on input "50" at bounding box center [86, 159] width 48 height 12
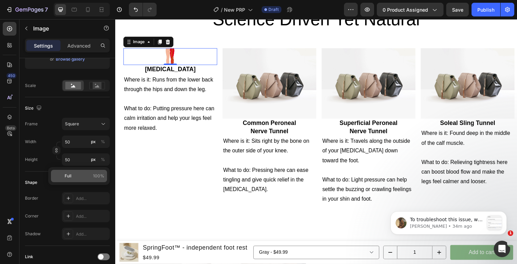
click at [79, 178] on p "Full 100%" at bounding box center [85, 176] width 40 height 6
type input "100"
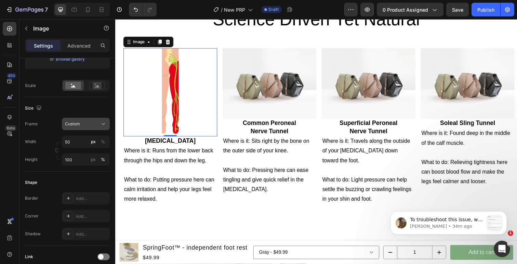
click at [89, 126] on div "Custom" at bounding box center [82, 124] width 34 height 6
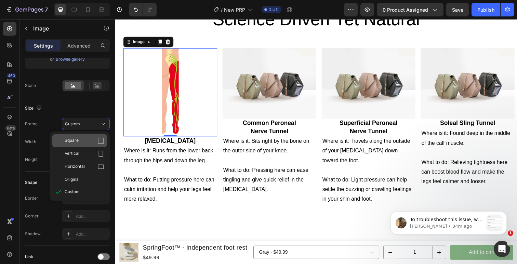
click at [85, 138] on div "Square" at bounding box center [85, 140] width 40 height 7
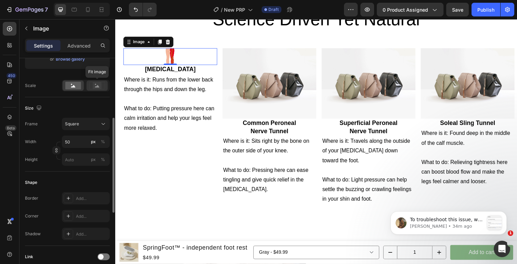
click at [98, 83] on rect at bounding box center [97, 85] width 9 height 7
click at [72, 85] on rect at bounding box center [73, 86] width 16 height 8
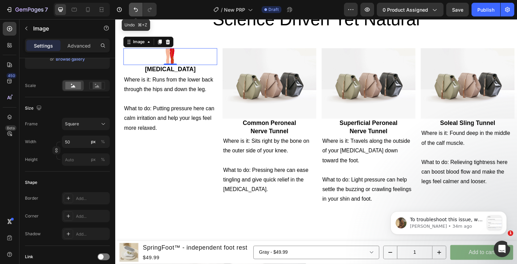
click at [134, 3] on button "Undo/Redo" at bounding box center [136, 10] width 14 height 14
click at [134, 6] on button "Undo/Redo" at bounding box center [136, 10] width 14 height 14
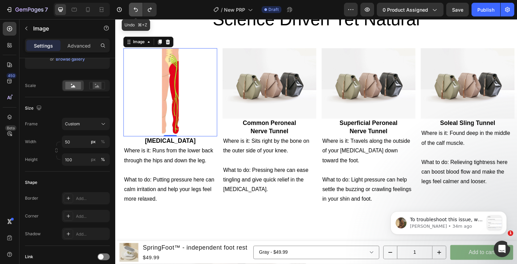
click at [134, 6] on button "Undo/Redo" at bounding box center [136, 10] width 14 height 14
type input "50"
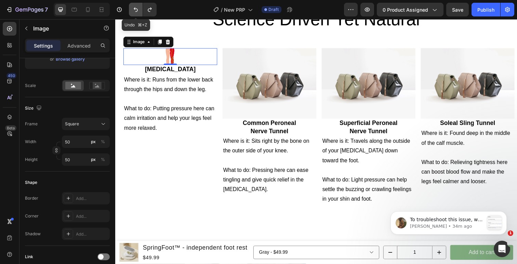
click at [134, 6] on button "Undo/Redo" at bounding box center [136, 10] width 14 height 14
type input "100"
click at [134, 6] on button "Undo/Redo" at bounding box center [136, 10] width 14 height 14
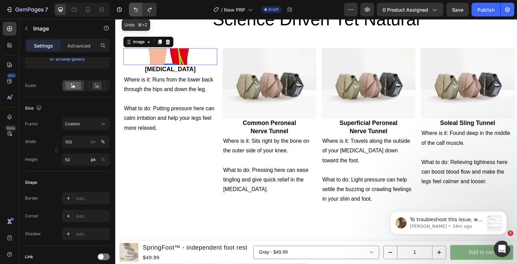
type input "100"
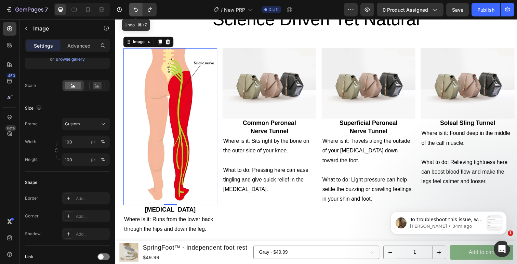
click at [134, 6] on button "Undo/Redo" at bounding box center [136, 10] width 14 height 14
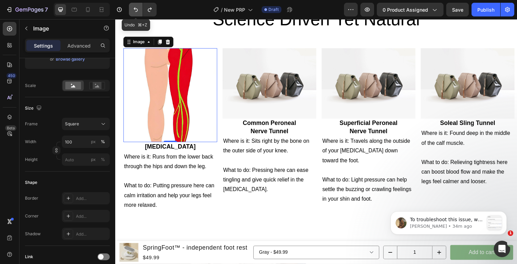
click at [134, 6] on button "Undo/Redo" at bounding box center [136, 10] width 14 height 14
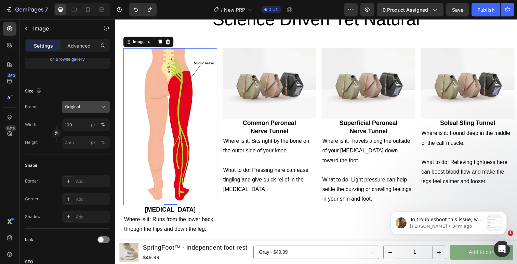
click at [86, 109] on div "Original" at bounding box center [82, 107] width 34 height 6
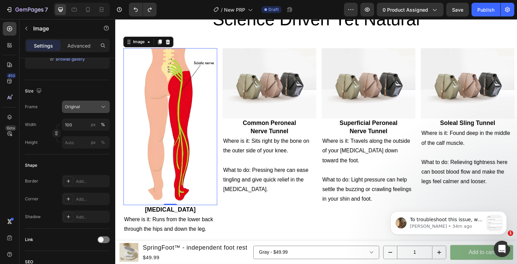
click at [98, 105] on div "Original" at bounding box center [82, 107] width 34 height 6
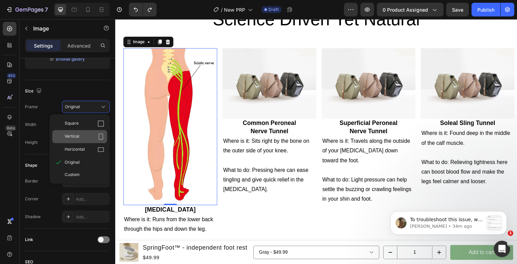
click at [90, 136] on div "Vertical" at bounding box center [85, 136] width 40 height 7
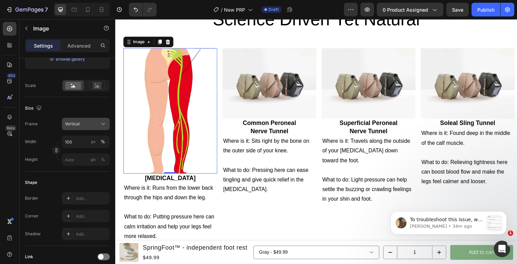
click at [90, 120] on div "Vertical" at bounding box center [86, 123] width 42 height 7
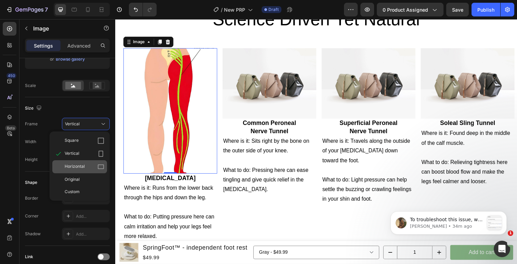
click at [88, 163] on div "Horizontal" at bounding box center [85, 166] width 40 height 7
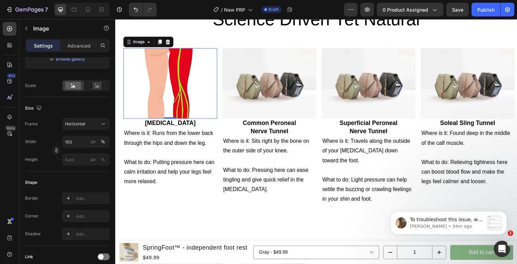
click at [90, 131] on div "Frame Horizontal Width 100 px % Height px %" at bounding box center [67, 142] width 85 height 48
click at [90, 125] on div "Horizontal" at bounding box center [82, 124] width 34 height 6
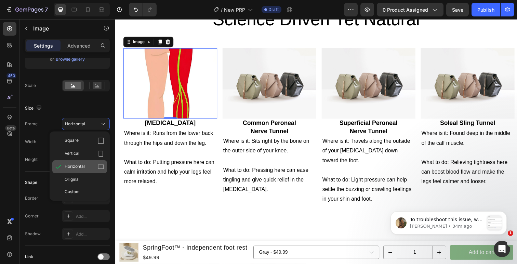
click at [85, 170] on div "Horizontal" at bounding box center [79, 166] width 55 height 13
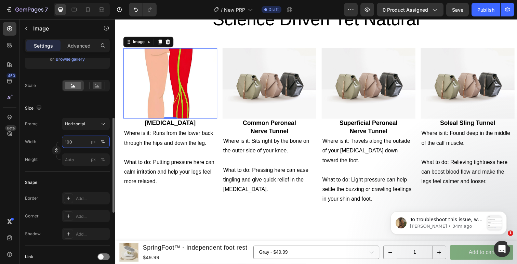
click at [84, 136] on input "100" at bounding box center [86, 141] width 48 height 12
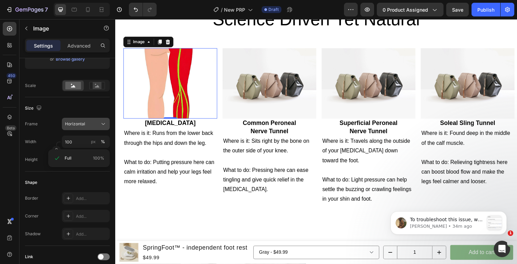
click at [84, 124] on span "Horizontal" at bounding box center [75, 124] width 20 height 6
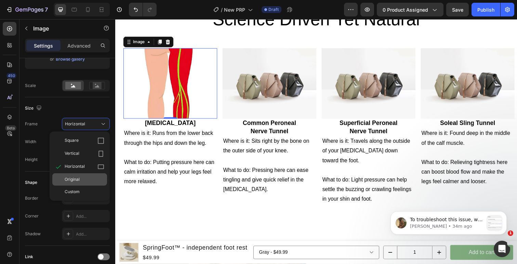
click at [83, 176] on div "Original" at bounding box center [85, 179] width 40 height 6
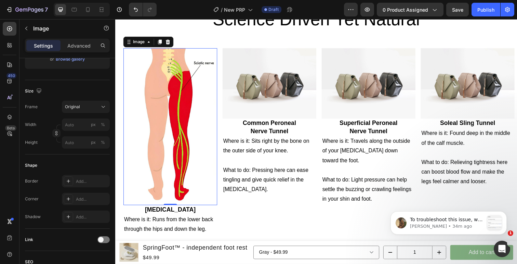
click at [267, 94] on img at bounding box center [273, 85] width 96 height 72
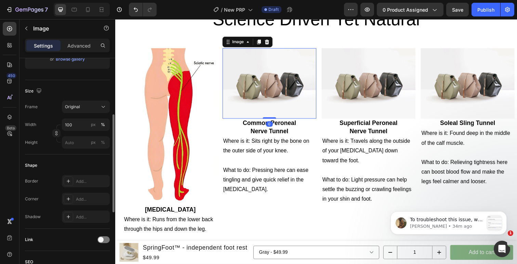
scroll to position [0, 0]
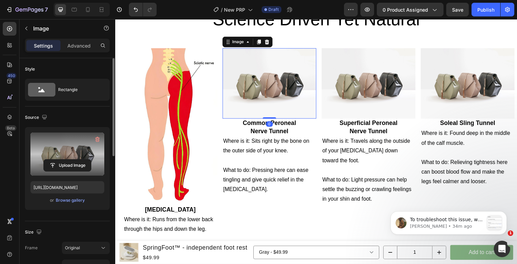
click at [67, 145] on label at bounding box center [67, 153] width 74 height 43
click at [67, 159] on input "file" at bounding box center [67, 165] width 47 height 12
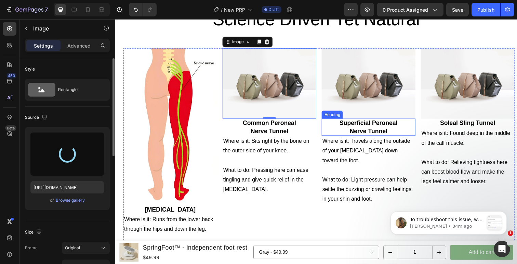
type input "https://cdn.shopify.com/s/files/1/0630/2659/3967/files/gempages_556145050740851…"
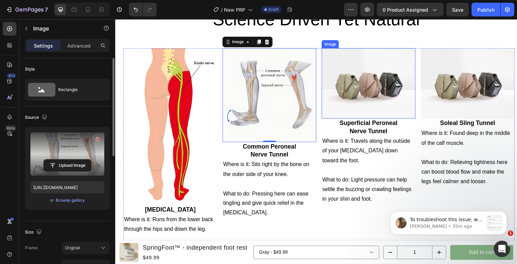
click at [370, 97] on img at bounding box center [374, 85] width 96 height 72
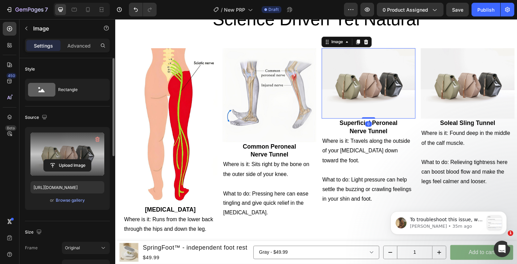
click at [67, 146] on label at bounding box center [67, 153] width 74 height 43
click at [67, 159] on input "file" at bounding box center [67, 165] width 47 height 12
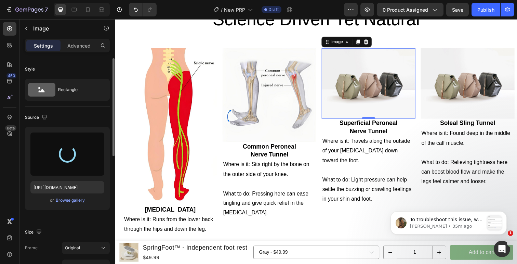
type input "https://cdn.shopify.com/s/files/1/0630/2659/3967/files/gempages_556145050740851…"
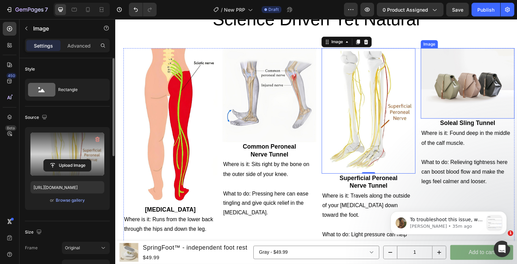
click at [469, 91] on img at bounding box center [475, 85] width 96 height 72
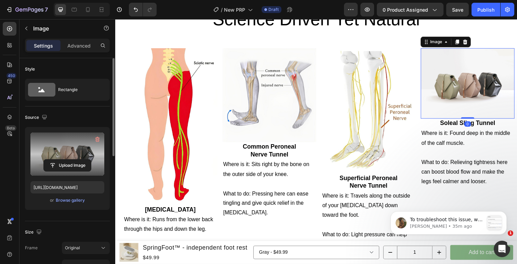
click at [89, 154] on label at bounding box center [67, 153] width 74 height 43
click at [89, 159] on input "file" at bounding box center [67, 165] width 47 height 12
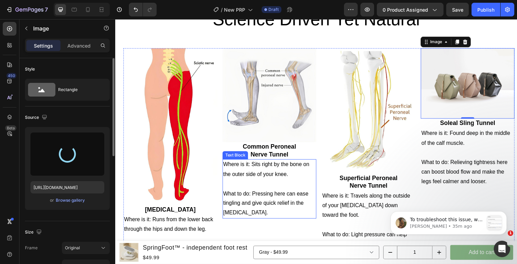
type input "https://cdn.shopify.com/s/files/1/0630/2659/3967/files/gempages_556145050740851…"
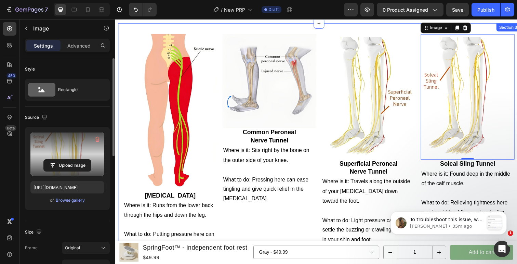
scroll to position [706, 0]
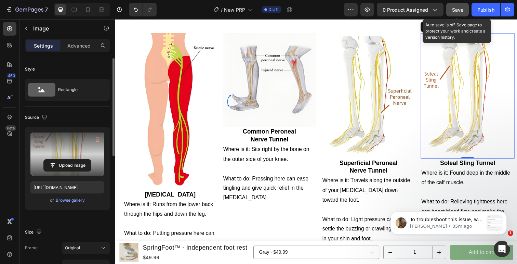
click at [458, 15] on button "Save" at bounding box center [457, 10] width 23 height 14
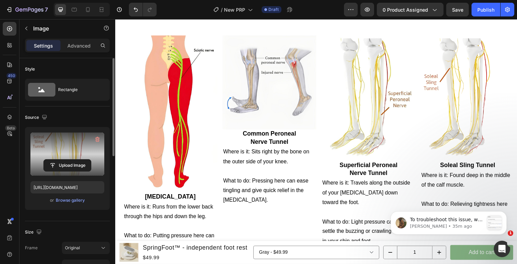
scroll to position [709, 0]
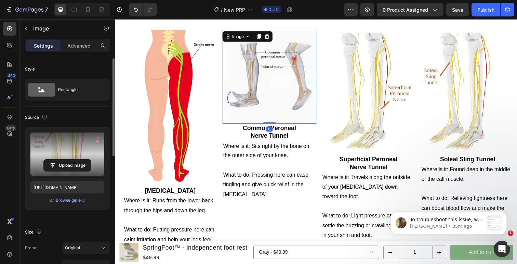
click at [279, 104] on img at bounding box center [273, 78] width 96 height 96
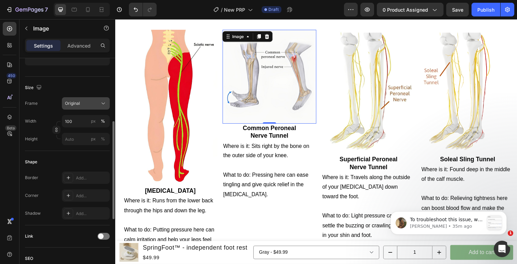
scroll to position [144, 0]
click at [80, 138] on input "px %" at bounding box center [86, 139] width 48 height 12
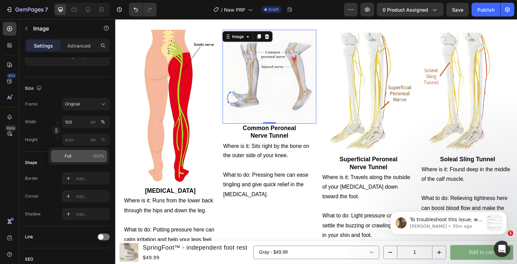
click at [78, 156] on p "Full 100%" at bounding box center [85, 156] width 40 height 6
type input "100"
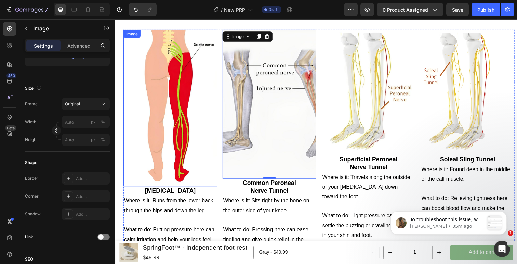
click at [204, 126] on img at bounding box center [171, 110] width 96 height 160
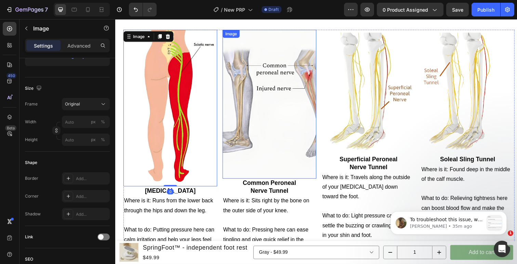
click at [253, 120] on img at bounding box center [273, 106] width 96 height 152
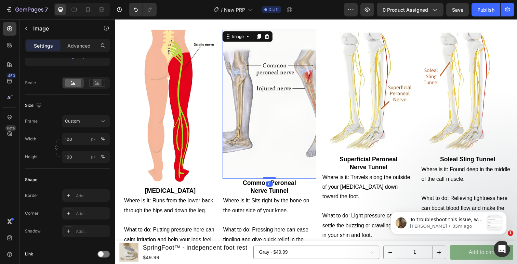
click at [108, 84] on div at bounding box center [86, 83] width 48 height 12
click at [105, 84] on div at bounding box center [96, 83] width 21 height 10
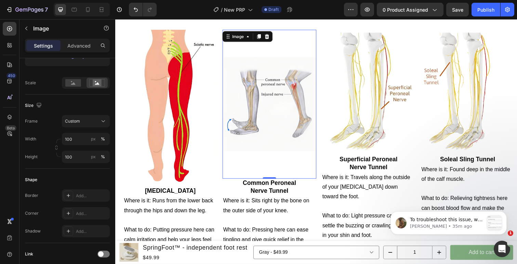
click at [228, 180] on img at bounding box center [273, 106] width 96 height 152
click at [218, 180] on img at bounding box center [171, 110] width 96 height 160
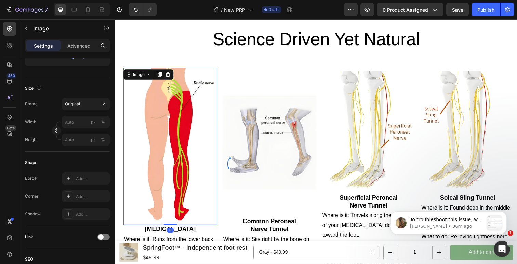
scroll to position [668, 0]
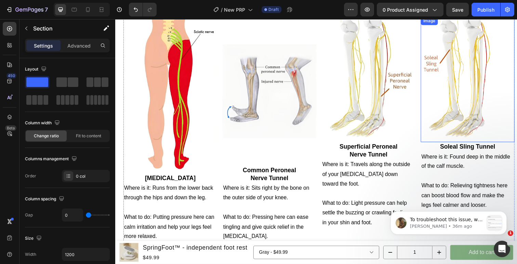
scroll to position [725, 0]
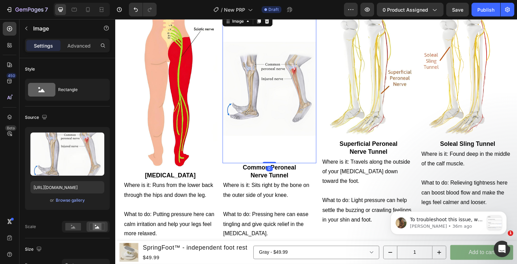
click at [283, 153] on img at bounding box center [273, 90] width 96 height 152
click at [220, 167] on div "Image Sciatic Nerve Heading Where is it: Runs from the lower back through the h…" at bounding box center [322, 128] width 399 height 229
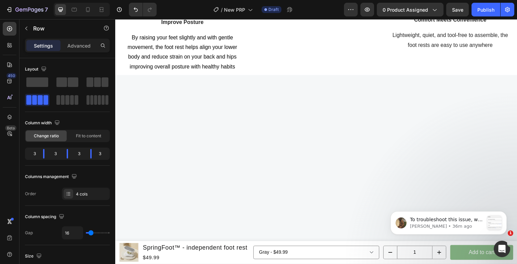
scroll to position [1467, 0]
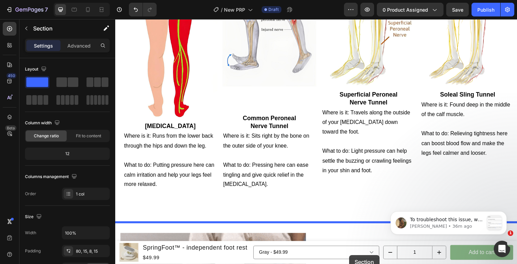
scroll to position [780, 0]
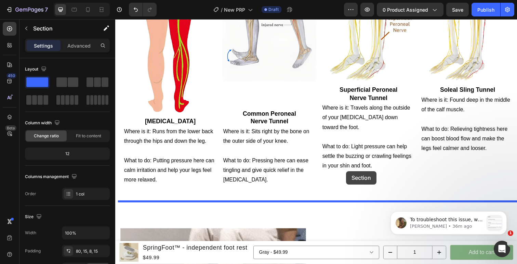
drag, startPoint x: 387, startPoint y: 114, endPoint x: 350, endPoint y: 175, distance: 71.2
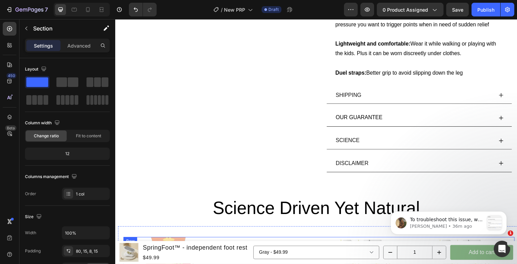
scroll to position [634, 0]
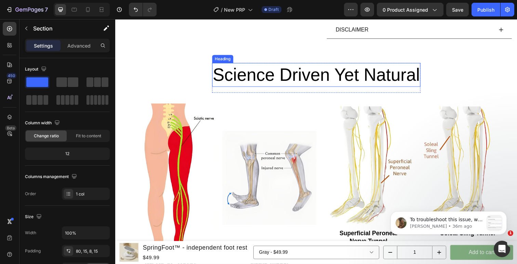
click at [334, 80] on h2 "Science Driven Yet Natural" at bounding box center [320, 76] width 213 height 25
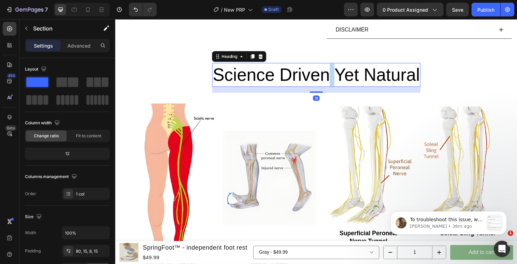
click at [334, 80] on h2 "Science Driven Yet Natural" at bounding box center [320, 76] width 213 height 25
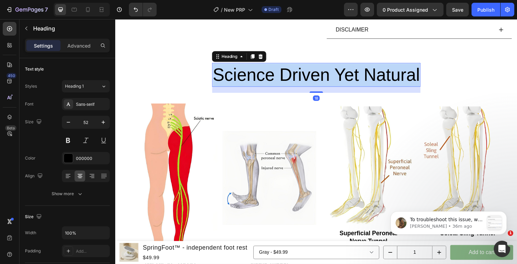
click at [334, 80] on p "Science Driven Yet Natural" at bounding box center [321, 76] width 212 height 23
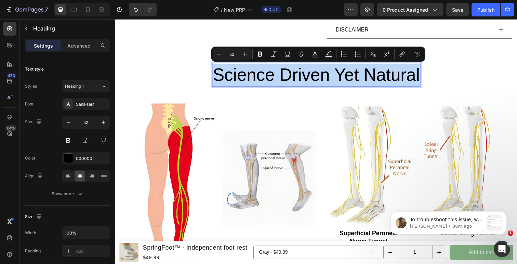
copy p "Science Driven Yet Natural"
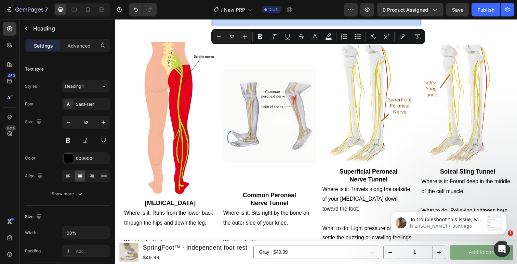
type input "16"
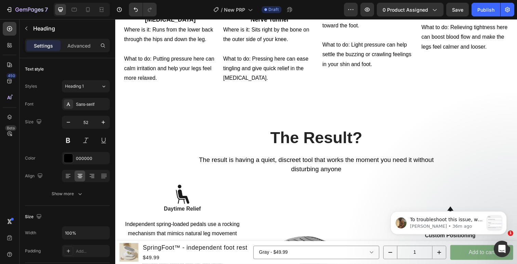
scroll to position [888, 0]
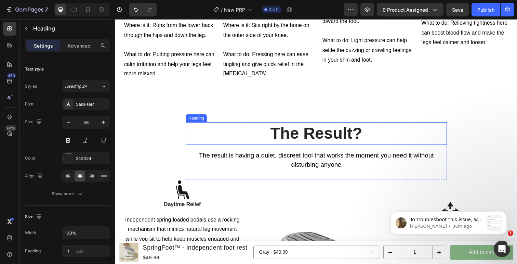
click at [318, 136] on h2 "The Result?" at bounding box center [320, 135] width 250 height 23
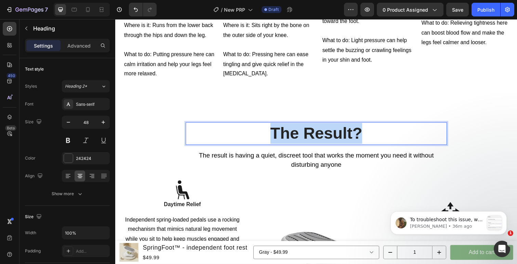
click at [318, 136] on p "The Result?" at bounding box center [320, 135] width 249 height 21
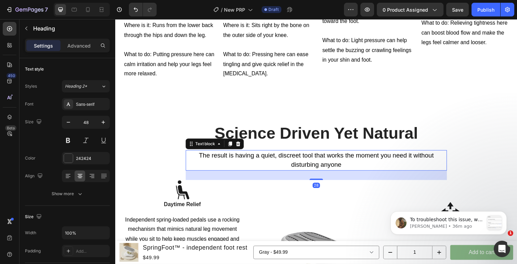
click at [307, 173] on div "The result is having a quiet, discreet tool that works the moment you need it w…" at bounding box center [320, 163] width 256 height 21
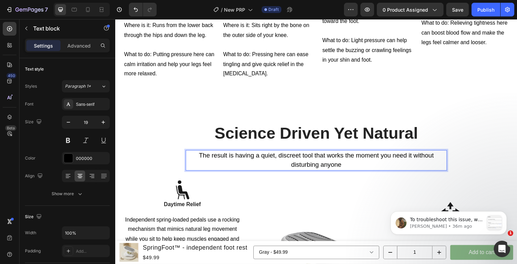
click at [307, 165] on p "The result is having a quiet, discreet tool that works the moment you need it w…" at bounding box center [320, 162] width 254 height 19
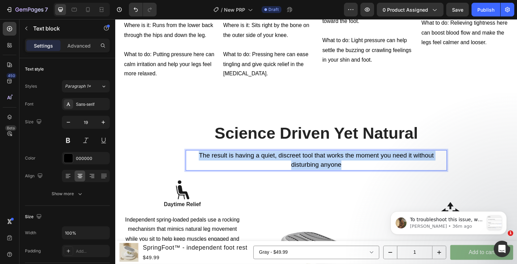
click at [307, 165] on p "The result is having a quiet, discreet tool that works the moment you need it w…" at bounding box center [320, 162] width 254 height 19
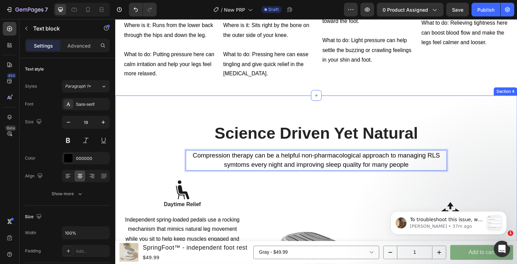
click at [471, 125] on div "Science Driven Yet Natural Heading Compression therapy can be a helpful non-pha…" at bounding box center [320, 245] width 400 height 242
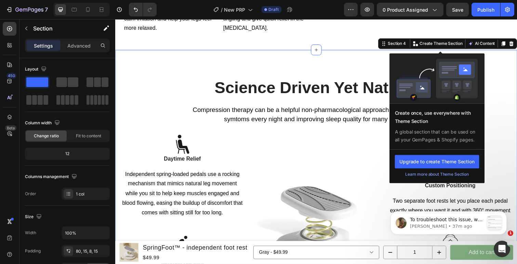
scroll to position [933, 0]
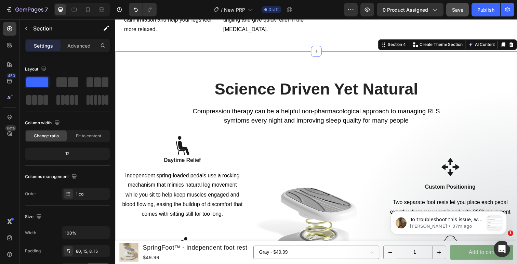
click at [454, 14] on button "Save" at bounding box center [457, 10] width 23 height 14
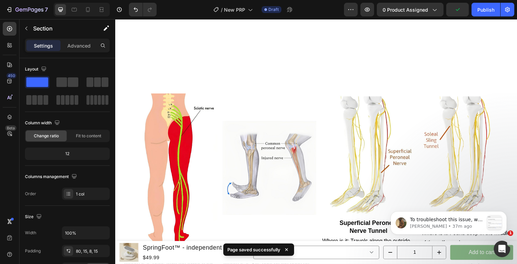
scroll to position [635, 0]
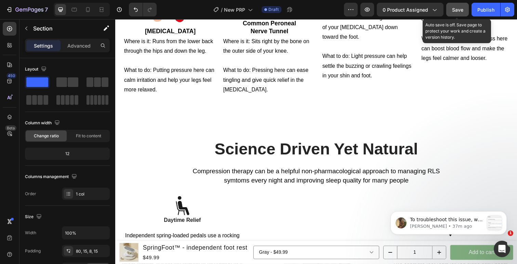
click at [451, 11] on button "Save" at bounding box center [457, 10] width 23 height 14
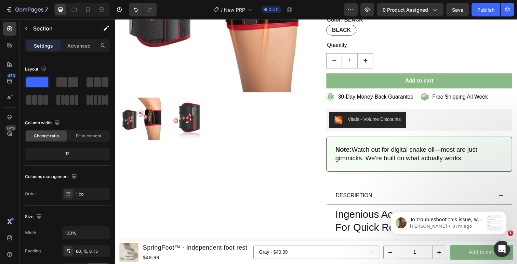
scroll to position [0, 0]
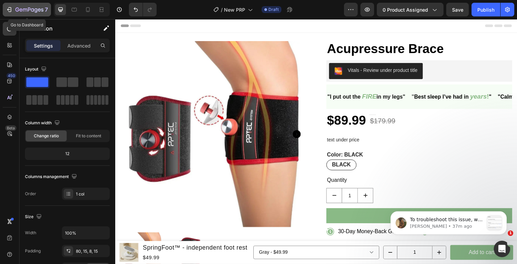
click at [12, 12] on icon "button" at bounding box center [9, 9] width 7 height 7
